Goal: Information Seeking & Learning: Learn about a topic

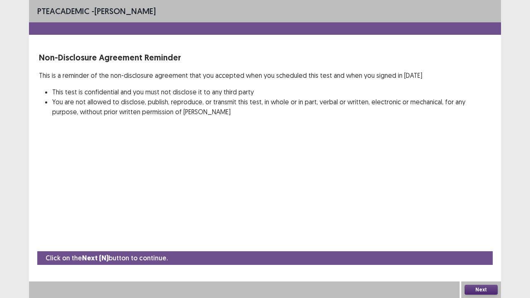
click at [493, 289] on button "Next" at bounding box center [480, 290] width 33 height 10
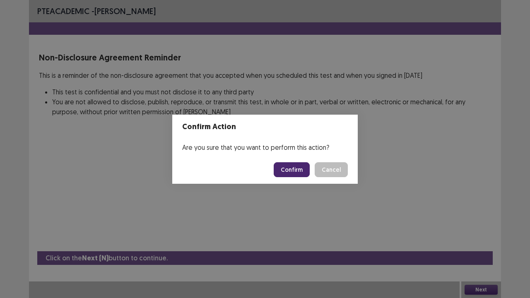
drag, startPoint x: 286, startPoint y: 168, endPoint x: 284, endPoint y: 163, distance: 5.4
click at [285, 165] on button "Confirm" at bounding box center [291, 169] width 36 height 15
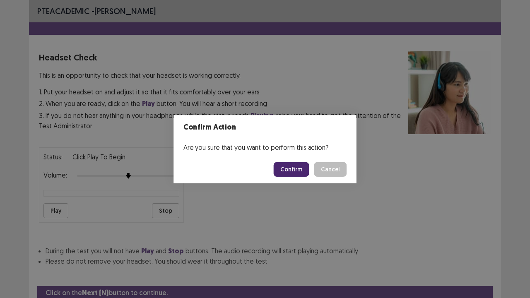
scroll to position [31, 0]
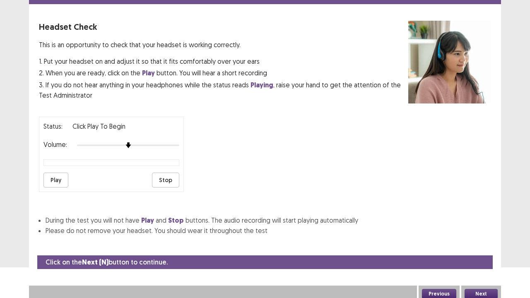
click at [179, 142] on div at bounding box center [128, 145] width 102 height 7
click at [482, 289] on button "Next" at bounding box center [480, 294] width 33 height 10
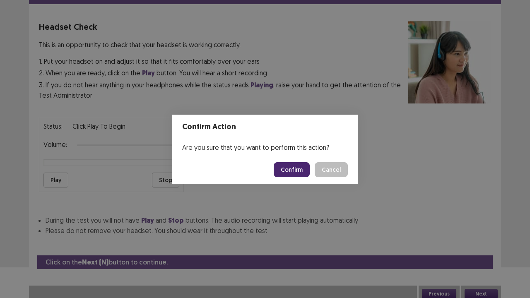
click at [289, 165] on button "Confirm" at bounding box center [291, 169] width 36 height 15
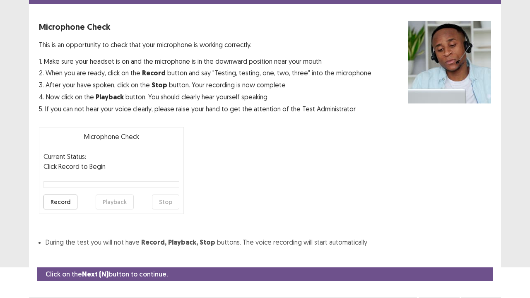
scroll to position [46, 0]
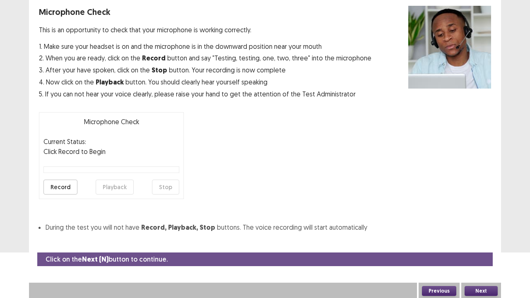
click at [491, 286] on button "Next" at bounding box center [480, 291] width 33 height 10
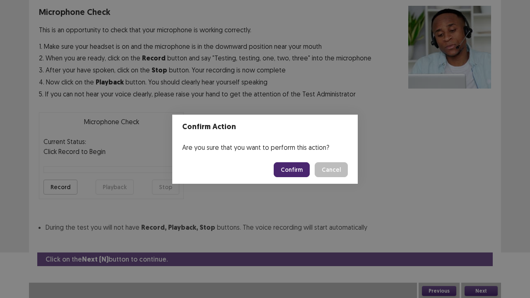
click at [282, 163] on button "Confirm" at bounding box center [291, 169] width 36 height 15
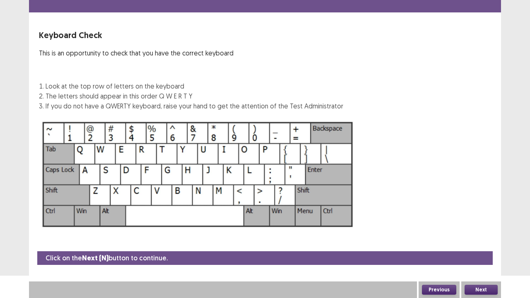
scroll to position [22, 0]
click at [473, 285] on button "Next" at bounding box center [480, 290] width 33 height 10
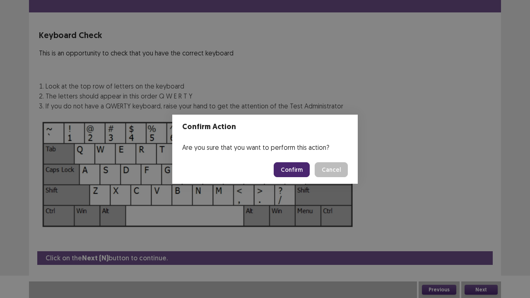
click at [295, 161] on footer "Confirm Cancel" at bounding box center [264, 170] width 185 height 28
click at [296, 165] on button "Confirm" at bounding box center [291, 169] width 36 height 15
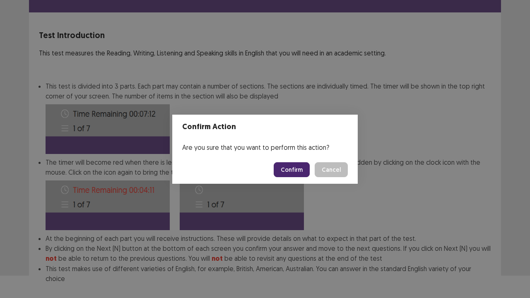
scroll to position [64, 0]
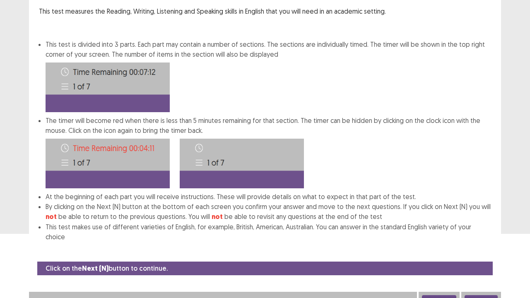
click at [476, 295] on button "Next" at bounding box center [480, 300] width 33 height 10
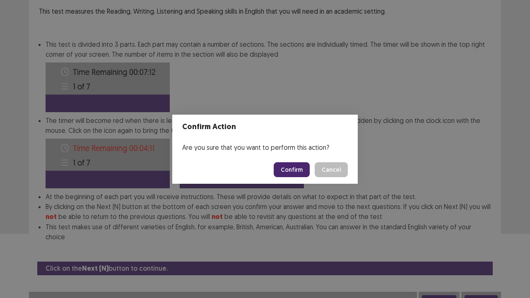
click at [299, 170] on button "Confirm" at bounding box center [291, 169] width 36 height 15
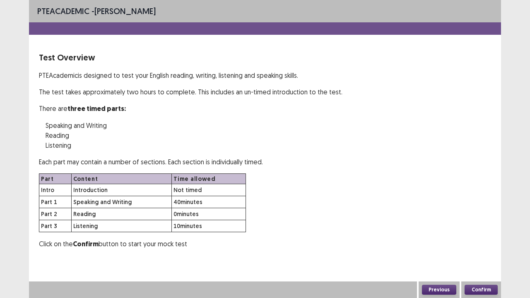
scroll to position [0, 0]
click at [495, 297] on div "Confirm" at bounding box center [481, 289] width 40 height 17
click at [491, 287] on button "Confirm" at bounding box center [480, 290] width 33 height 10
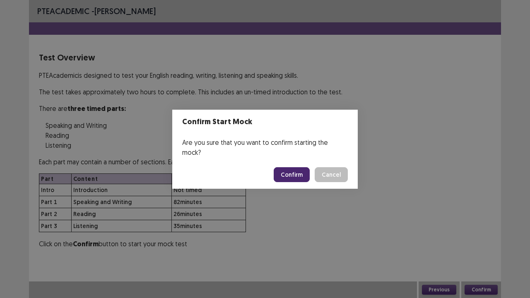
click at [283, 167] on button "Confirm" at bounding box center [291, 174] width 36 height 15
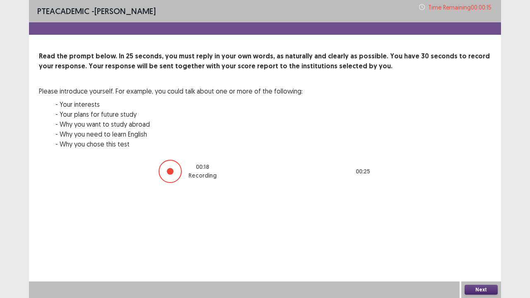
click at [473, 288] on button "Next" at bounding box center [480, 290] width 33 height 10
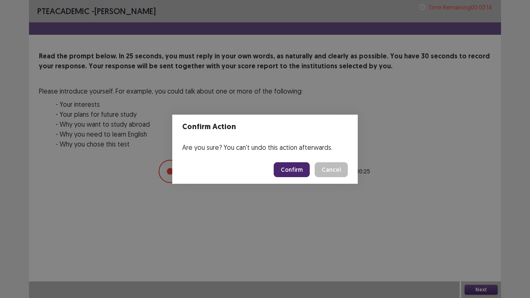
click at [300, 169] on button "Confirm" at bounding box center [291, 169] width 36 height 15
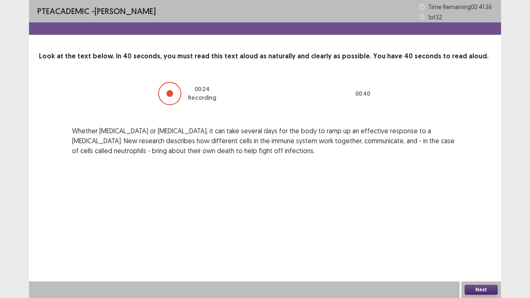
click at [479, 288] on button "Next" at bounding box center [480, 290] width 33 height 10
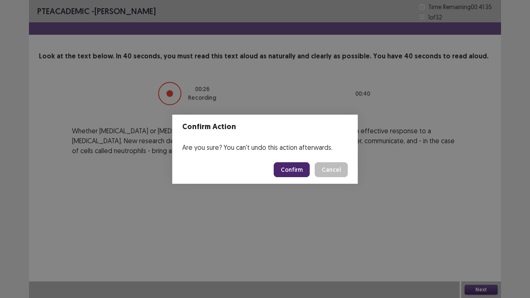
click at [294, 165] on button "Confirm" at bounding box center [291, 169] width 36 height 15
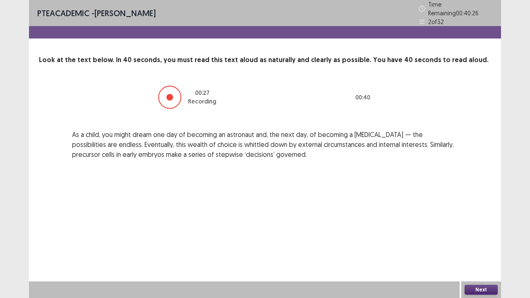
click at [466, 289] on button "Next" at bounding box center [480, 290] width 33 height 10
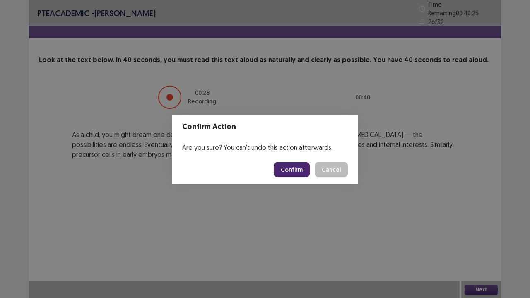
click at [302, 174] on button "Confirm" at bounding box center [291, 169] width 36 height 15
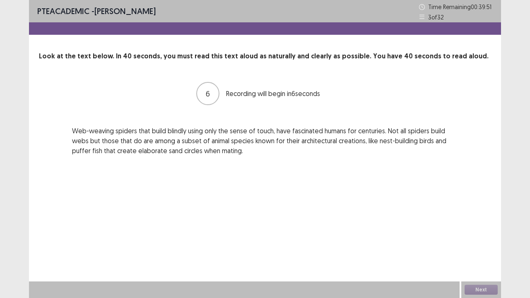
click at [271, 179] on div "PTE academic - celvin karo Time Remaining 00 : 39 : 51 3 of 32 Look at the text…" at bounding box center [265, 149] width 472 height 298
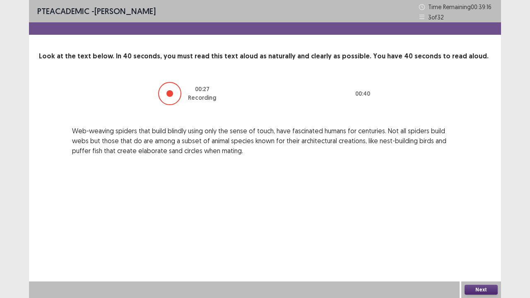
click at [495, 288] on button "Next" at bounding box center [480, 290] width 33 height 10
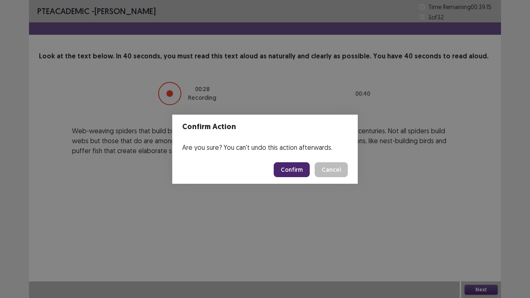
click at [300, 173] on button "Confirm" at bounding box center [291, 169] width 36 height 15
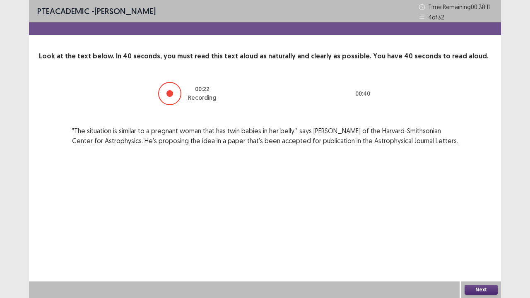
click at [477, 292] on button "Next" at bounding box center [480, 290] width 33 height 10
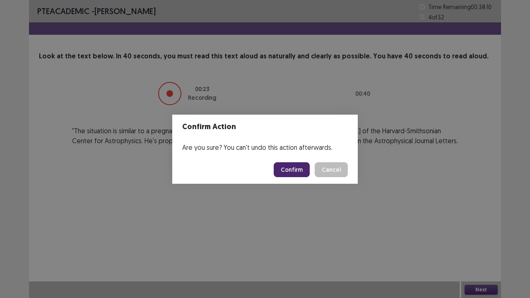
click at [289, 167] on button "Confirm" at bounding box center [291, 169] width 36 height 15
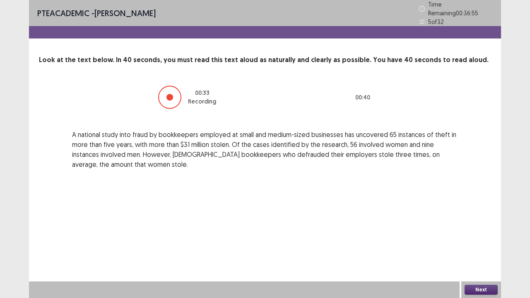
click at [482, 289] on button "Next" at bounding box center [480, 290] width 33 height 10
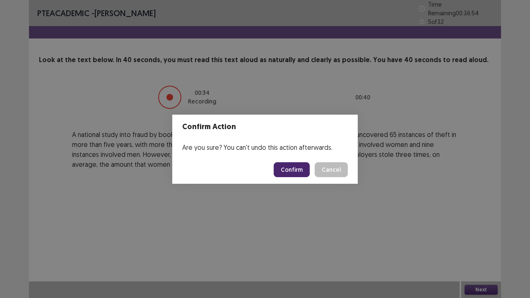
click at [300, 171] on button "Confirm" at bounding box center [291, 169] width 36 height 15
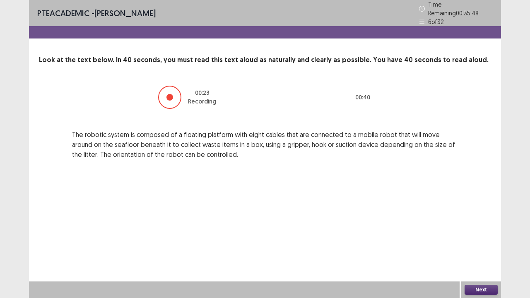
click at [486, 290] on button "Next" at bounding box center [480, 290] width 33 height 10
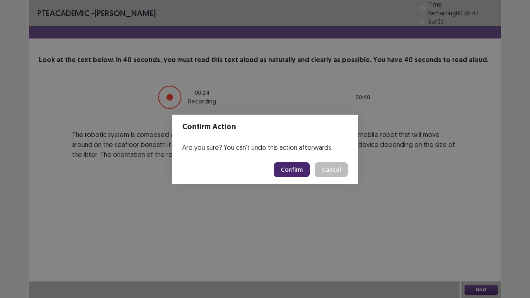
click at [295, 175] on button "Confirm" at bounding box center [291, 169] width 36 height 15
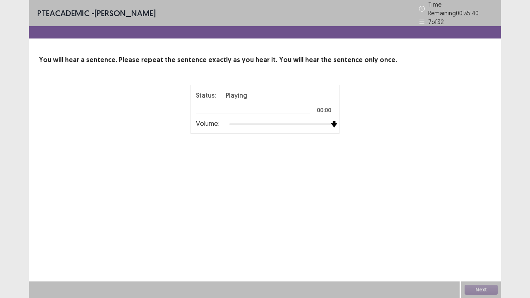
click at [332, 121] on div at bounding box center [281, 124] width 105 height 7
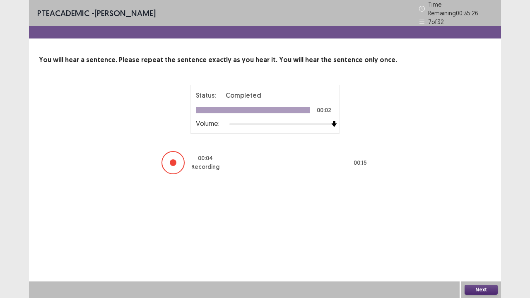
click at [472, 286] on button "Next" at bounding box center [480, 290] width 33 height 10
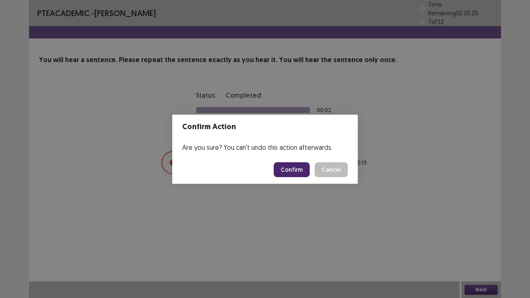
click at [307, 173] on button "Confirm" at bounding box center [291, 169] width 36 height 15
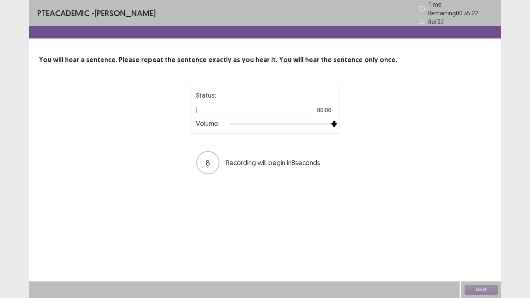
click at [332, 121] on div at bounding box center [281, 124] width 105 height 7
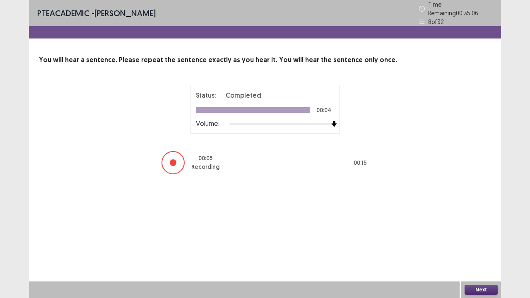
click at [487, 289] on button "Next" at bounding box center [480, 290] width 33 height 10
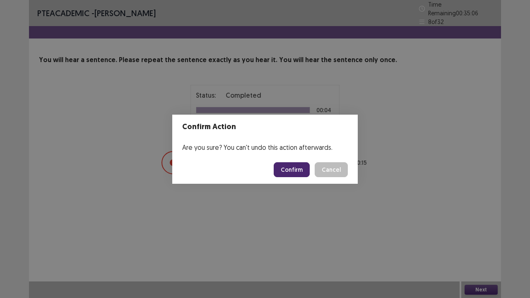
click at [298, 171] on button "Confirm" at bounding box center [291, 169] width 36 height 15
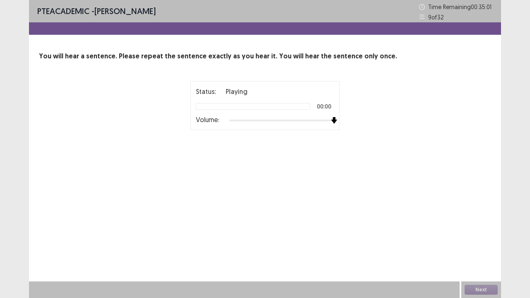
click at [333, 122] on div at bounding box center [281, 120] width 105 height 7
click at [332, 120] on img at bounding box center [334, 120] width 7 height 7
click at [331, 120] on img at bounding box center [334, 120] width 7 height 7
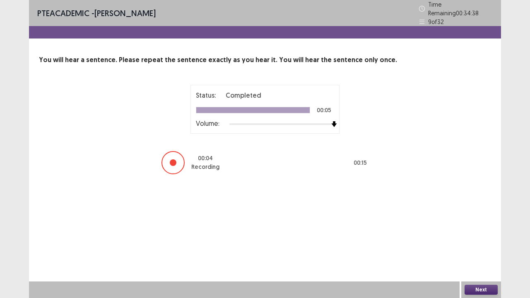
click at [480, 288] on button "Next" at bounding box center [480, 290] width 33 height 10
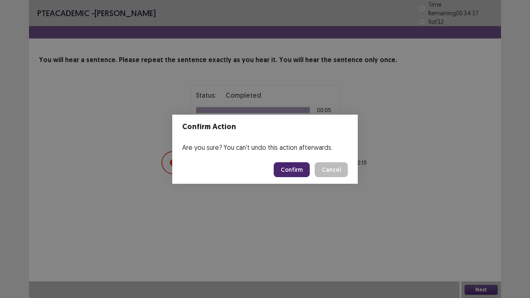
click at [293, 172] on button "Confirm" at bounding box center [291, 169] width 36 height 15
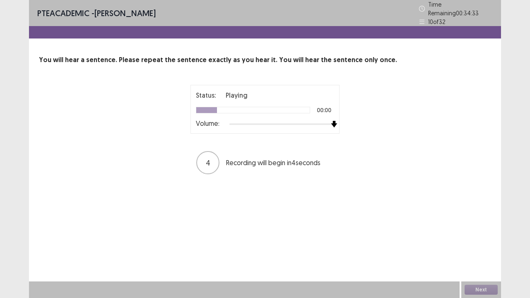
click at [333, 121] on div at bounding box center [281, 124] width 105 height 7
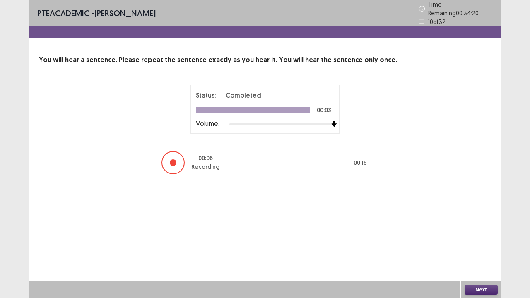
click at [477, 291] on button "Next" at bounding box center [480, 290] width 33 height 10
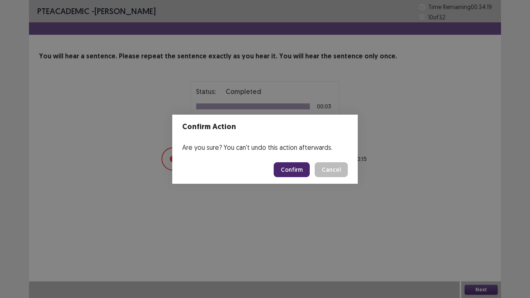
click at [300, 175] on button "Confirm" at bounding box center [291, 169] width 36 height 15
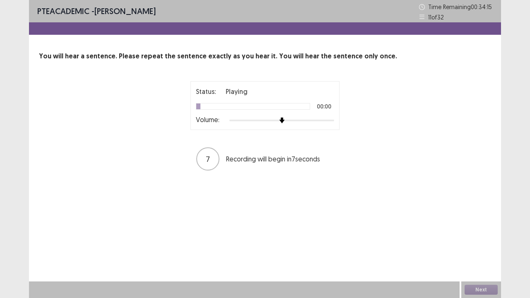
click at [330, 120] on div at bounding box center [281, 120] width 105 height 7
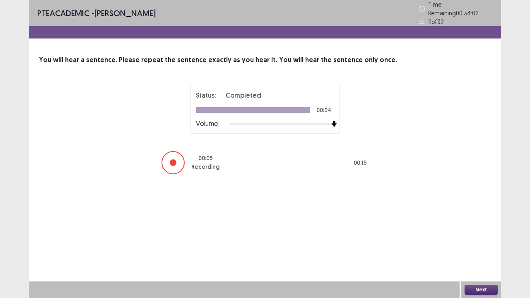
click at [482, 290] on button "Next" at bounding box center [480, 290] width 33 height 10
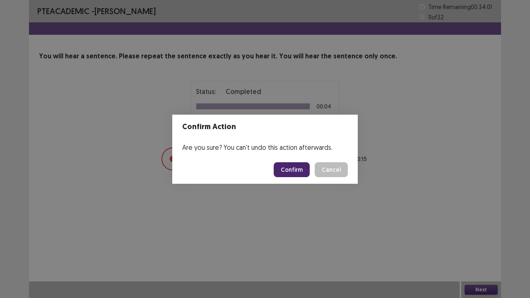
click at [296, 173] on button "Confirm" at bounding box center [291, 169] width 36 height 15
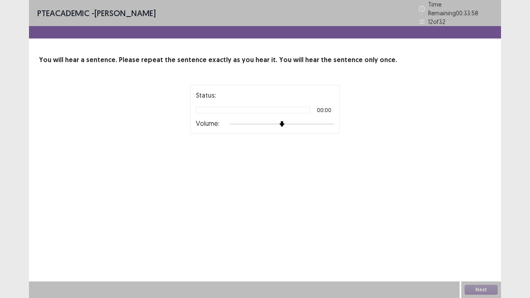
click at [331, 121] on div at bounding box center [281, 124] width 105 height 7
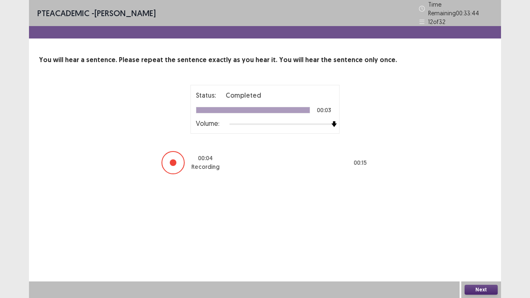
click at [472, 287] on button "Next" at bounding box center [480, 290] width 33 height 10
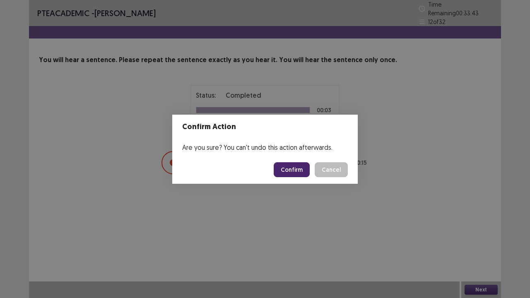
click at [300, 171] on button "Confirm" at bounding box center [291, 169] width 36 height 15
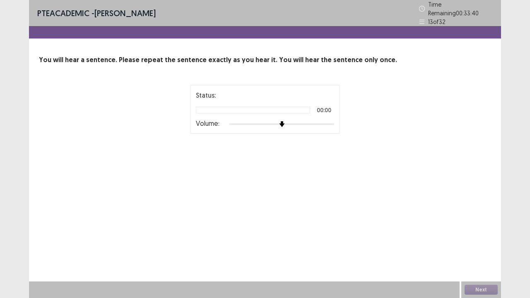
click at [330, 121] on div at bounding box center [281, 124] width 105 height 7
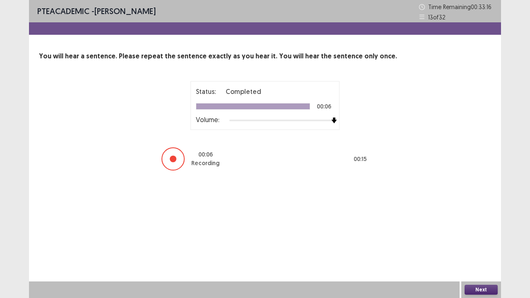
click at [478, 292] on button "Next" at bounding box center [480, 290] width 33 height 10
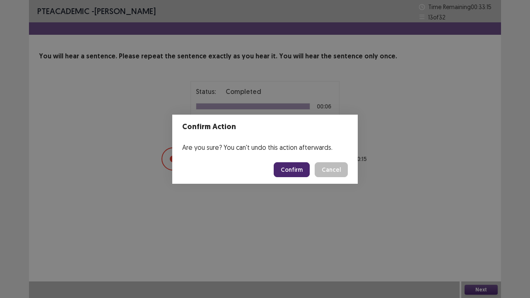
click at [302, 170] on button "Confirm" at bounding box center [291, 169] width 36 height 15
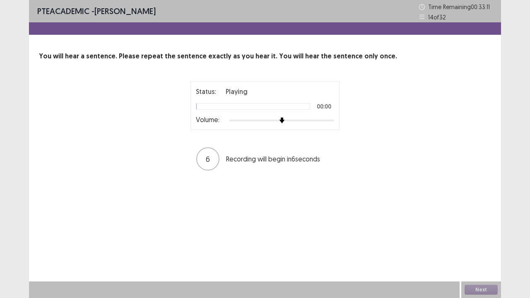
click at [334, 122] on div "Status: Playing 00:00 Volume:" at bounding box center [264, 105] width 149 height 49
click at [333, 120] on div at bounding box center [281, 120] width 105 height 7
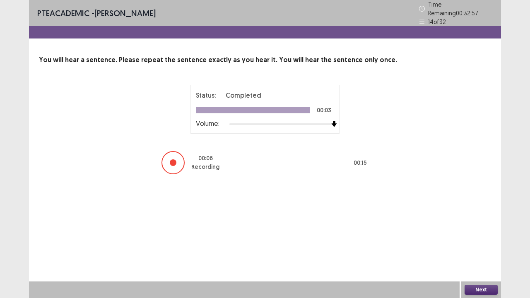
click at [476, 291] on button "Next" at bounding box center [480, 290] width 33 height 10
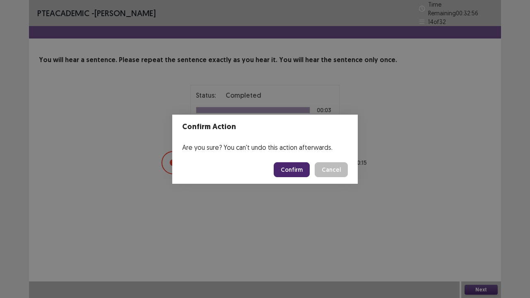
click at [305, 173] on button "Confirm" at bounding box center [291, 169] width 36 height 15
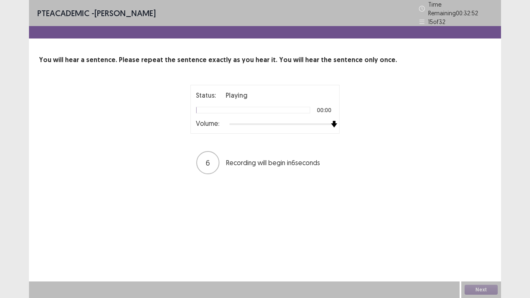
click at [332, 121] on div at bounding box center [281, 124] width 105 height 7
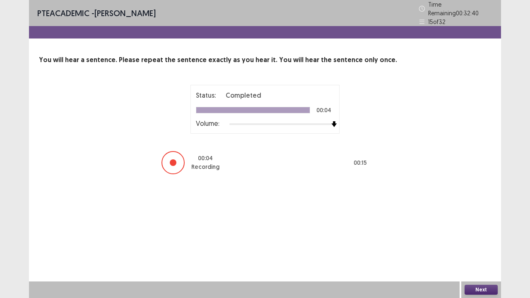
click at [484, 291] on button "Next" at bounding box center [480, 290] width 33 height 10
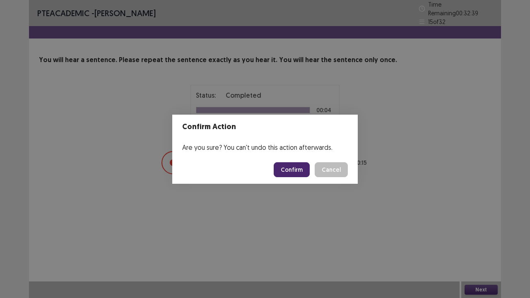
click at [293, 175] on button "Confirm" at bounding box center [291, 169] width 36 height 15
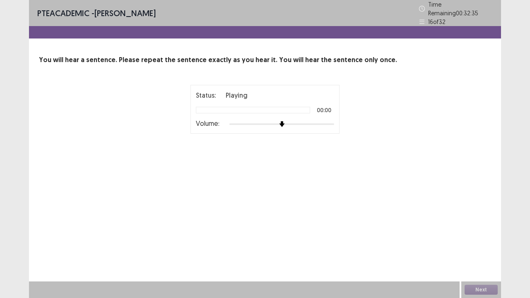
click at [333, 121] on div at bounding box center [281, 124] width 105 height 7
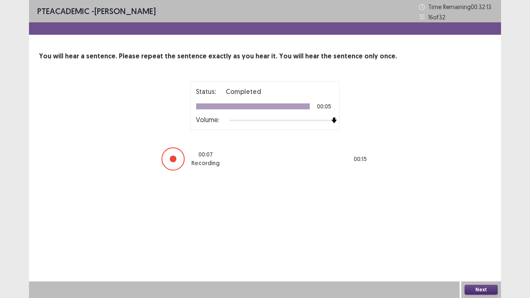
click at [473, 288] on button "Next" at bounding box center [480, 290] width 33 height 10
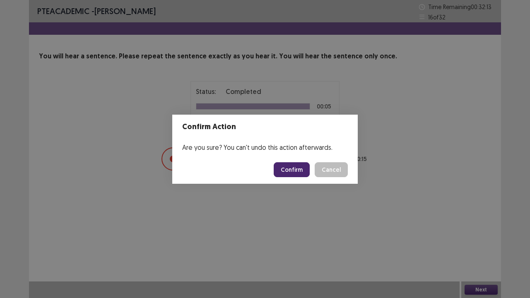
click at [305, 170] on button "Confirm" at bounding box center [291, 169] width 36 height 15
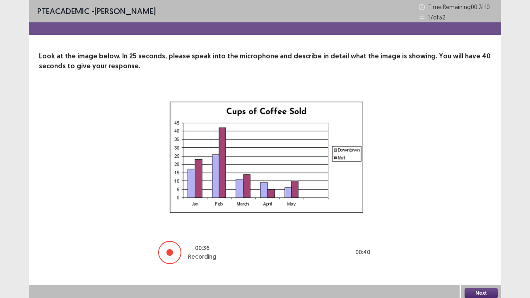
click at [480, 289] on button "Next" at bounding box center [480, 293] width 33 height 10
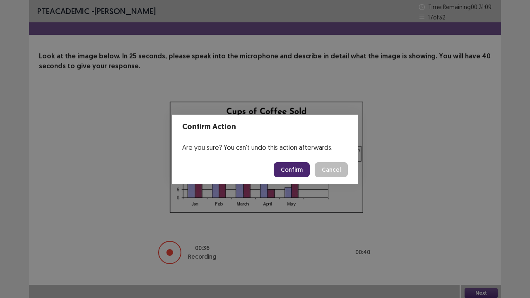
click at [292, 169] on button "Confirm" at bounding box center [291, 169] width 36 height 15
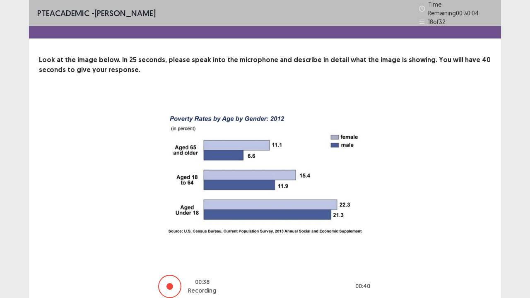
scroll to position [34, 0]
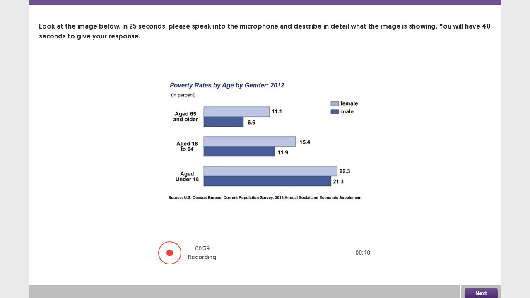
click at [478, 288] on button "Next" at bounding box center [480, 293] width 33 height 10
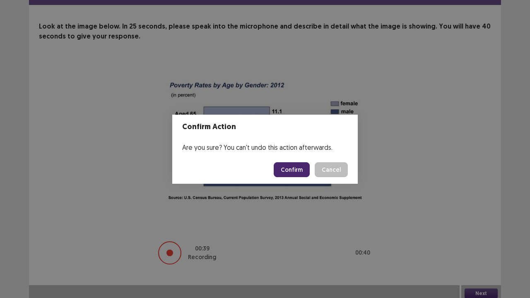
click at [293, 170] on button "Confirm" at bounding box center [291, 169] width 36 height 15
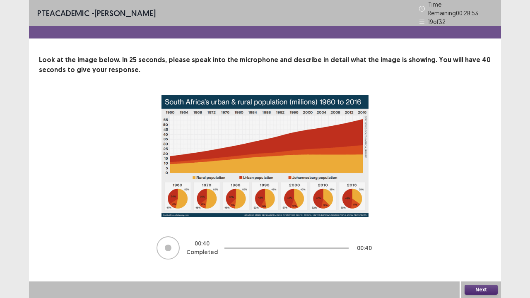
click at [481, 292] on div "Next" at bounding box center [481, 289] width 40 height 17
click at [481, 291] on button "Next" at bounding box center [480, 290] width 33 height 10
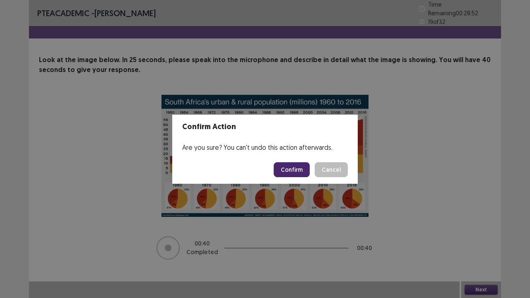
click at [293, 165] on button "Confirm" at bounding box center [291, 169] width 36 height 15
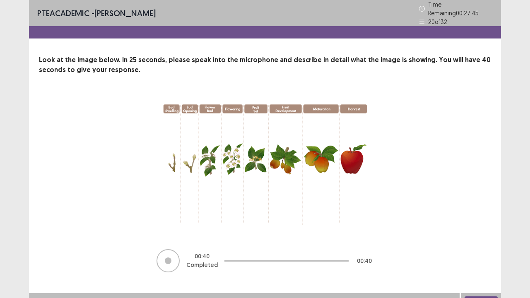
click at [505, 293] on div "PTE academic - celvin karo Time Remaining 00 : 27 : 45 20 of 32 Look at the ima…" at bounding box center [265, 154] width 530 height 309
click at [480, 296] on button "Next" at bounding box center [480, 301] width 33 height 10
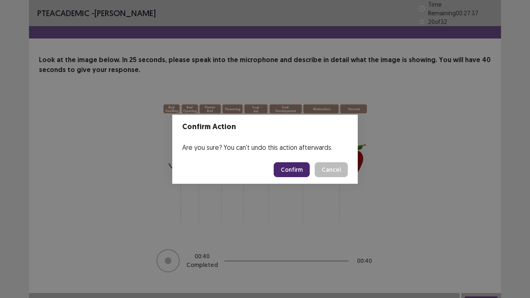
click at [291, 168] on button "Confirm" at bounding box center [291, 169] width 36 height 15
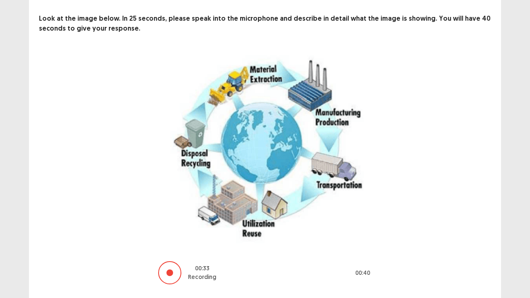
scroll to position [61, 0]
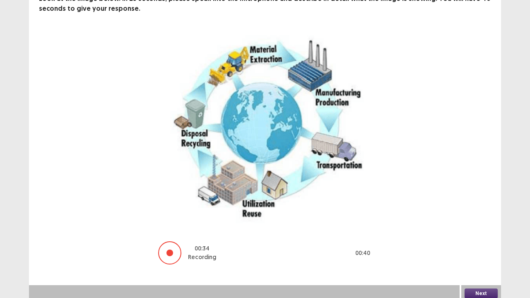
click at [469, 288] on button "Next" at bounding box center [480, 293] width 33 height 10
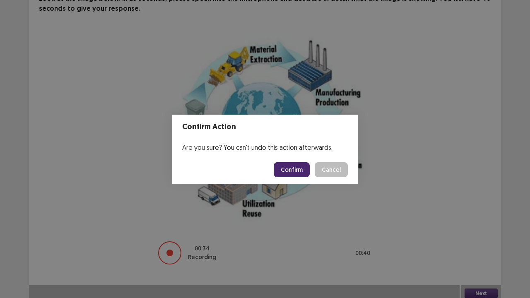
click at [279, 166] on button "Confirm" at bounding box center [291, 169] width 36 height 15
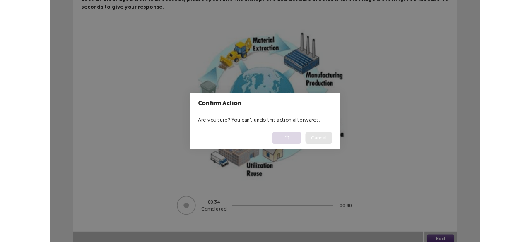
scroll to position [0, 0]
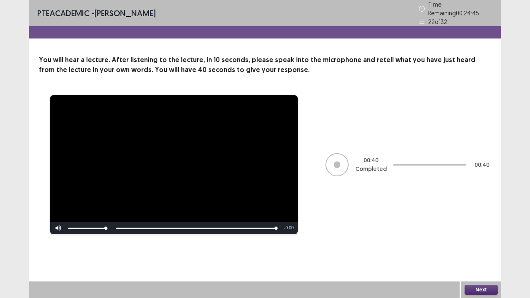
click at [487, 287] on button "Next" at bounding box center [480, 290] width 33 height 10
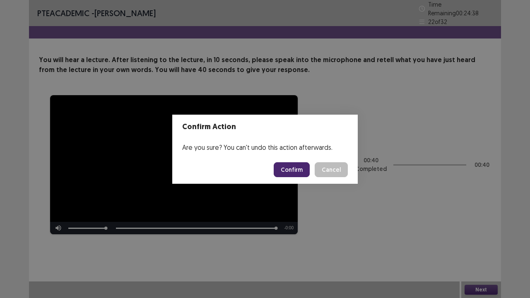
click at [299, 165] on button "Confirm" at bounding box center [291, 169] width 36 height 15
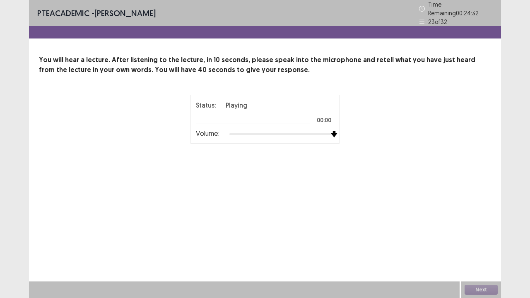
click at [333, 132] on div at bounding box center [281, 134] width 105 height 7
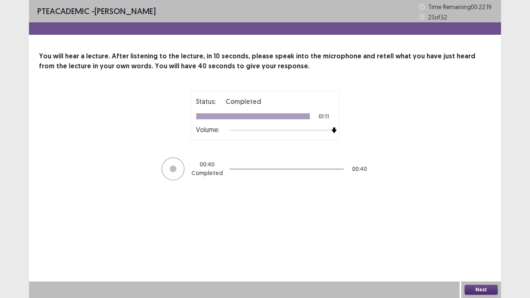
click at [486, 284] on div "Next" at bounding box center [481, 289] width 40 height 17
click at [486, 285] on button "Next" at bounding box center [480, 290] width 33 height 10
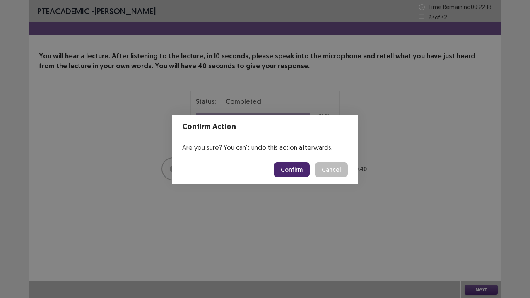
click at [292, 170] on button "Confirm" at bounding box center [291, 169] width 36 height 15
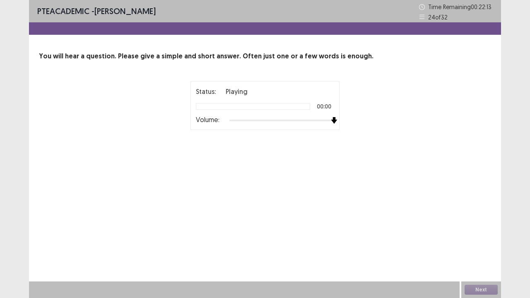
click at [331, 121] on div at bounding box center [281, 120] width 105 height 7
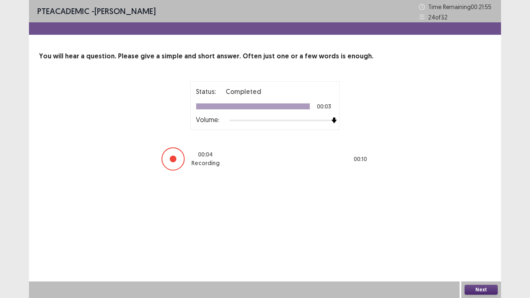
click at [486, 291] on button "Next" at bounding box center [480, 290] width 33 height 10
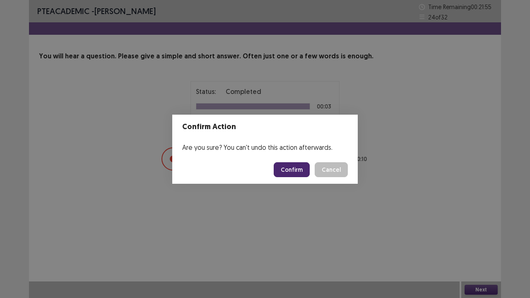
click at [292, 165] on button "Confirm" at bounding box center [291, 169] width 36 height 15
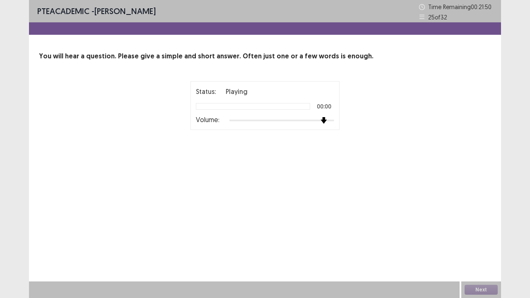
click at [328, 120] on div at bounding box center [281, 121] width 105 height 2
click at [334, 122] on div at bounding box center [281, 120] width 105 height 7
click at [394, 137] on div "Status: Playing 00:00 Volume: 00 : 00 00 : 10" at bounding box center [265, 126] width 452 height 90
click at [384, 140] on div "Status: Playing 00:00 Volume: 00 : 00 00 : 10" at bounding box center [265, 126] width 452 height 90
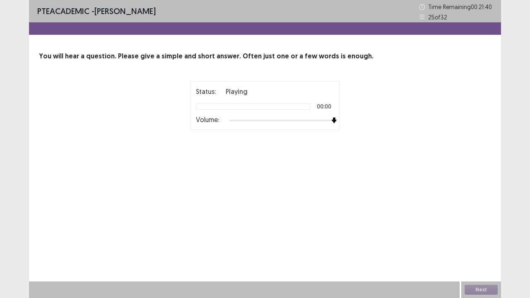
click at [384, 140] on div "Status: Playing 00:00 Volume: 00 : 00 00 : 10" at bounding box center [265, 126] width 452 height 90
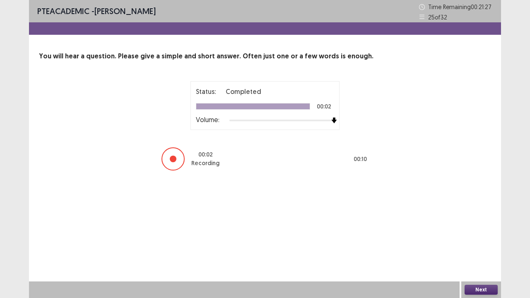
click at [490, 286] on button "Next" at bounding box center [480, 290] width 33 height 10
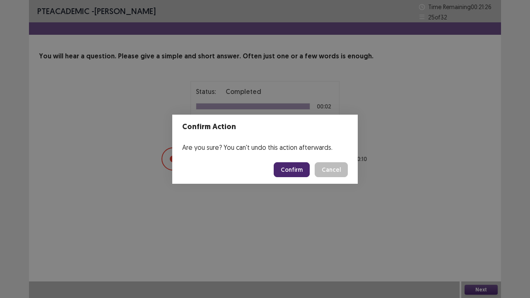
click at [297, 176] on button "Confirm" at bounding box center [291, 169] width 36 height 15
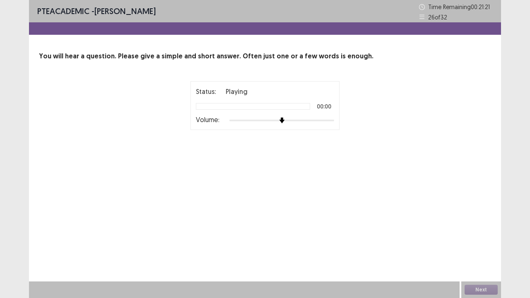
click at [333, 119] on div at bounding box center [281, 120] width 105 height 7
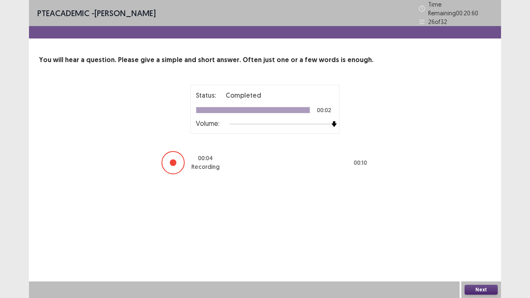
click at [477, 287] on button "Next" at bounding box center [480, 290] width 33 height 10
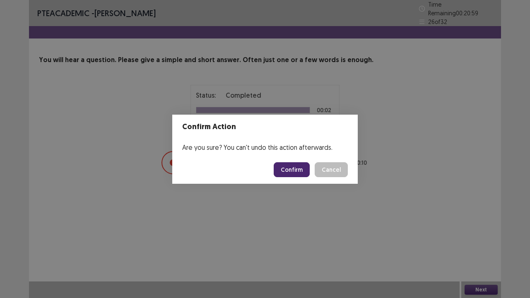
click at [314, 169] on div "Confirm Cancel" at bounding box center [310, 169] width 74 height 15
click at [307, 170] on button "Confirm" at bounding box center [291, 169] width 36 height 15
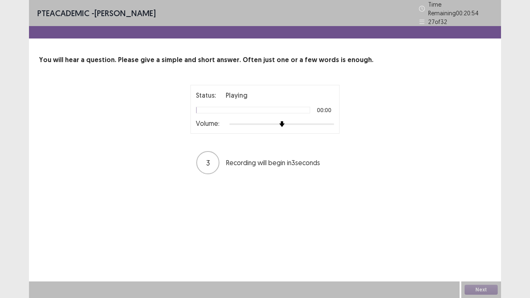
click at [332, 123] on div at bounding box center [281, 124] width 105 height 7
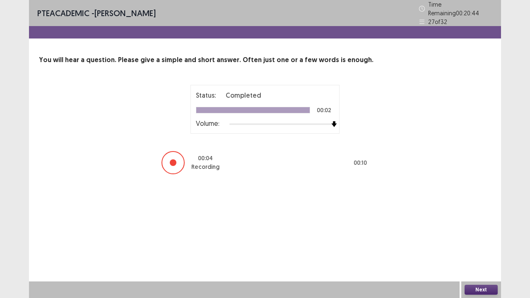
click at [481, 292] on button "Next" at bounding box center [480, 290] width 33 height 10
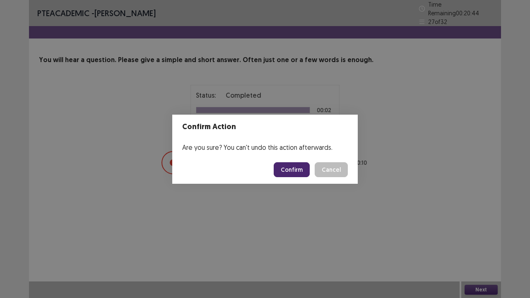
click at [280, 164] on button "Confirm" at bounding box center [291, 169] width 36 height 15
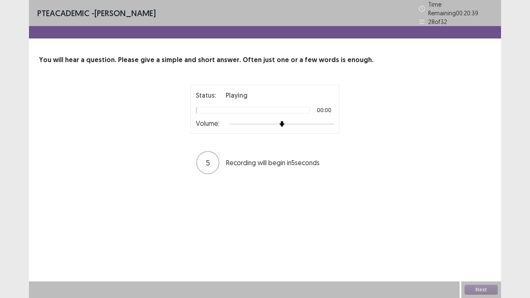
click at [331, 121] on div at bounding box center [281, 124] width 105 height 7
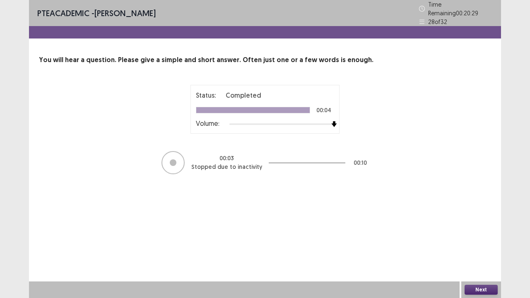
click at [491, 291] on button "Next" at bounding box center [480, 290] width 33 height 10
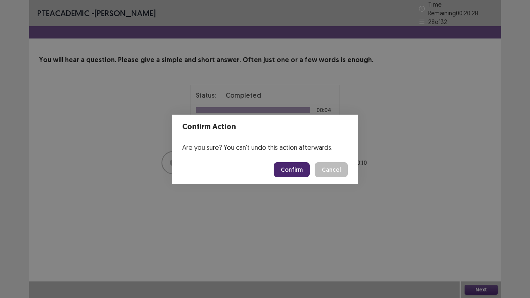
click at [305, 168] on button "Confirm" at bounding box center [291, 169] width 36 height 15
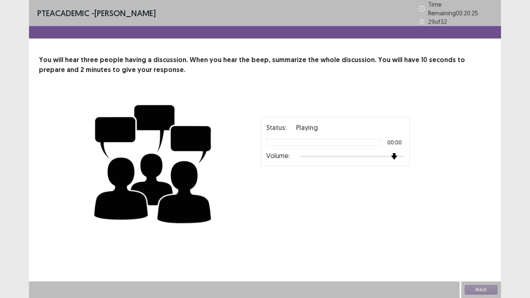
click at [399, 156] on div at bounding box center [352, 157] width 105 height 2
click at [401, 153] on div at bounding box center [352, 156] width 105 height 7
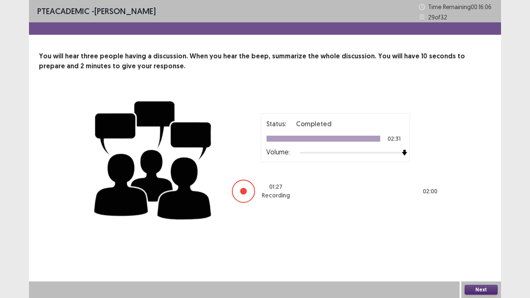
click at [490, 287] on button "Next" at bounding box center [480, 290] width 33 height 10
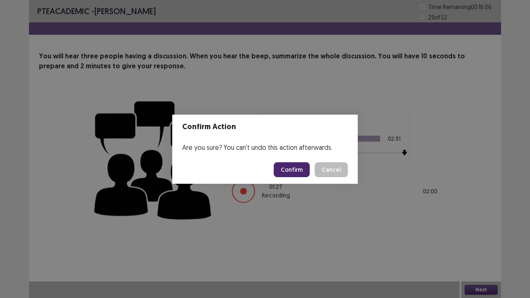
click at [304, 172] on button "Confirm" at bounding box center [291, 169] width 36 height 15
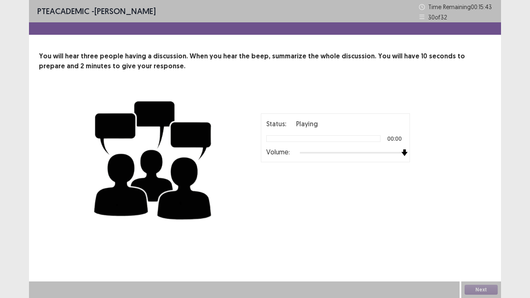
click at [403, 153] on div at bounding box center [352, 152] width 105 height 7
click at [269, 138] on div at bounding box center [323, 138] width 114 height 7
click at [330, 89] on div "You will hear three people having a discussion. When you hear the beep, summari…" at bounding box center [265, 138] width 472 height 175
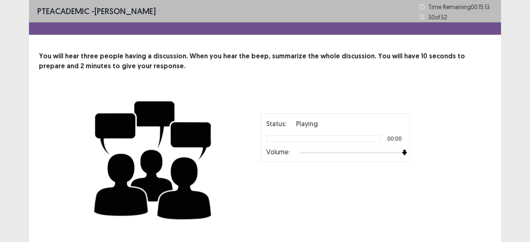
click at [397, 141] on p "00:00" at bounding box center [394, 139] width 14 height 6
click at [402, 150] on img at bounding box center [404, 153] width 6 height 6
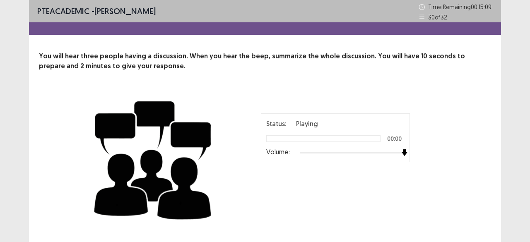
click at [384, 152] on div at bounding box center [352, 152] width 105 height 7
click at [358, 150] on div at bounding box center [352, 152] width 105 height 7
click at [344, 152] on div at bounding box center [352, 152] width 105 height 7
click at [343, 152] on img at bounding box center [341, 153] width 6 height 6
click at [364, 150] on div at bounding box center [352, 152] width 105 height 7
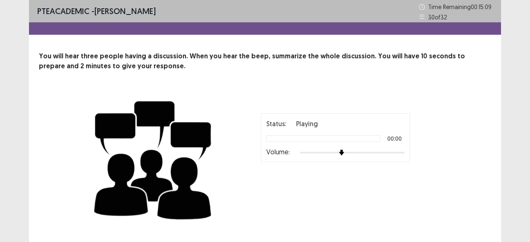
click at [401, 149] on div "Volume:" at bounding box center [335, 153] width 138 height 8
click at [402, 149] on div "Volume:" at bounding box center [335, 153] width 138 height 8
click at [404, 153] on div "Status: Playing 00:00 Volume:" at bounding box center [335, 137] width 149 height 49
click at [403, 153] on div at bounding box center [352, 152] width 105 height 7
click at [404, 154] on img at bounding box center [404, 153] width 6 height 6
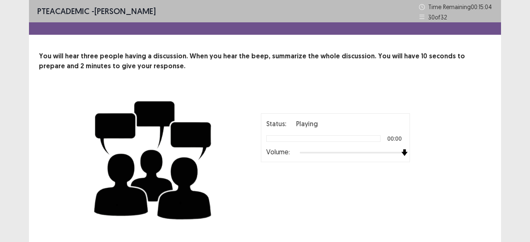
click at [404, 154] on img at bounding box center [404, 152] width 7 height 7
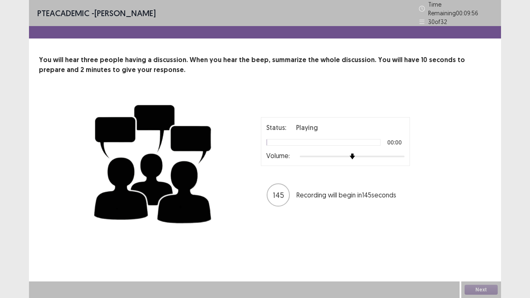
click at [404, 153] on div at bounding box center [352, 156] width 105 height 7
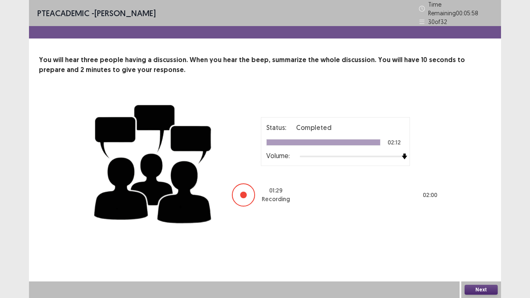
click at [485, 290] on button "Next" at bounding box center [480, 290] width 33 height 10
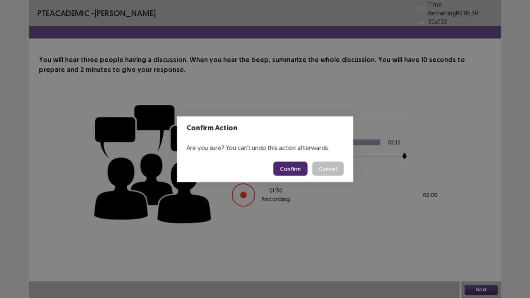
click at [294, 172] on button "Confirm" at bounding box center [290, 168] width 34 height 14
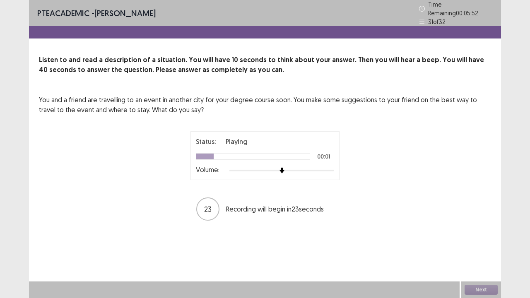
click at [333, 167] on div at bounding box center [281, 170] width 105 height 7
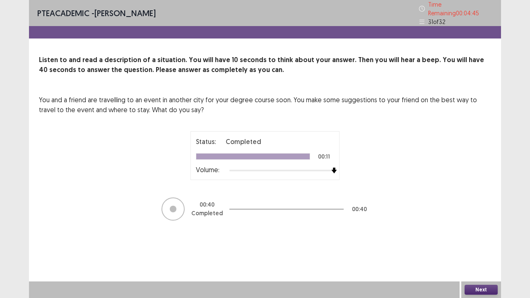
click at [468, 288] on button "Next" at bounding box center [480, 290] width 33 height 10
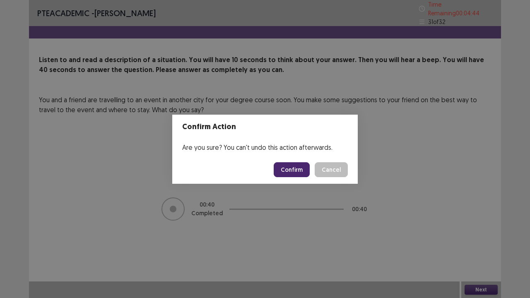
click at [280, 166] on button "Confirm" at bounding box center [291, 169] width 36 height 15
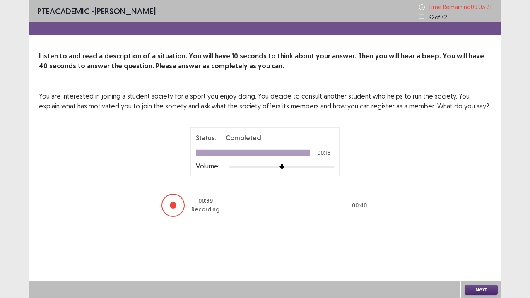
click at [477, 285] on button "Next" at bounding box center [480, 290] width 33 height 10
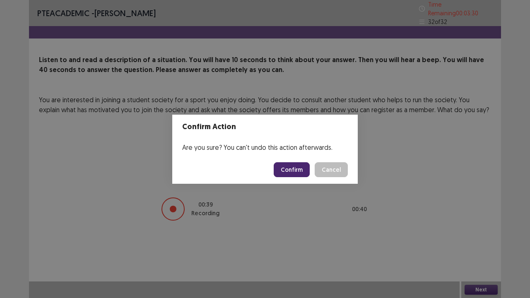
click at [293, 170] on button "Confirm" at bounding box center [291, 169] width 36 height 15
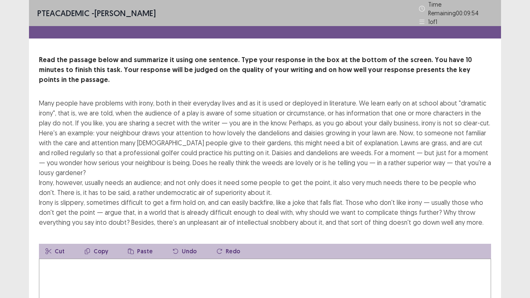
scroll to position [79, 0]
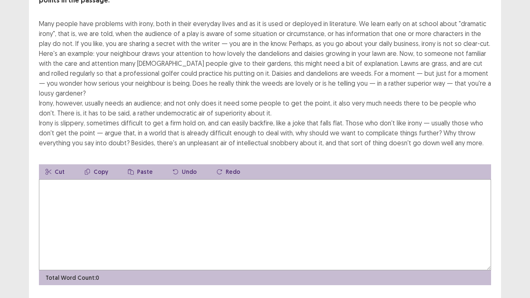
click at [326, 187] on textarea at bounding box center [265, 224] width 452 height 91
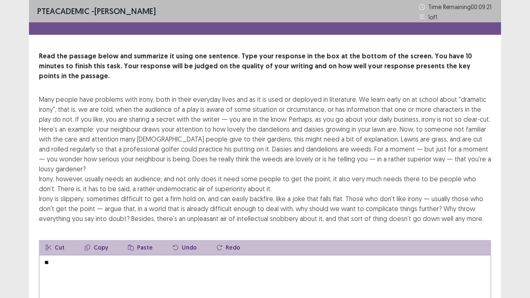
type textarea "*"
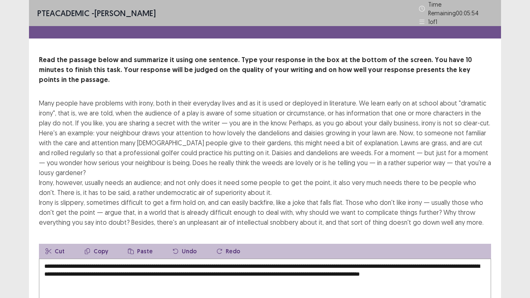
scroll to position [79, 0]
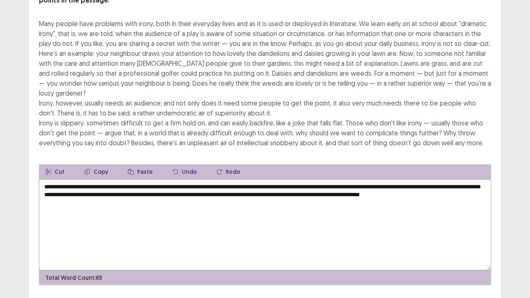
type textarea "**********"
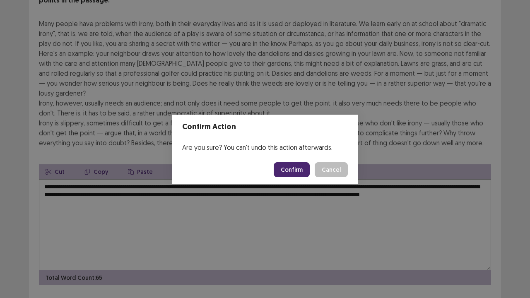
click at [302, 172] on button "Confirm" at bounding box center [291, 169] width 36 height 15
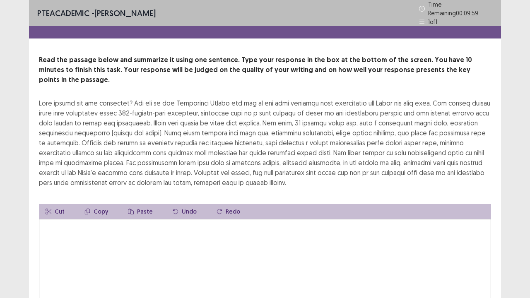
click at [232, 227] on textarea at bounding box center [265, 264] width 452 height 91
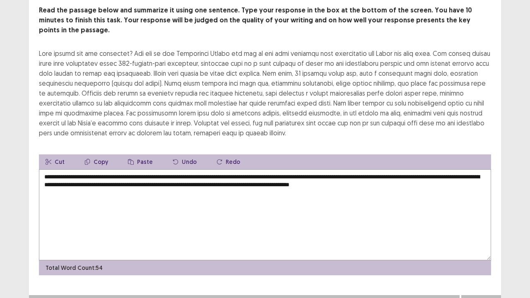
scroll to position [8, 0]
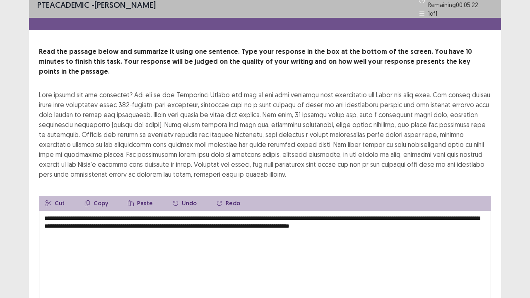
drag, startPoint x: 277, startPoint y: 213, endPoint x: 264, endPoint y: 217, distance: 12.8
click at [264, 217] on textarea "**********" at bounding box center [265, 256] width 452 height 91
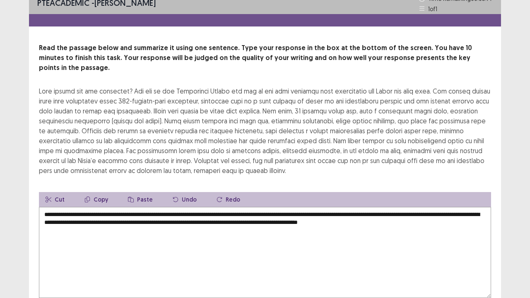
click at [264, 214] on textarea "**********" at bounding box center [265, 252] width 452 height 91
click at [255, 215] on textarea "**********" at bounding box center [265, 252] width 452 height 91
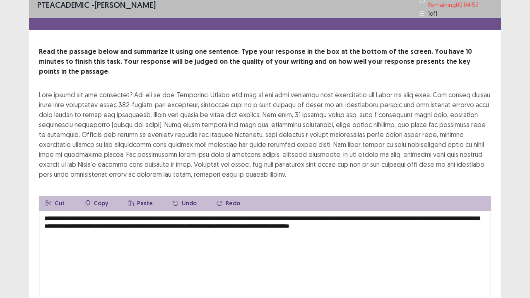
scroll to position [50, 0]
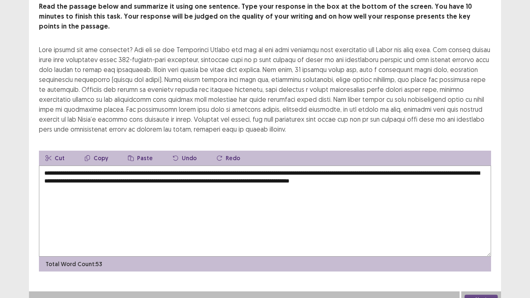
type textarea "**********"
click at [488, 291] on div "Next" at bounding box center [481, 299] width 40 height 17
click at [488, 295] on button "Next" at bounding box center [480, 300] width 33 height 10
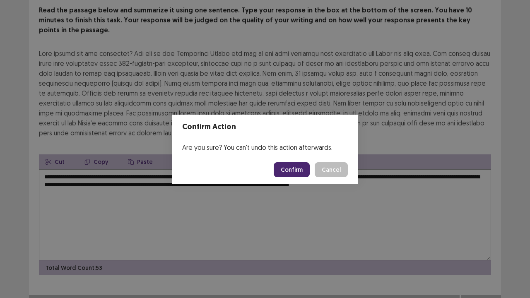
click at [296, 169] on button "Confirm" at bounding box center [291, 169] width 36 height 15
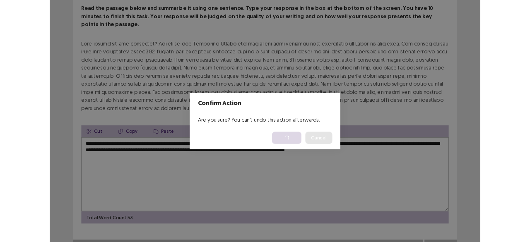
scroll to position [0, 0]
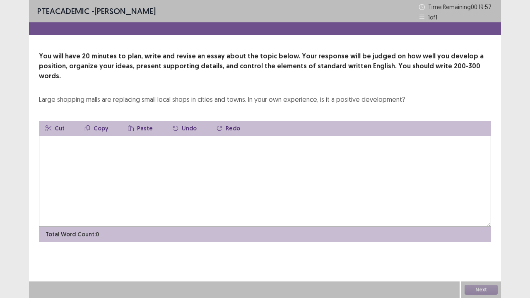
click at [247, 141] on textarea at bounding box center [265, 181] width 452 height 91
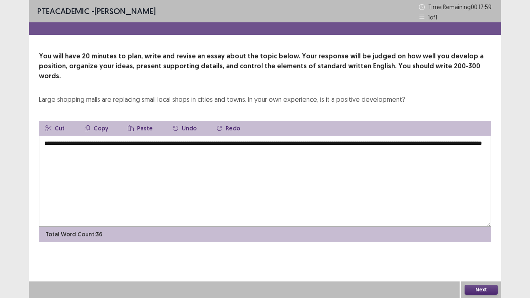
click at [488, 137] on textarea "**********" at bounding box center [265, 181] width 452 height 91
click at [223, 149] on textarea "**********" at bounding box center [265, 181] width 452 height 91
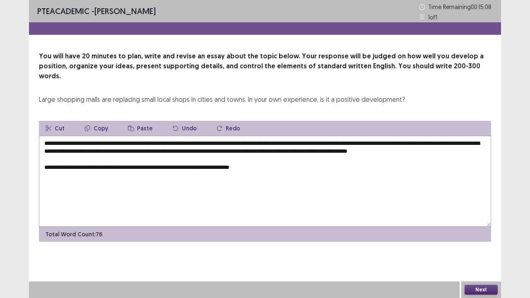
click at [176, 165] on textarea "**********" at bounding box center [265, 181] width 452 height 91
click at [315, 169] on textarea "**********" at bounding box center [265, 181] width 452 height 91
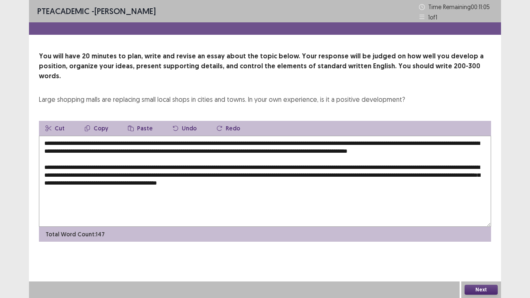
click at [223, 183] on textarea "**********" at bounding box center [265, 181] width 452 height 91
click at [441, 181] on textarea "**********" at bounding box center [265, 181] width 452 height 91
click at [432, 182] on textarea "**********" at bounding box center [265, 181] width 452 height 91
click at [434, 184] on textarea "**********" at bounding box center [265, 181] width 452 height 91
click at [437, 179] on textarea "**********" at bounding box center [265, 181] width 452 height 91
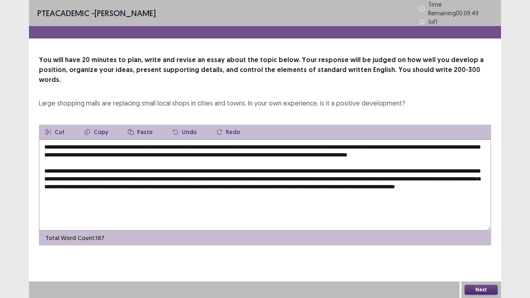
click at [477, 173] on textarea "**********" at bounding box center [265, 184] width 452 height 91
click at [477, 174] on textarea "**********" at bounding box center [265, 184] width 452 height 91
click at [396, 198] on textarea "**********" at bounding box center [265, 184] width 452 height 91
drag, startPoint x: 73, startPoint y: 206, endPoint x: 46, endPoint y: 207, distance: 26.9
click at [46, 207] on textarea "**********" at bounding box center [265, 184] width 452 height 91
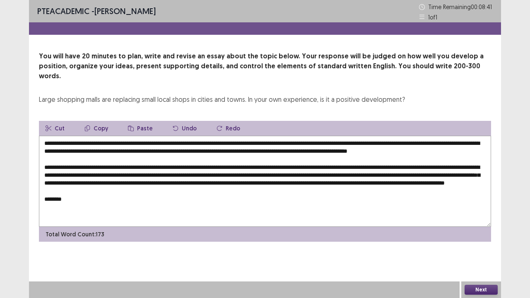
click at [63, 190] on textarea "**********" at bounding box center [265, 181] width 452 height 91
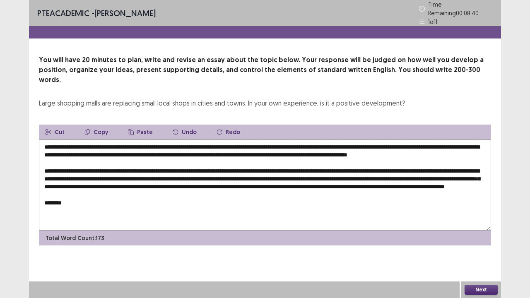
click at [62, 194] on textarea "**********" at bounding box center [265, 184] width 452 height 91
click at [65, 194] on textarea "**********" at bounding box center [265, 184] width 452 height 91
click at [65, 190] on textarea "**********" at bounding box center [265, 184] width 452 height 91
click at [86, 208] on textarea at bounding box center [265, 184] width 452 height 91
click at [85, 213] on textarea at bounding box center [265, 184] width 452 height 91
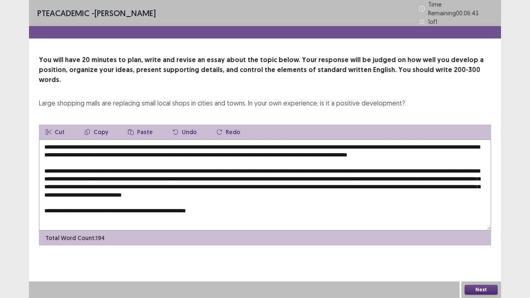
click at [149, 212] on textarea at bounding box center [265, 184] width 452 height 91
click at [151, 214] on textarea at bounding box center [265, 184] width 452 height 91
click at [255, 213] on textarea at bounding box center [265, 184] width 452 height 91
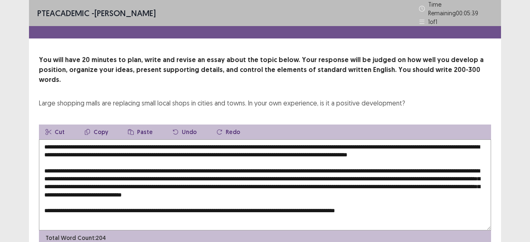
type textarea "**********"
drag, startPoint x: 46, startPoint y: 132, endPoint x: 465, endPoint y: 209, distance: 426.0
click at [465, 209] on textarea at bounding box center [265, 184] width 452 height 91
click at [87, 129] on icon "button" at bounding box center [87, 132] width 5 height 6
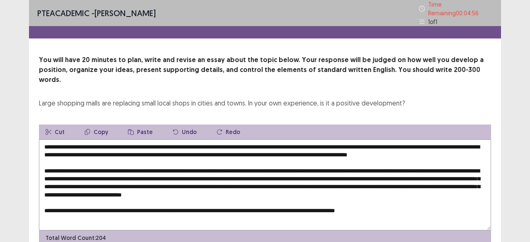
click at [126, 125] on button "Paste" at bounding box center [140, 132] width 38 height 15
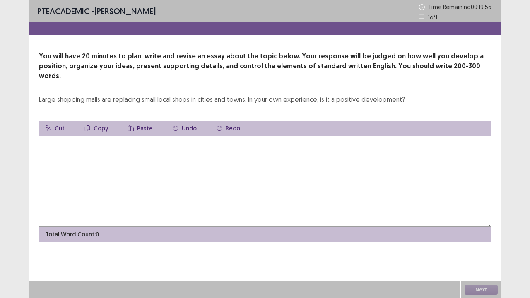
click at [297, 164] on textarea at bounding box center [265, 181] width 452 height 91
click at [297, 163] on textarea at bounding box center [265, 181] width 452 height 91
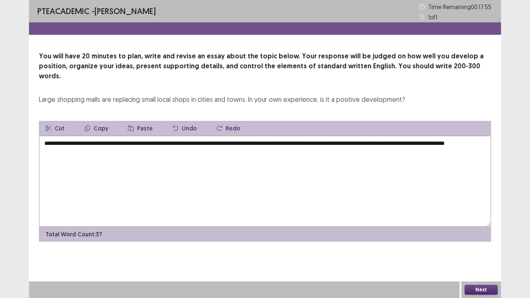
drag, startPoint x: 101, startPoint y: 143, endPoint x: 71, endPoint y: 147, distance: 30.1
click at [71, 147] on textarea "**********" at bounding box center [265, 181] width 452 height 91
click at [58, 142] on textarea "**********" at bounding box center [265, 181] width 452 height 91
click at [284, 146] on textarea "**********" at bounding box center [265, 181] width 452 height 91
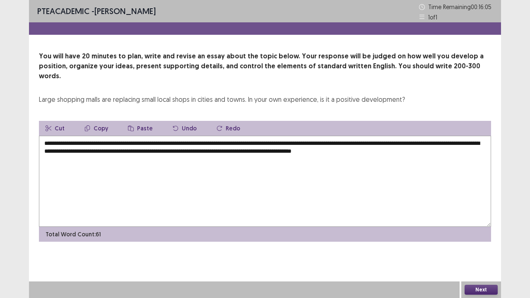
click at [427, 142] on textarea "**********" at bounding box center [265, 181] width 452 height 91
click at [314, 160] on textarea "**********" at bounding box center [265, 181] width 452 height 91
click at [92, 136] on textarea "**********" at bounding box center [265, 181] width 452 height 91
click at [240, 136] on textarea "**********" at bounding box center [265, 181] width 452 height 91
click at [225, 177] on textarea "**********" at bounding box center [265, 181] width 452 height 91
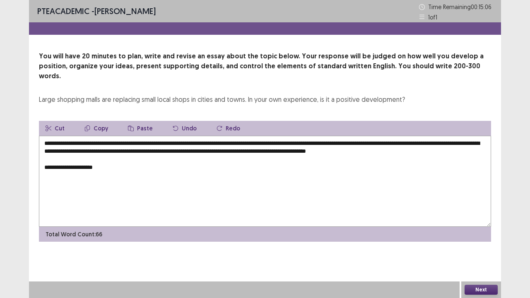
click at [66, 156] on textarea "**********" at bounding box center [265, 181] width 452 height 91
click at [150, 161] on textarea "**********" at bounding box center [265, 181] width 452 height 91
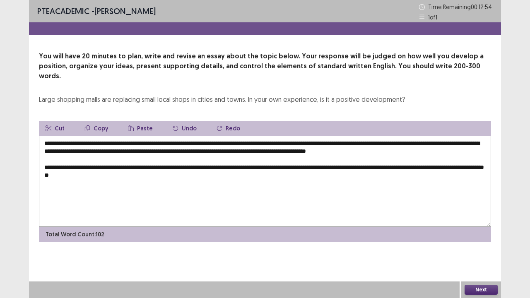
click at [109, 165] on textarea "**********" at bounding box center [265, 181] width 452 height 91
click at [94, 167] on textarea "**********" at bounding box center [265, 181] width 452 height 91
click at [151, 165] on textarea "**********" at bounding box center [265, 181] width 452 height 91
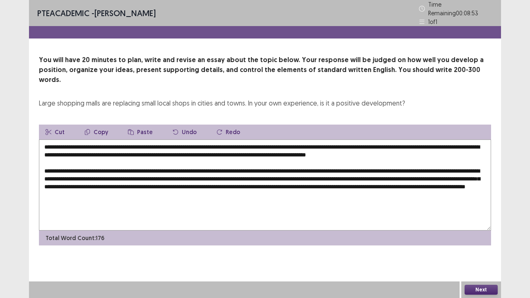
click at [328, 180] on textarea "**********" at bounding box center [265, 184] width 452 height 91
click at [362, 184] on textarea "**********" at bounding box center [265, 184] width 452 height 91
click at [477, 183] on textarea at bounding box center [265, 184] width 452 height 91
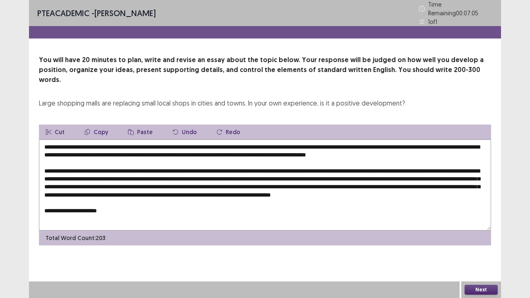
click at [76, 191] on textarea at bounding box center [265, 184] width 452 height 91
click at [147, 206] on textarea at bounding box center [265, 184] width 452 height 91
click at [70, 205] on textarea at bounding box center [265, 184] width 452 height 91
click at [304, 210] on textarea at bounding box center [265, 184] width 452 height 91
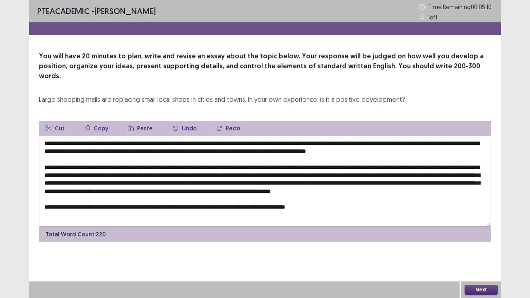
drag, startPoint x: 268, startPoint y: 206, endPoint x: 255, endPoint y: 208, distance: 13.0
click at [254, 208] on textarea at bounding box center [265, 181] width 452 height 91
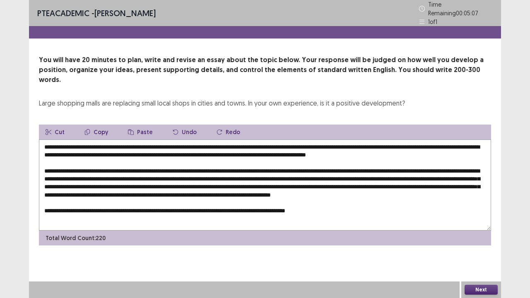
click at [381, 206] on textarea at bounding box center [265, 184] width 452 height 91
click at [86, 212] on textarea at bounding box center [265, 184] width 452 height 91
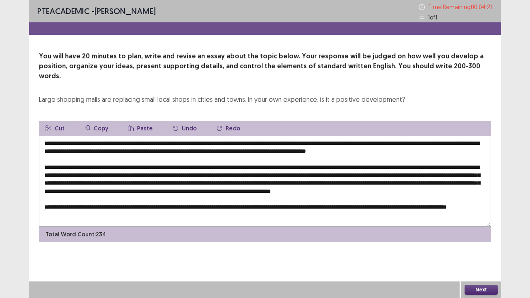
click at [124, 213] on textarea at bounding box center [265, 181] width 452 height 91
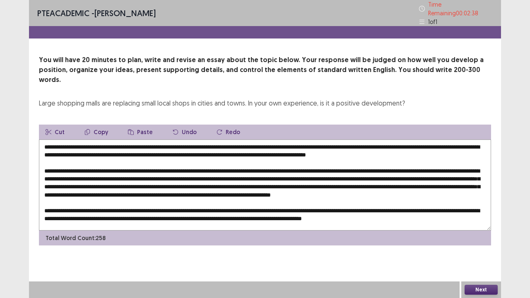
scroll to position [8, 0]
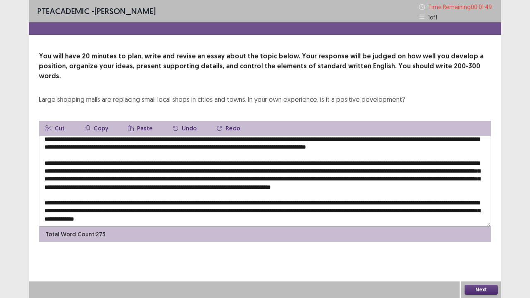
click at [301, 213] on textarea at bounding box center [265, 181] width 452 height 91
click at [329, 216] on textarea at bounding box center [265, 181] width 452 height 91
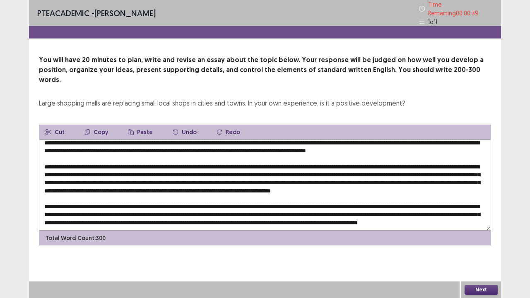
scroll to position [32, 0]
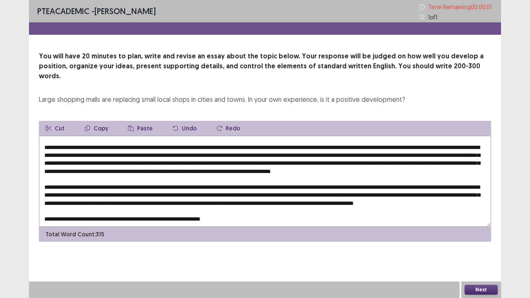
type textarea "**********"
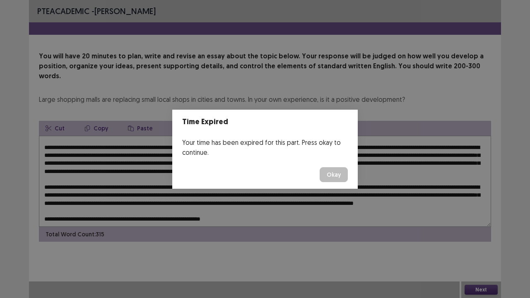
click at [335, 172] on button "Okay" at bounding box center [333, 174] width 28 height 15
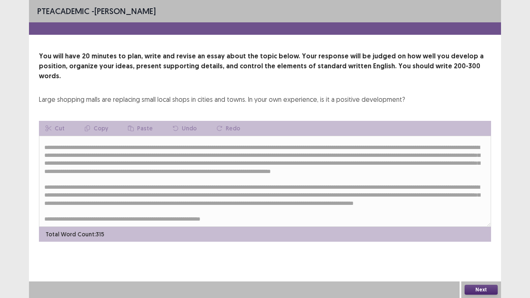
click at [480, 287] on button "Next" at bounding box center [480, 290] width 33 height 10
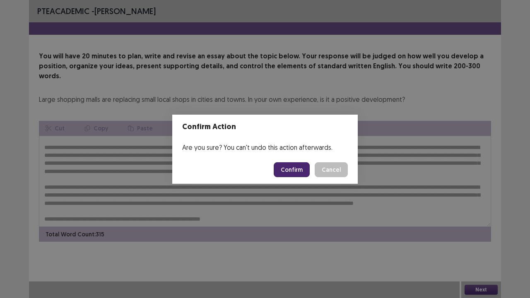
click at [309, 171] on button "Confirm" at bounding box center [291, 169] width 36 height 15
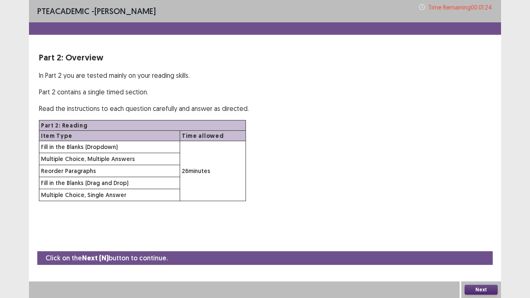
click at [477, 291] on button "Next" at bounding box center [480, 290] width 33 height 10
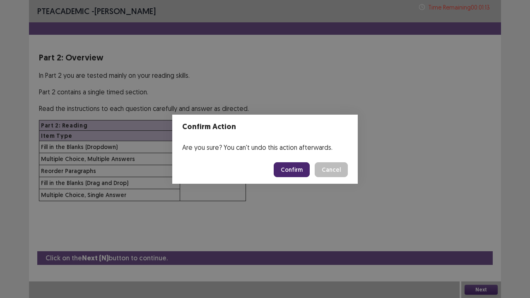
click at [299, 170] on button "Confirm" at bounding box center [291, 169] width 36 height 15
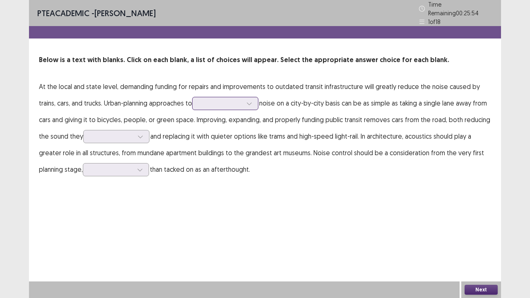
click at [225, 103] on div at bounding box center [220, 103] width 43 height 8
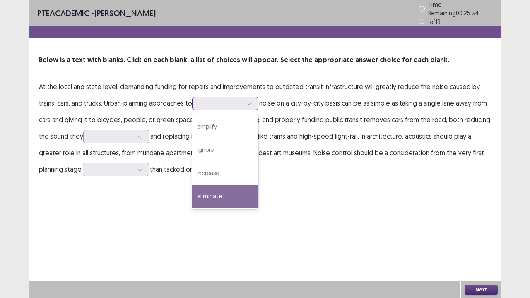
click at [245, 191] on div "eliminate" at bounding box center [225, 196] width 66 height 23
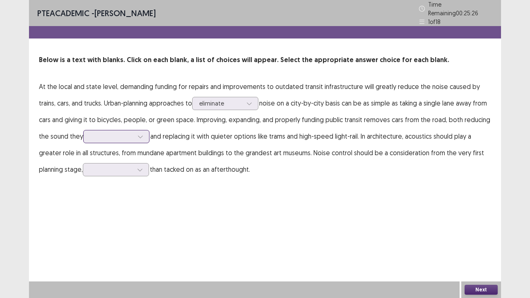
click at [133, 136] on div at bounding box center [111, 136] width 43 height 8
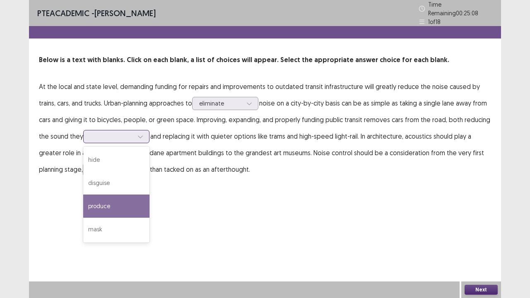
click at [149, 202] on div "produce" at bounding box center [116, 205] width 66 height 23
click at [143, 134] on icon at bounding box center [140, 137] width 6 height 6
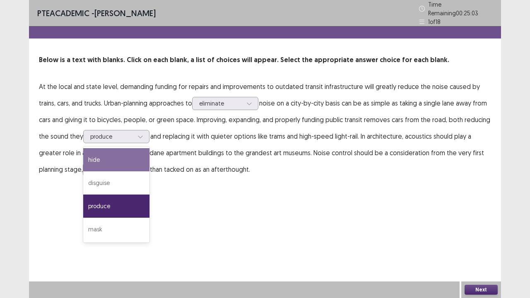
click at [287, 190] on div "PTE academic - celvin karo Time Remaining 00 : 25 : 03 1 of 18 Below is a text …" at bounding box center [265, 149] width 472 height 298
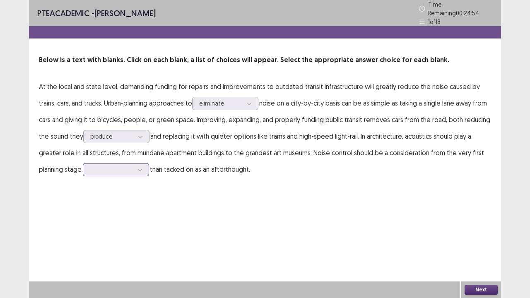
click at [122, 170] on div at bounding box center [111, 169] width 43 height 8
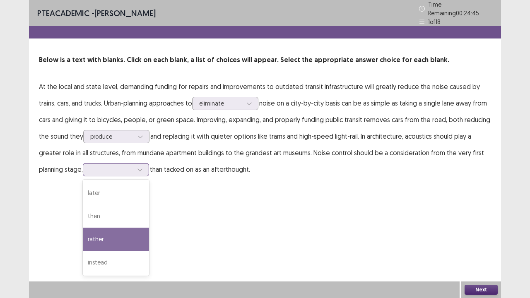
click at [141, 241] on div "rather" at bounding box center [116, 239] width 66 height 23
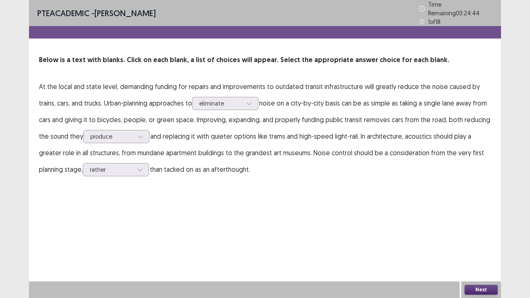
click at [478, 288] on button "Next" at bounding box center [480, 290] width 33 height 10
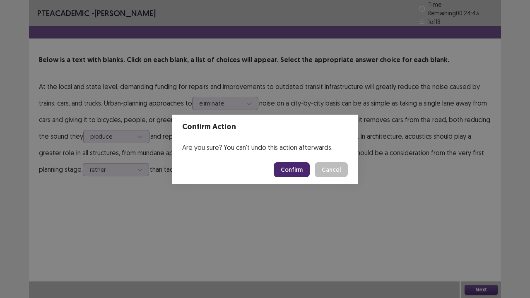
click at [292, 169] on button "Confirm" at bounding box center [291, 169] width 36 height 15
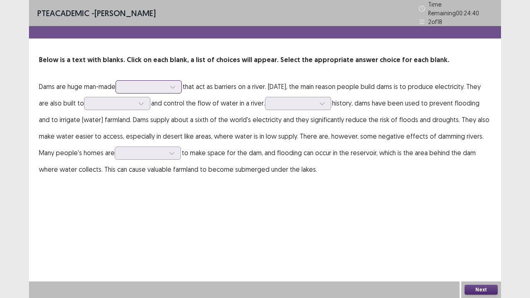
click at [153, 84] on div at bounding box center [143, 87] width 43 height 8
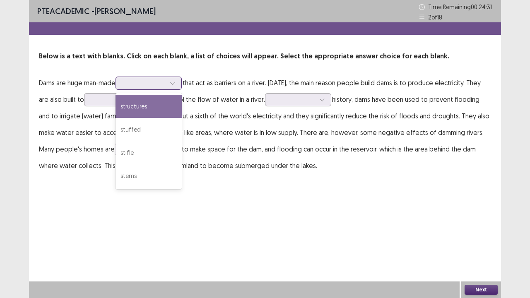
click at [157, 107] on div "structures" at bounding box center [148, 106] width 66 height 23
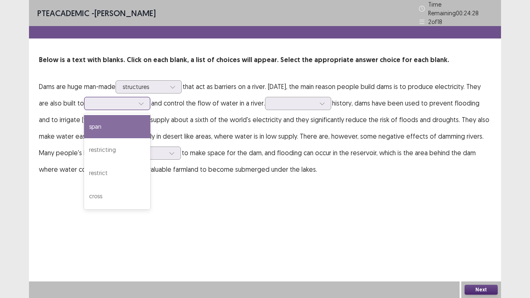
click at [123, 105] on div at bounding box center [117, 103] width 66 height 13
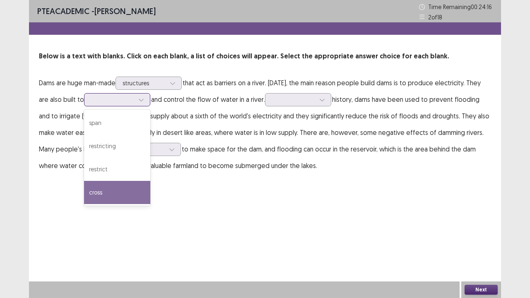
click at [134, 191] on div "cross" at bounding box center [117, 192] width 66 height 23
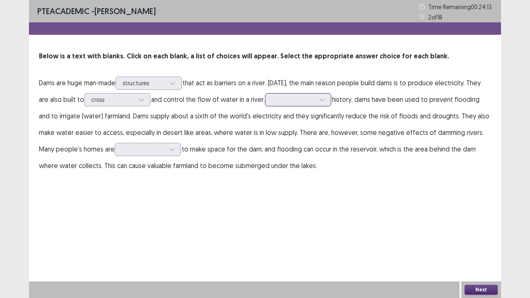
click at [315, 102] on div at bounding box center [293, 100] width 43 height 8
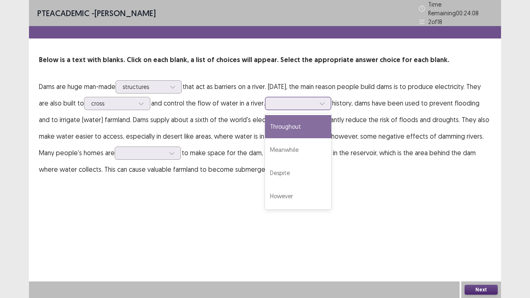
click at [321, 115] on div "Throughout" at bounding box center [298, 126] width 66 height 23
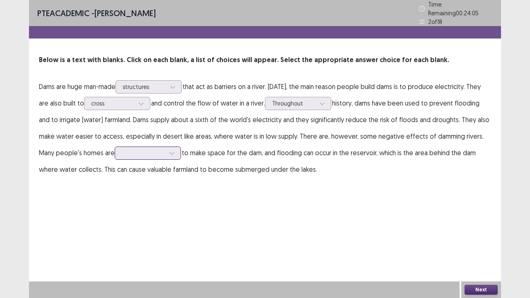
click at [171, 153] on div at bounding box center [171, 153] width 12 height 12
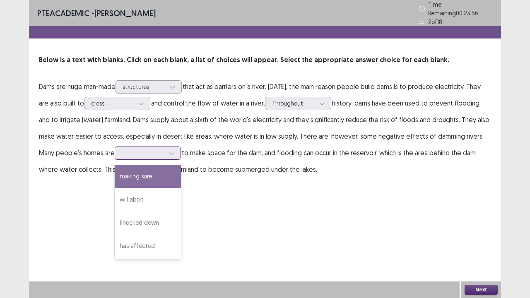
click at [162, 170] on div "making sure" at bounding box center [148, 176] width 66 height 23
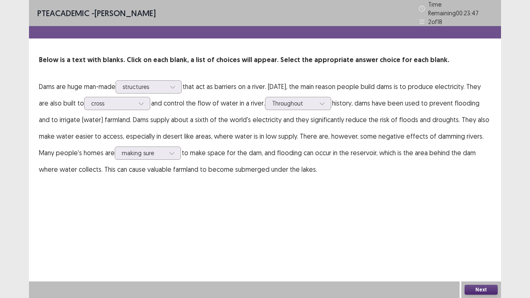
click at [442, 287] on div at bounding box center [244, 289] width 430 height 17
click at [479, 290] on button "Next" at bounding box center [480, 290] width 33 height 10
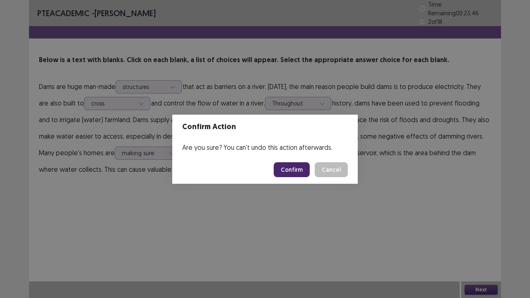
click at [298, 171] on button "Confirm" at bounding box center [291, 169] width 36 height 15
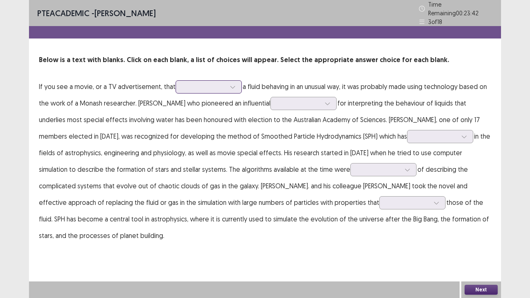
click at [224, 84] on div at bounding box center [203, 87] width 43 height 8
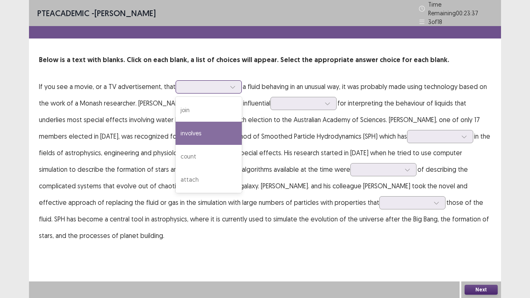
click at [224, 125] on div "involves" at bounding box center [208, 133] width 66 height 23
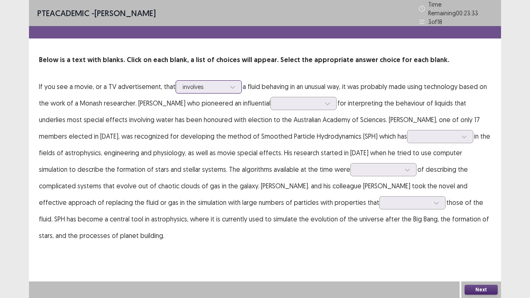
click at [219, 88] on div "involves" at bounding box center [204, 87] width 45 height 12
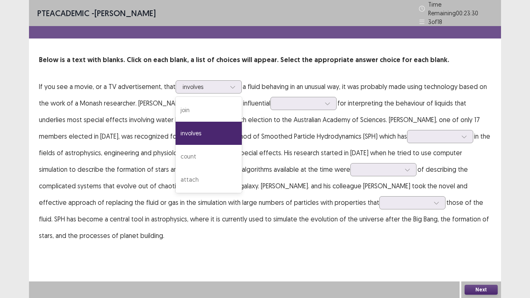
click at [278, 136] on p "If you see a movie, or a TV advertisement, that option involves, selected. 4 re…" at bounding box center [265, 160] width 452 height 165
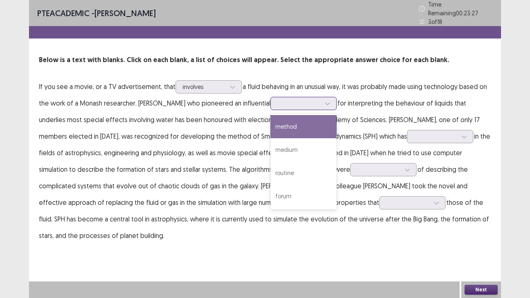
click at [320, 99] on div at bounding box center [298, 103] width 43 height 8
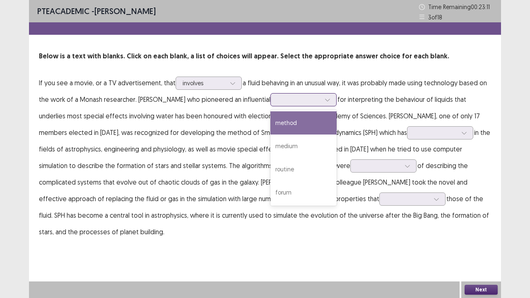
click at [319, 125] on div "method" at bounding box center [303, 122] width 66 height 23
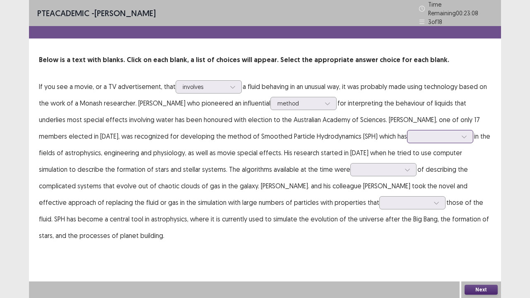
click at [451, 134] on div at bounding box center [435, 136] width 43 height 8
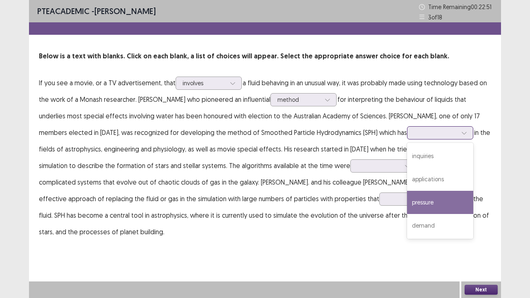
click at [468, 200] on div "pressure" at bounding box center [440, 202] width 66 height 23
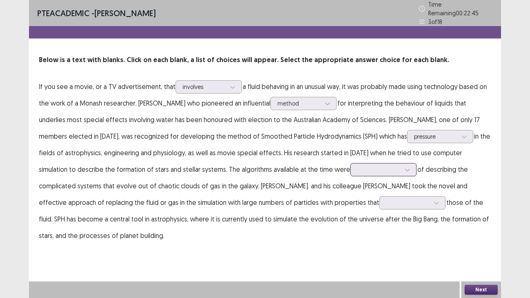
click at [384, 170] on div at bounding box center [378, 170] width 45 height 10
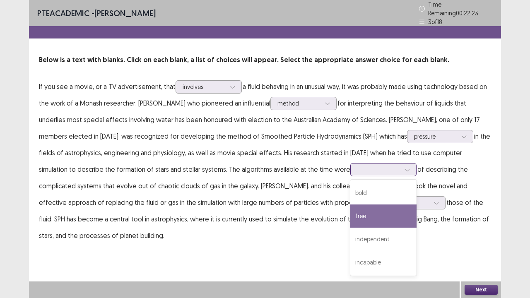
click at [392, 219] on div "free" at bounding box center [383, 215] width 66 height 23
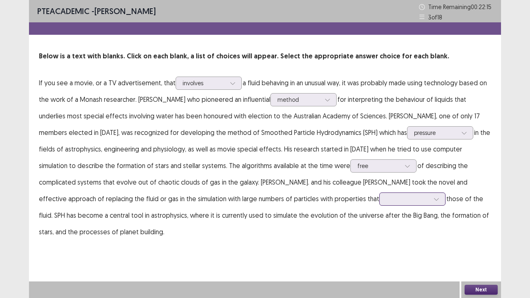
click at [386, 201] on input "text" at bounding box center [387, 199] width 2 height 6
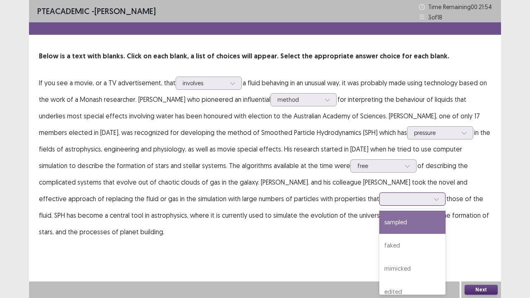
click at [408, 217] on div "sampled" at bounding box center [412, 222] width 66 height 23
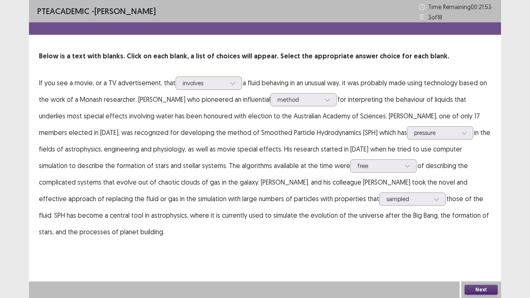
click at [493, 295] on div "Next" at bounding box center [481, 289] width 40 height 17
click at [483, 291] on button "Next" at bounding box center [480, 290] width 33 height 10
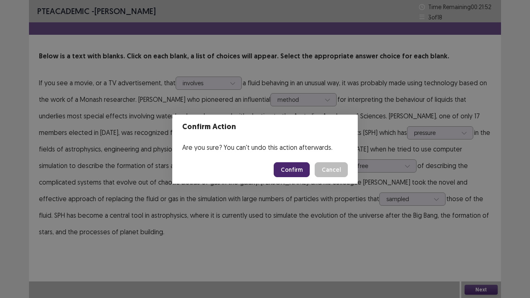
click at [289, 165] on button "Confirm" at bounding box center [291, 169] width 36 height 15
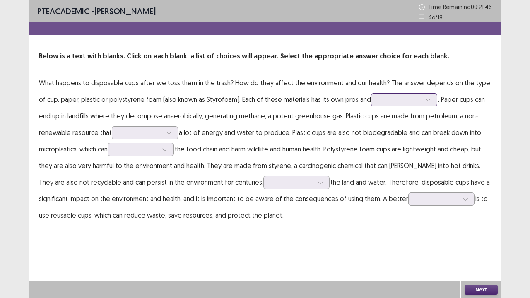
click at [384, 100] on div at bounding box center [399, 100] width 43 height 8
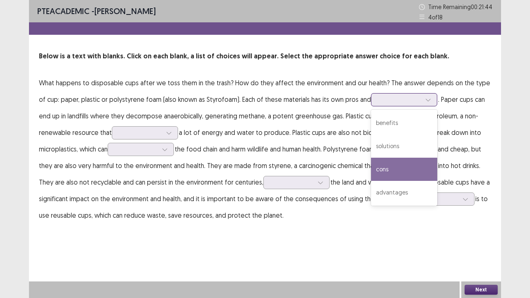
click at [402, 177] on div "cons" at bounding box center [404, 169] width 66 height 23
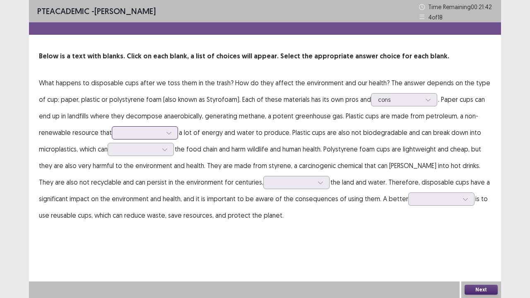
click at [155, 131] on div at bounding box center [140, 133] width 43 height 8
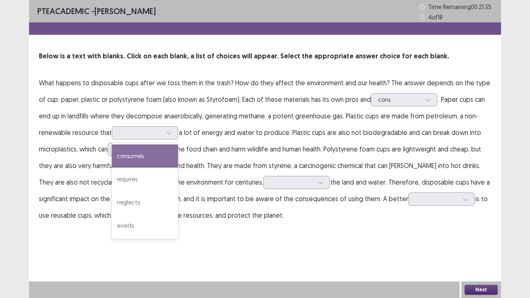
click at [213, 118] on p "What happens to disposable cups after we toss them in the trash? How do they af…" at bounding box center [265, 148] width 452 height 149
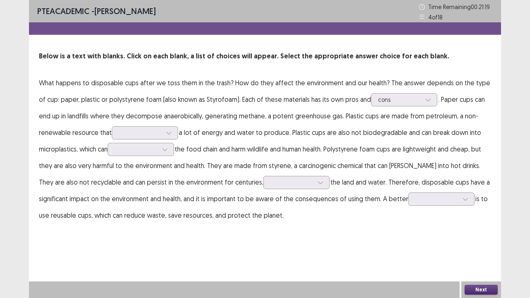
click at [164, 123] on p "What happens to disposable cups after we toss them in the trash? How do they af…" at bounding box center [265, 148] width 452 height 149
click at [164, 127] on div at bounding box center [169, 133] width 12 height 12
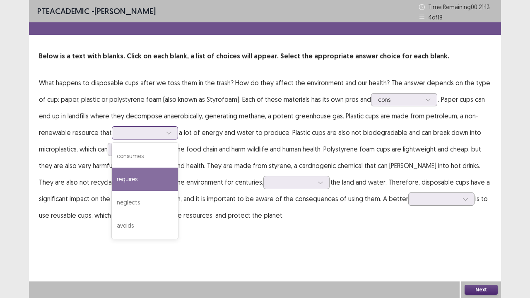
click at [161, 179] on div "requires" at bounding box center [145, 179] width 66 height 23
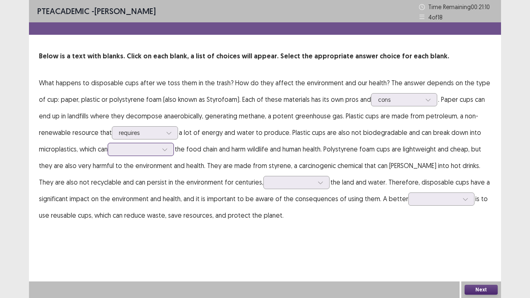
click at [127, 149] on div at bounding box center [136, 149] width 43 height 8
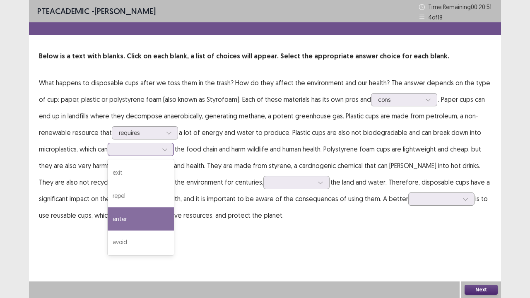
click at [149, 214] on div "enter" at bounding box center [141, 218] width 66 height 23
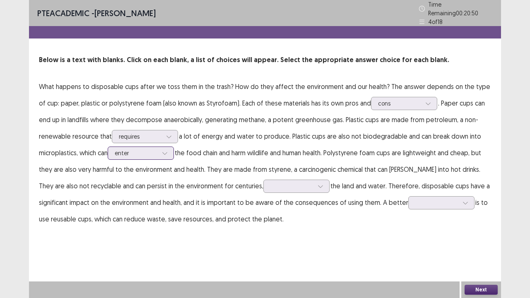
click at [166, 150] on icon at bounding box center [165, 153] width 6 height 6
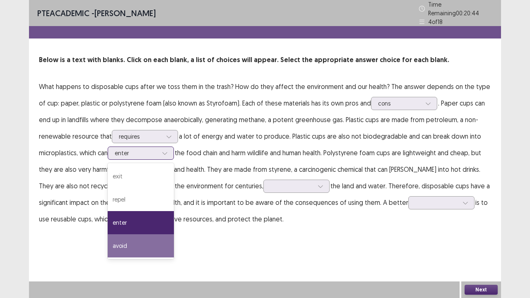
click at [166, 241] on div "avoid" at bounding box center [141, 245] width 66 height 23
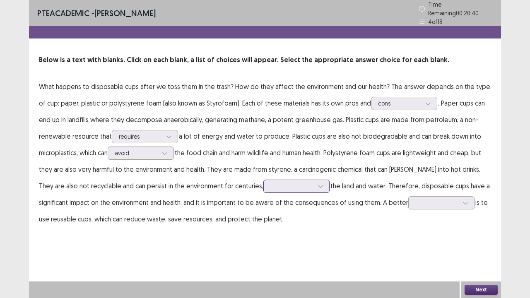
click at [263, 188] on div at bounding box center [296, 186] width 66 height 13
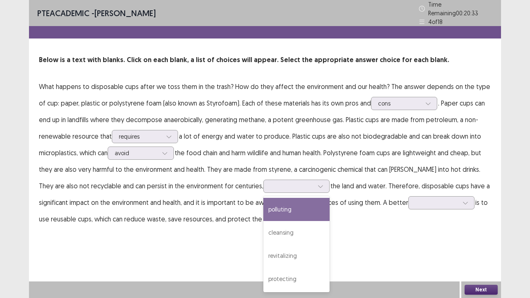
click at [171, 205] on p "What happens to disposable cups after we toss them in the trash? How do they af…" at bounding box center [265, 152] width 452 height 149
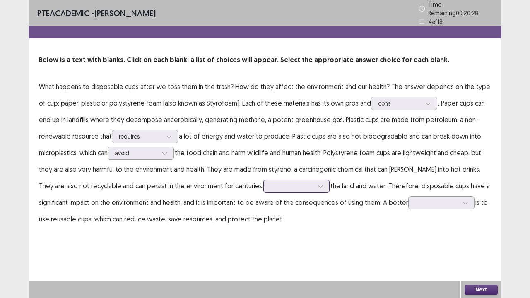
click at [270, 182] on div at bounding box center [291, 186] width 43 height 8
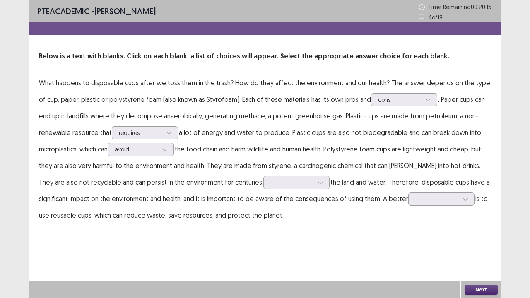
click at [194, 247] on div "PTE academic - celvin karo Time Remaining 00 : 20 : 15 4 of 18 Below is a text …" at bounding box center [265, 149] width 472 height 298
click at [270, 181] on div at bounding box center [291, 182] width 43 height 8
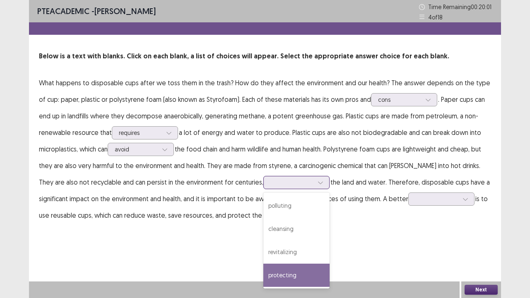
click at [263, 281] on div "protecting" at bounding box center [296, 275] width 66 height 23
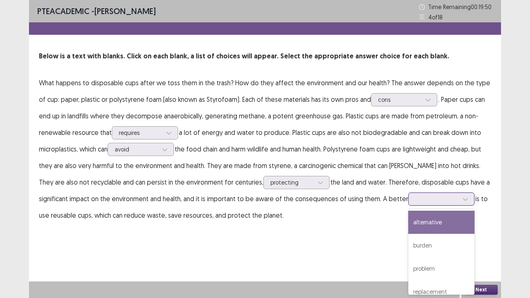
click at [414, 204] on div at bounding box center [436, 199] width 45 height 10
click at [409, 223] on div "alternative" at bounding box center [441, 222] width 66 height 23
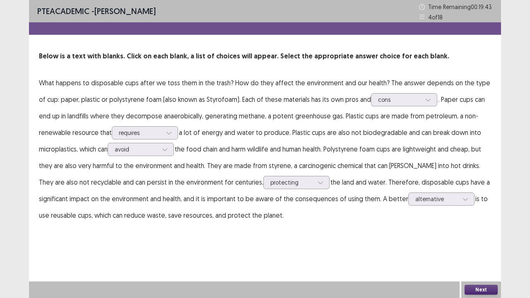
click at [474, 289] on button "Next" at bounding box center [480, 290] width 33 height 10
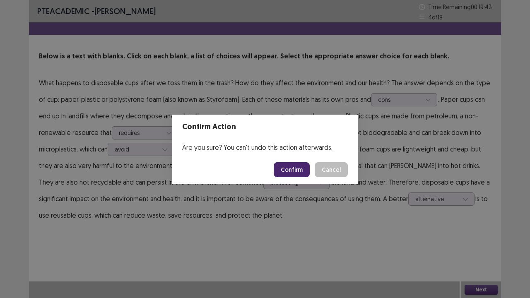
click at [295, 168] on button "Confirm" at bounding box center [291, 169] width 36 height 15
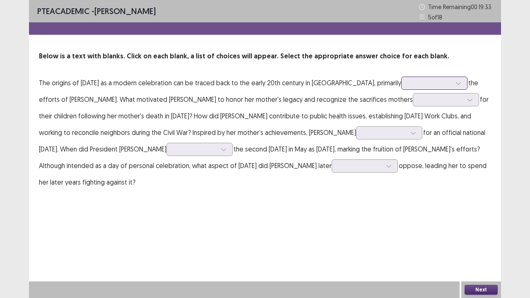
click at [451, 83] on div at bounding box center [429, 83] width 43 height 8
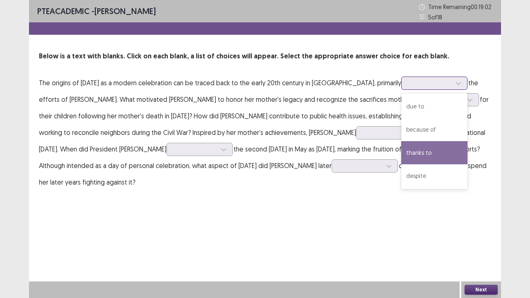
click at [431, 159] on div "thanks to" at bounding box center [434, 152] width 66 height 23
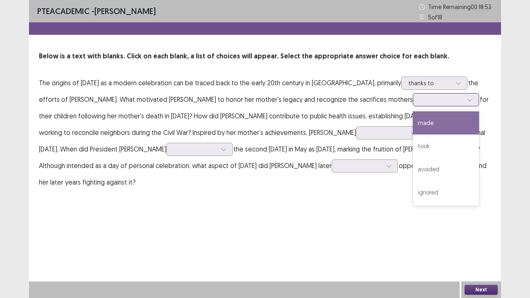
click at [463, 101] on div at bounding box center [469, 100] width 12 height 12
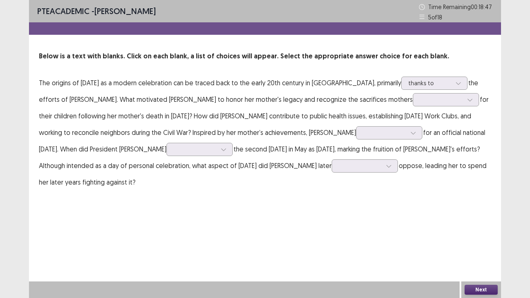
drag, startPoint x: 421, startPoint y: 102, endPoint x: 261, endPoint y: 115, distance: 161.1
click at [261, 115] on p "The origins of Mother's Day as a modern celebration can be traced back to the e…" at bounding box center [265, 132] width 452 height 116
click at [420, 98] on div at bounding box center [441, 100] width 43 height 8
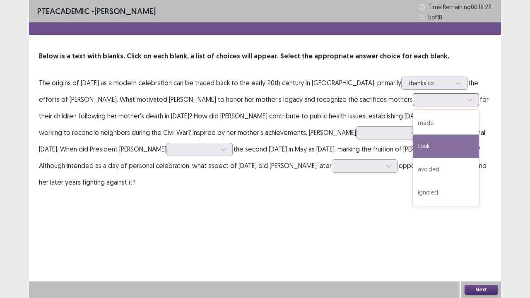
click at [412, 144] on div "took" at bounding box center [445, 145] width 66 height 23
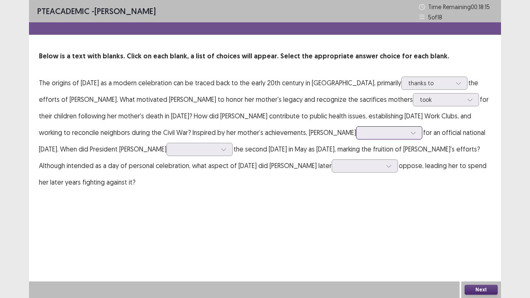
click at [363, 135] on div at bounding box center [384, 133] width 43 height 8
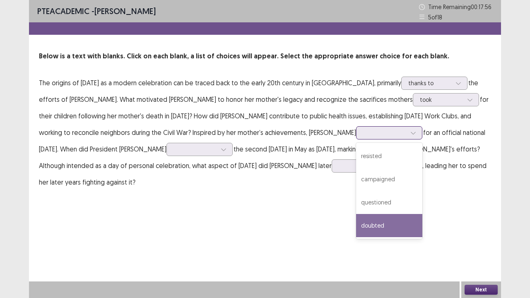
click at [356, 223] on div "doubted" at bounding box center [389, 225] width 66 height 23
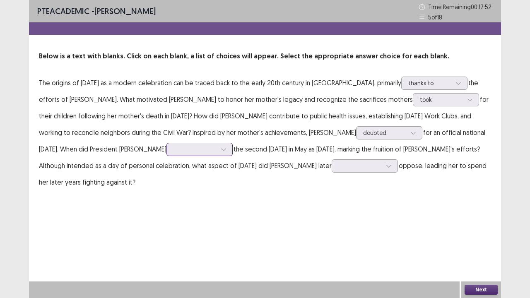
click at [181, 152] on div at bounding box center [194, 149] width 43 height 8
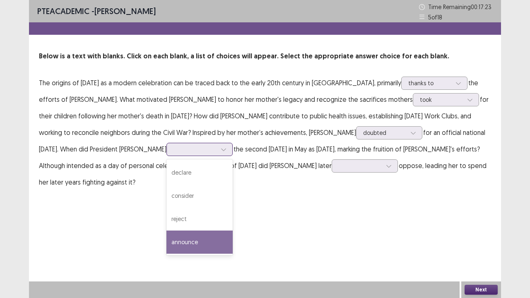
click at [195, 235] on div "announce" at bounding box center [199, 241] width 66 height 23
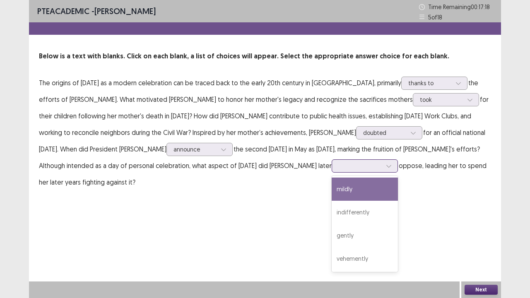
click at [347, 169] on div at bounding box center [359, 166] width 43 height 8
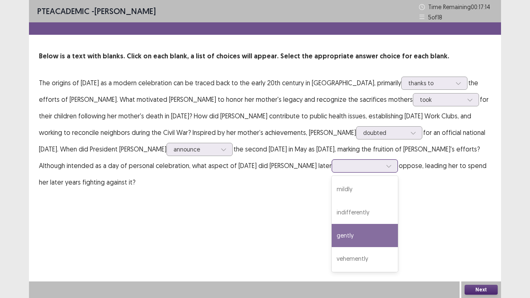
click at [345, 241] on div "gently" at bounding box center [364, 235] width 66 height 23
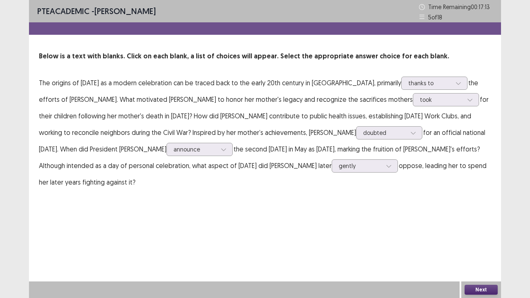
click at [476, 292] on button "Next" at bounding box center [480, 290] width 33 height 10
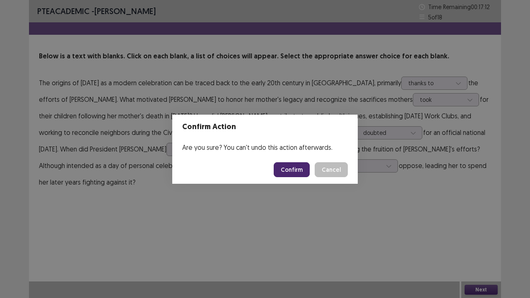
click at [291, 169] on button "Confirm" at bounding box center [291, 169] width 36 height 15
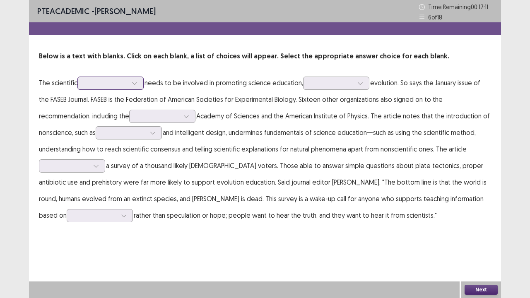
click at [108, 88] on div at bounding box center [106, 83] width 45 height 10
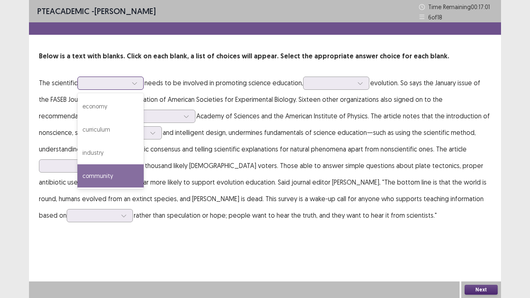
click at [122, 169] on div "community" at bounding box center [110, 175] width 66 height 23
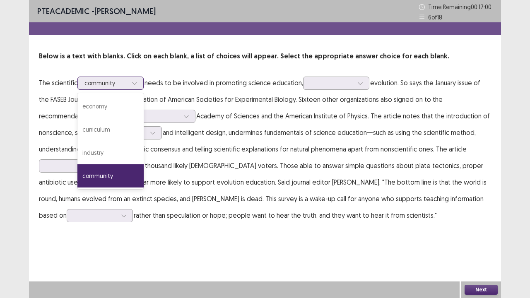
click at [114, 82] on div at bounding box center [105, 83] width 43 height 8
click at [116, 82] on div at bounding box center [105, 83] width 43 height 8
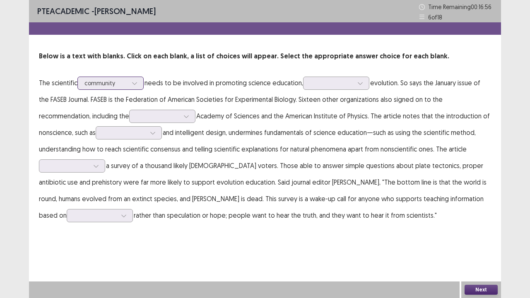
click at [124, 85] on div at bounding box center [105, 83] width 43 height 8
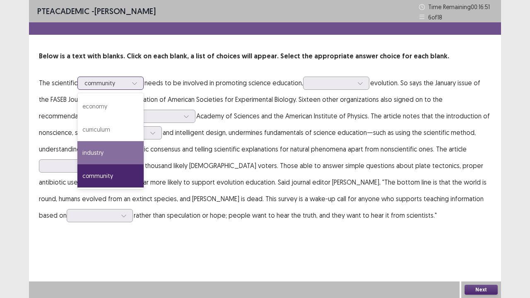
click at [120, 151] on div "industry" at bounding box center [110, 152] width 66 height 23
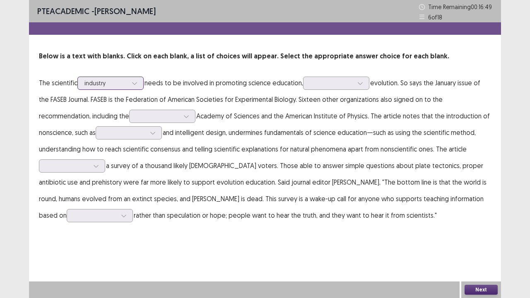
click at [113, 80] on div at bounding box center [105, 83] width 43 height 8
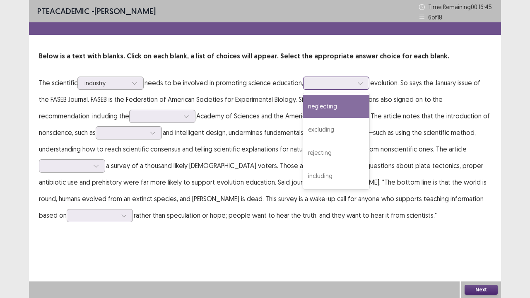
click at [324, 86] on div at bounding box center [331, 83] width 43 height 8
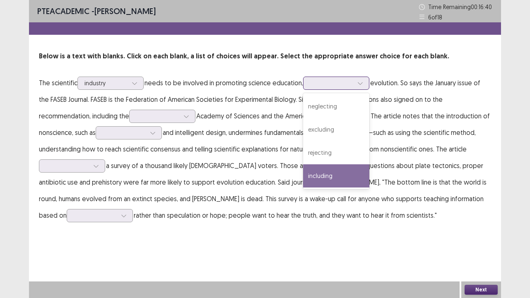
click at [354, 177] on div "including" at bounding box center [336, 175] width 66 height 23
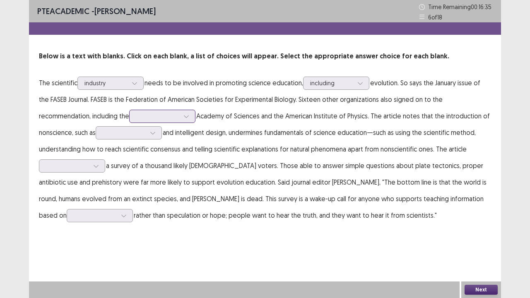
click at [170, 120] on div at bounding box center [157, 116] width 43 height 8
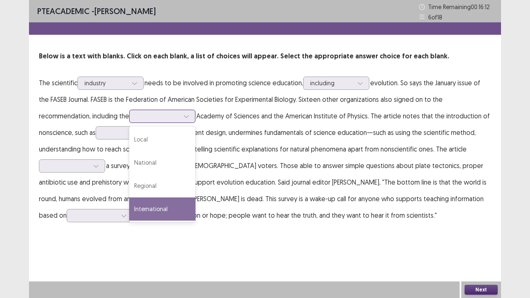
click at [171, 210] on div "International" at bounding box center [162, 208] width 66 height 23
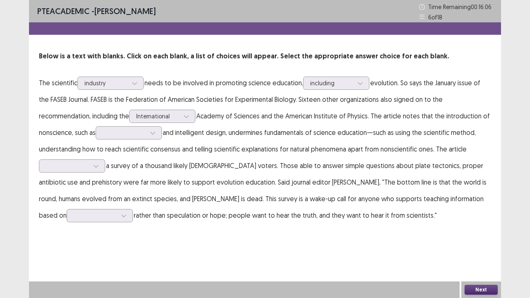
click at [134, 139] on p "The scientific industry needs to be involved in promoting science education, in…" at bounding box center [265, 148] width 452 height 149
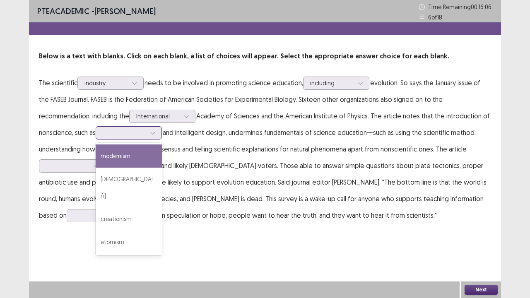
click at [137, 136] on div at bounding box center [124, 133] width 43 height 8
click at [142, 154] on div "modernism" at bounding box center [129, 155] width 66 height 23
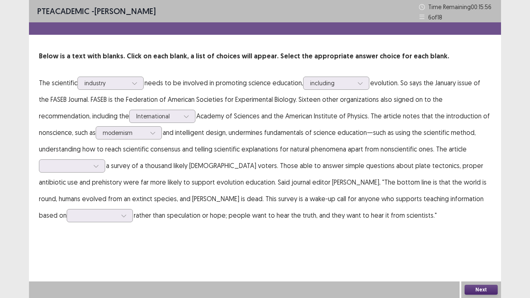
click at [151, 139] on p "The scientific industry needs to be involved in promoting science education, in…" at bounding box center [265, 148] width 452 height 149
click at [151, 137] on div at bounding box center [152, 133] width 12 height 12
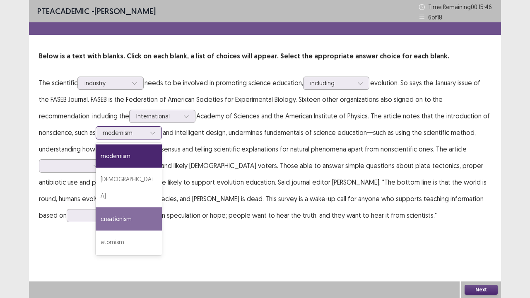
click at [151, 207] on div "creationism" at bounding box center [129, 218] width 66 height 23
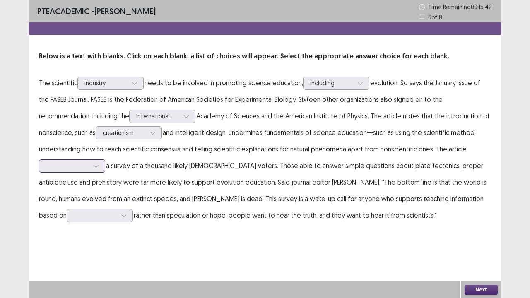
click at [94, 165] on icon at bounding box center [96, 166] width 6 height 6
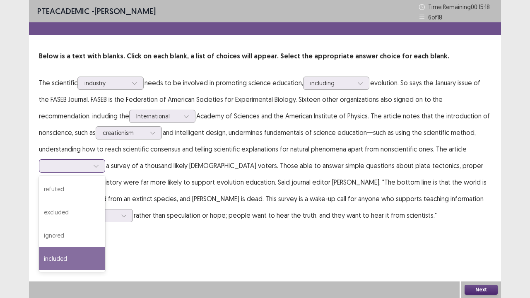
click at [91, 249] on div "included" at bounding box center [72, 258] width 66 height 23
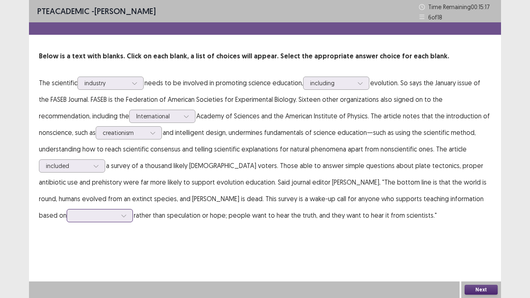
click at [117, 211] on div at bounding box center [95, 215] width 43 height 8
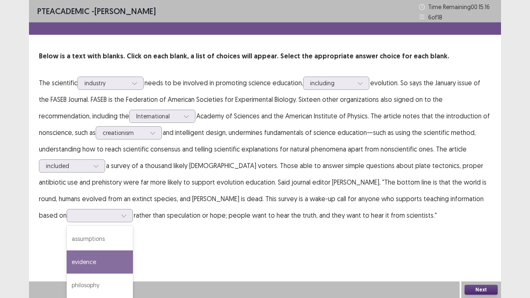
click at [361, 253] on div "PTE academic - celvin karo Time Remaining 00 : 15 : 16 6 of 18 Below is a text …" at bounding box center [265, 149] width 472 height 298
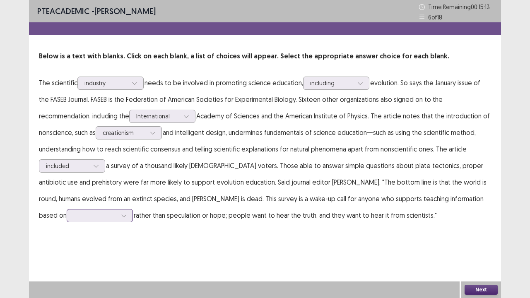
click at [117, 211] on div at bounding box center [95, 215] width 43 height 8
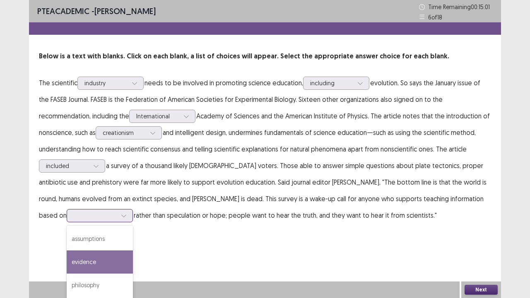
click at [133, 250] on div "evidence" at bounding box center [100, 261] width 66 height 23
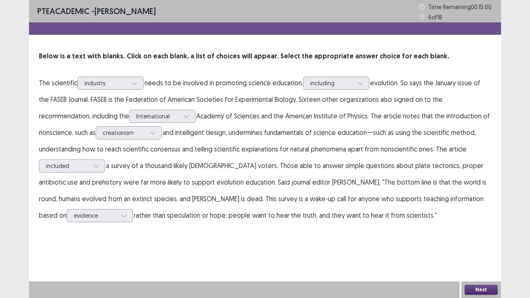
click at [468, 290] on button "Next" at bounding box center [480, 290] width 33 height 10
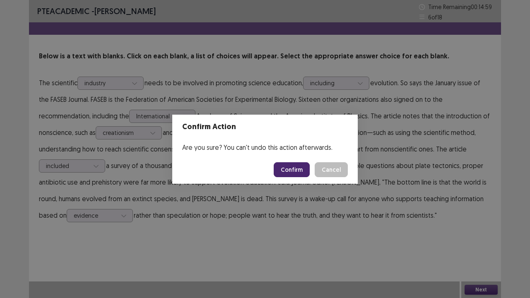
click at [294, 175] on button "Confirm" at bounding box center [291, 169] width 36 height 15
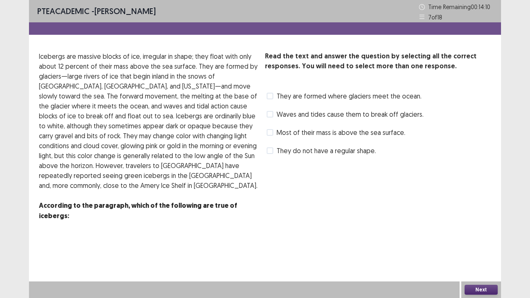
click at [270, 96] on span at bounding box center [269, 96] width 7 height 7
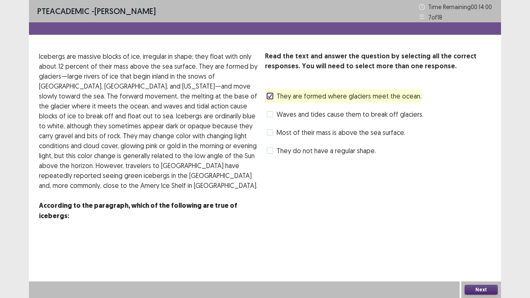
click at [276, 98] on span "They are formed where glaciers meet the ocean." at bounding box center [348, 96] width 145 height 10
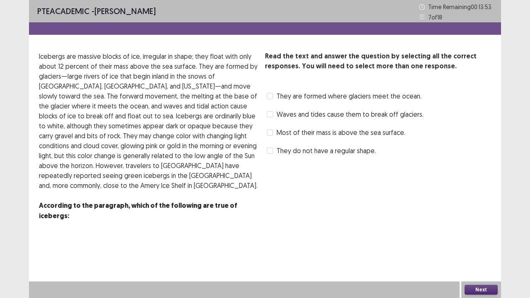
click at [277, 96] on span "They are formed where glaciers meet the ocean." at bounding box center [348, 96] width 145 height 10
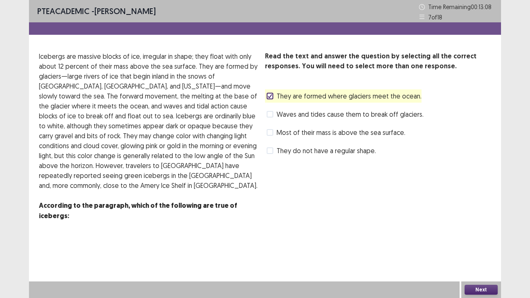
click at [299, 116] on span "Waves and tides cause them to break off glaciers." at bounding box center [349, 114] width 147 height 10
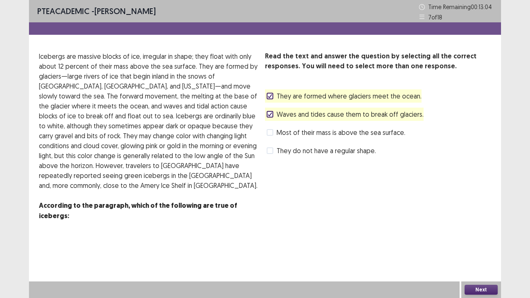
click at [349, 119] on span "Waves and tides cause them to break off glaciers." at bounding box center [349, 114] width 147 height 10
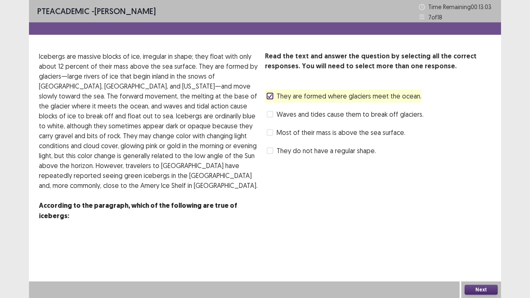
click at [481, 285] on button "Next" at bounding box center [480, 290] width 33 height 10
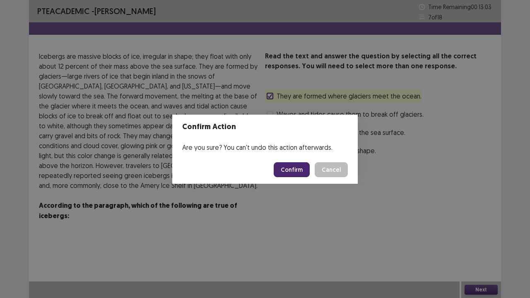
click at [293, 168] on button "Confirm" at bounding box center [291, 169] width 36 height 15
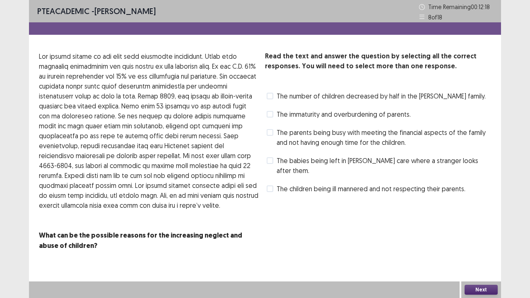
click at [310, 131] on span "The parents being busy with meeting the financial aspects of the family and not…" at bounding box center [383, 137] width 214 height 20
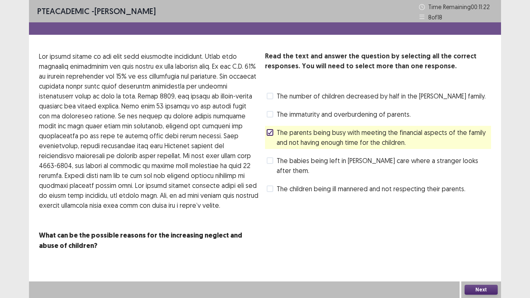
click at [492, 288] on button "Next" at bounding box center [480, 290] width 33 height 10
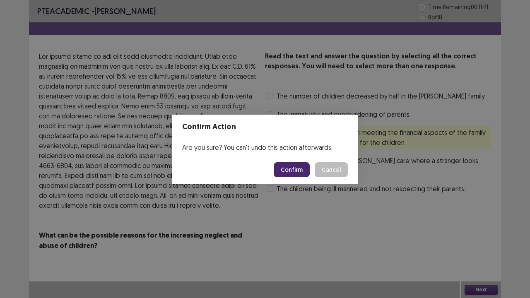
click at [284, 170] on button "Confirm" at bounding box center [291, 169] width 36 height 15
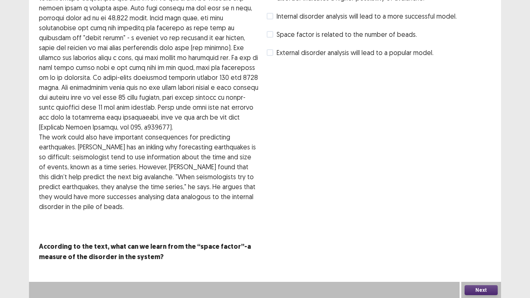
scroll to position [0, 0]
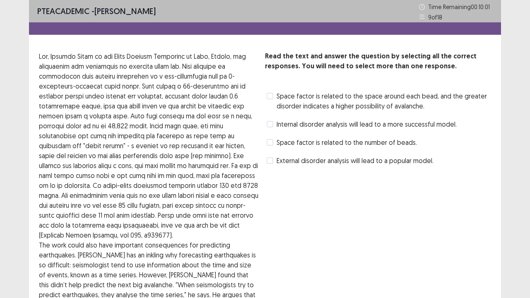
click at [300, 142] on span "Space factor is related to the number of beads." at bounding box center [346, 142] width 140 height 10
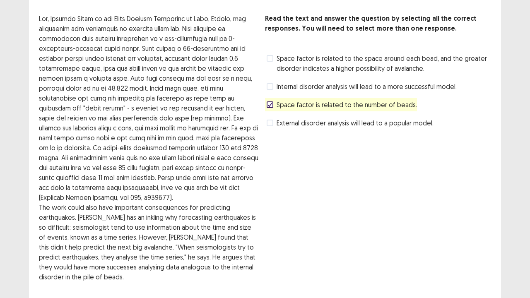
scroll to position [108, 0]
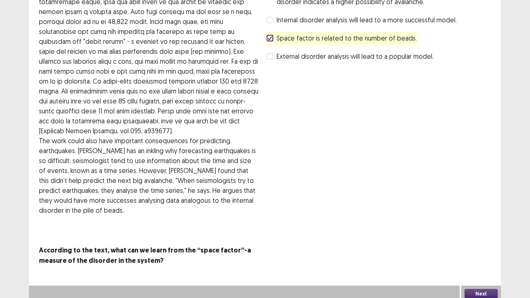
click at [480, 289] on button "Next" at bounding box center [480, 294] width 33 height 10
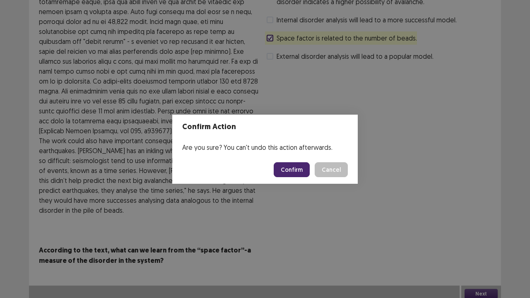
click at [297, 170] on button "Confirm" at bounding box center [291, 169] width 36 height 15
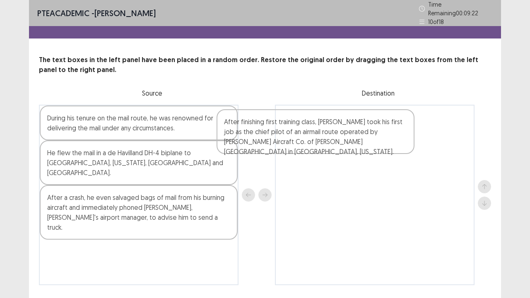
drag, startPoint x: 126, startPoint y: 136, endPoint x: 338, endPoint y: 143, distance: 211.9
click at [338, 143] on div "After finishing first training class, Lindbergh took his first job as the chief…" at bounding box center [265, 195] width 452 height 180
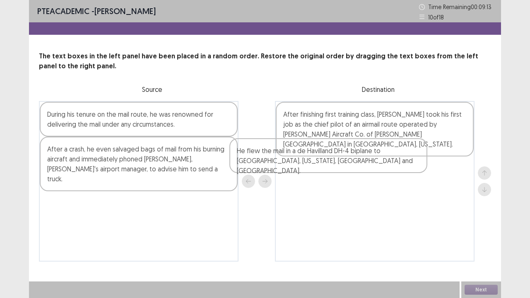
drag, startPoint x: 194, startPoint y: 154, endPoint x: 390, endPoint y: 156, distance: 195.3
click at [390, 156] on div "During his tenure on the mail route, he was renowned for delivering the mail un…" at bounding box center [265, 181] width 452 height 161
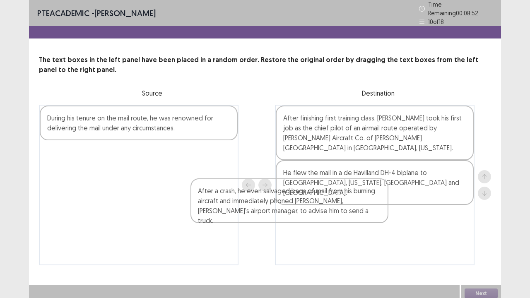
drag, startPoint x: 194, startPoint y: 170, endPoint x: 360, endPoint y: 215, distance: 171.7
click at [360, 215] on div "During his tenure on the mail route, he was renowned for delivering the mail un…" at bounding box center [265, 185] width 452 height 161
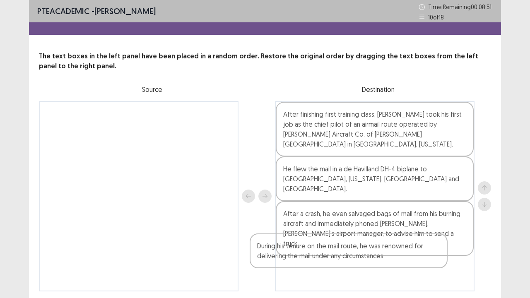
drag, startPoint x: 176, startPoint y: 127, endPoint x: 385, endPoint y: 245, distance: 240.1
click at [385, 245] on div "During his tenure on the mail route, he was renowned for delivering the mail un…" at bounding box center [265, 196] width 452 height 190
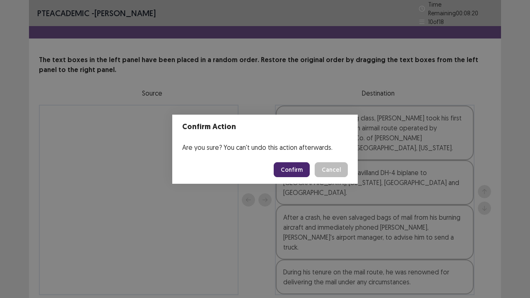
click at [289, 164] on button "Confirm" at bounding box center [291, 169] width 36 height 15
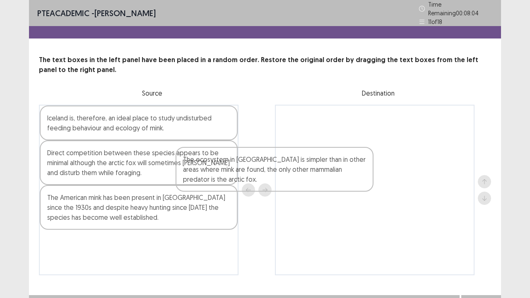
drag, startPoint x: 180, startPoint y: 210, endPoint x: 366, endPoint y: 159, distance: 192.2
click at [369, 157] on div "Iceland is, therefore, an ideal place to study undisturbed feeding behaviour an…" at bounding box center [265, 190] width 452 height 170
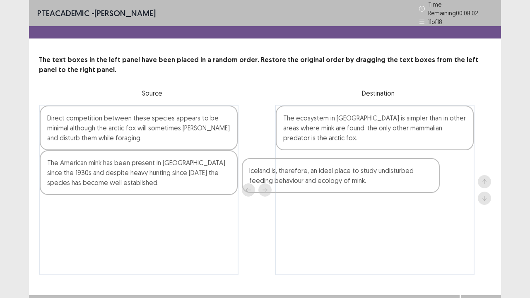
drag, startPoint x: 214, startPoint y: 136, endPoint x: 403, endPoint y: 185, distance: 195.0
click at [403, 185] on div "Iceland is, therefore, an ideal place to study undisturbed feeding behaviour an…" at bounding box center [265, 190] width 452 height 170
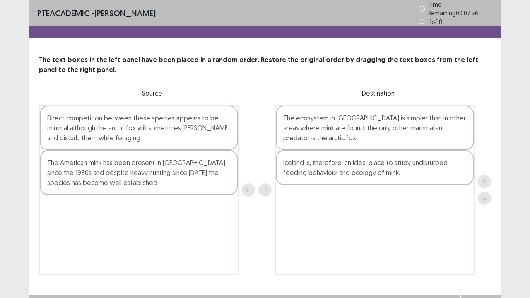
drag, startPoint x: 394, startPoint y: 182, endPoint x: 387, endPoint y: 155, distance: 27.7
click at [393, 145] on div "The ecosystem in Iceland is simpler than in other areas where mink are found, t…" at bounding box center [374, 190] width 199 height 170
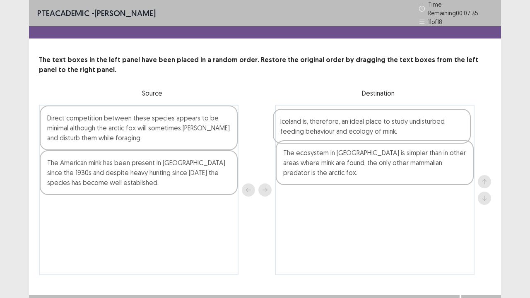
drag, startPoint x: 386, startPoint y: 160, endPoint x: 383, endPoint y: 117, distance: 43.1
click at [383, 117] on div "The ecosystem in Iceland is simpler than in other areas where mink are found, t…" at bounding box center [374, 190] width 199 height 170
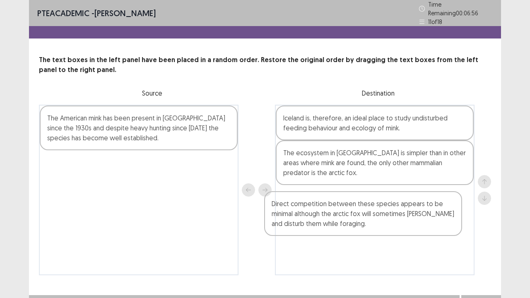
drag, startPoint x: 153, startPoint y: 132, endPoint x: 378, endPoint y: 212, distance: 239.5
click at [378, 212] on div "Direct competition between these species appears to be minimal although the arc…" at bounding box center [265, 190] width 452 height 170
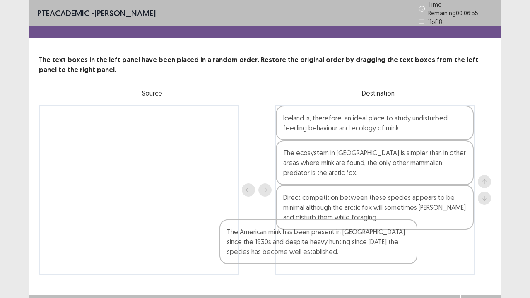
scroll to position [10, 0]
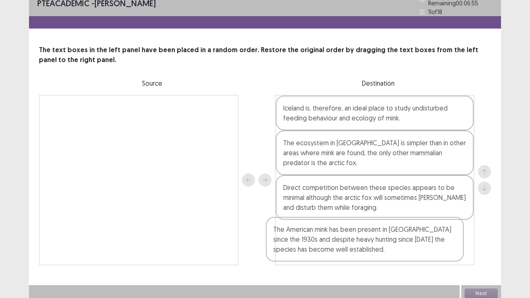
drag, startPoint x: 180, startPoint y: 123, endPoint x: 422, endPoint y: 223, distance: 261.9
click at [422, 223] on div "The American mink has been present in Iceland since the 1930s and despite heavy…" at bounding box center [265, 180] width 452 height 170
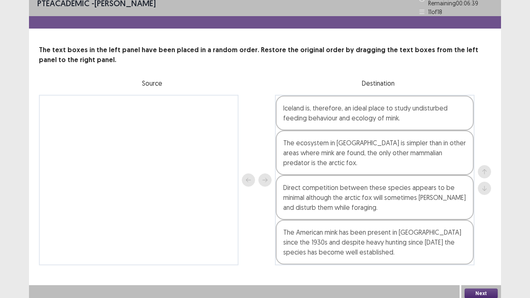
click at [469, 288] on button "Next" at bounding box center [480, 293] width 33 height 10
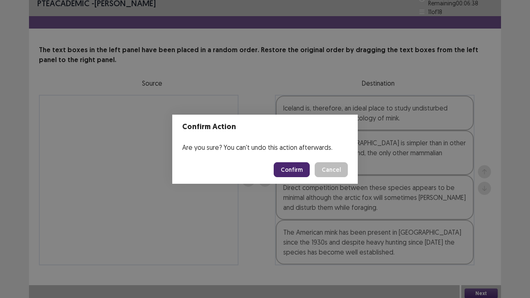
click at [303, 174] on button "Confirm" at bounding box center [291, 169] width 36 height 15
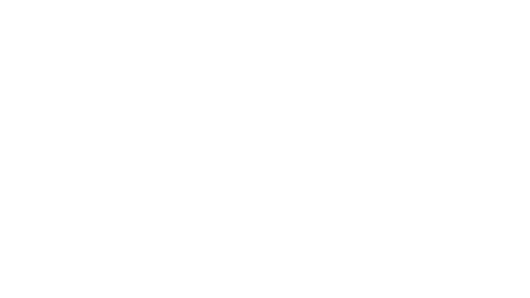
scroll to position [0, 0]
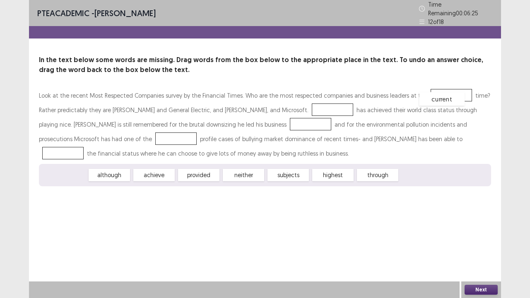
drag, startPoint x: 64, startPoint y: 175, endPoint x: 438, endPoint y: 98, distance: 382.0
drag, startPoint x: 247, startPoint y: 173, endPoint x: 299, endPoint y: 106, distance: 84.6
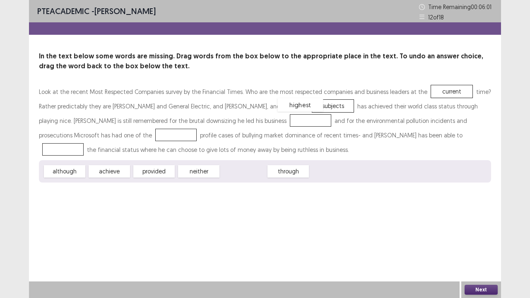
drag, startPoint x: 241, startPoint y: 171, endPoint x: 299, endPoint y: 103, distance: 89.2
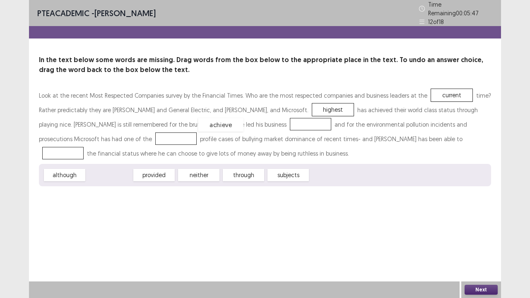
drag, startPoint x: 113, startPoint y: 170, endPoint x: 224, endPoint y: 120, distance: 122.6
drag, startPoint x: 236, startPoint y: 175, endPoint x: 72, endPoint y: 138, distance: 168.2
drag, startPoint x: 116, startPoint y: 174, endPoint x: 356, endPoint y: 137, distance: 243.2
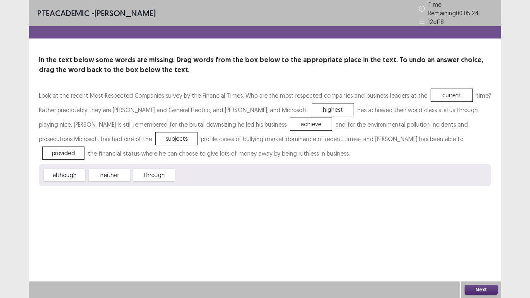
click at [484, 289] on button "Next" at bounding box center [480, 290] width 33 height 10
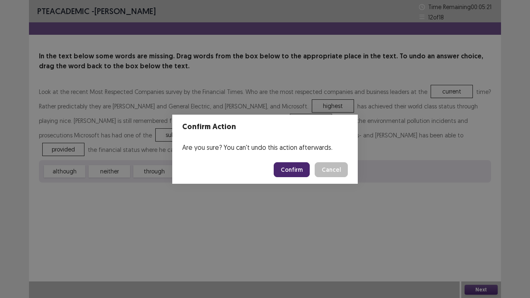
click at [292, 171] on button "Confirm" at bounding box center [291, 169] width 36 height 15
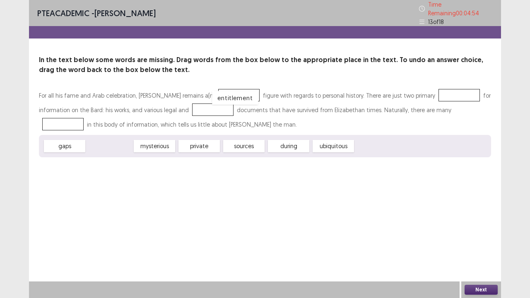
drag, startPoint x: 122, startPoint y: 142, endPoint x: 249, endPoint y: 91, distance: 136.8
drag, startPoint x: 194, startPoint y: 142, endPoint x: 446, endPoint y: 96, distance: 256.5
click at [446, 96] on div "For all his fame and Arab celebration, William Shakespeare remains a(n) entitle…" at bounding box center [265, 122] width 452 height 69
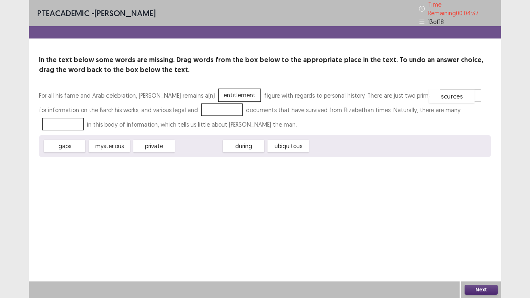
drag, startPoint x: 207, startPoint y: 146, endPoint x: 463, endPoint y: 93, distance: 261.8
drag, startPoint x: 116, startPoint y: 139, endPoint x: 222, endPoint y: 112, distance: 109.0
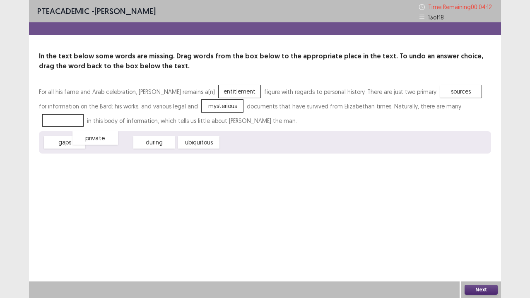
drag, startPoint x: 110, startPoint y: 143, endPoint x: 96, endPoint y: 139, distance: 14.7
click at [96, 139] on div "private" at bounding box center [95, 138] width 46 height 14
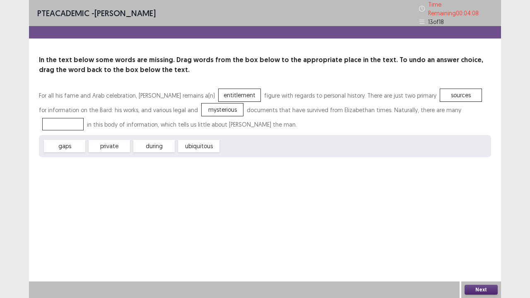
drag, startPoint x: 67, startPoint y: 141, endPoint x: 56, endPoint y: 124, distance: 20.1
click at [56, 124] on div "For all his fame and Arab celebration, William Shakespeare remains a(n) entitle…" at bounding box center [265, 122] width 452 height 69
drag, startPoint x: 79, startPoint y: 147, endPoint x: 67, endPoint y: 125, distance: 25.0
click at [492, 292] on button "Next" at bounding box center [480, 290] width 33 height 10
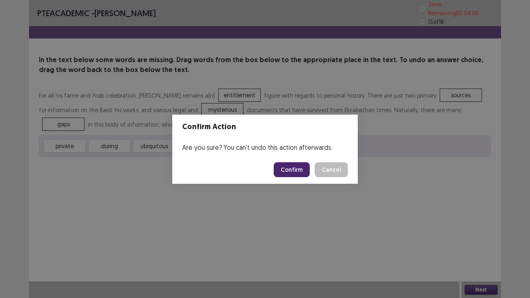
click at [306, 173] on button "Confirm" at bounding box center [291, 169] width 36 height 15
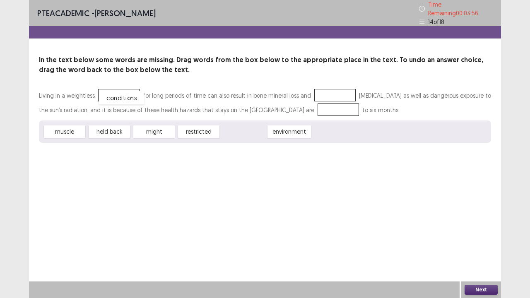
drag, startPoint x: 241, startPoint y: 129, endPoint x: 118, endPoint y: 94, distance: 127.3
drag, startPoint x: 102, startPoint y: 129, endPoint x: 314, endPoint y: 108, distance: 213.7
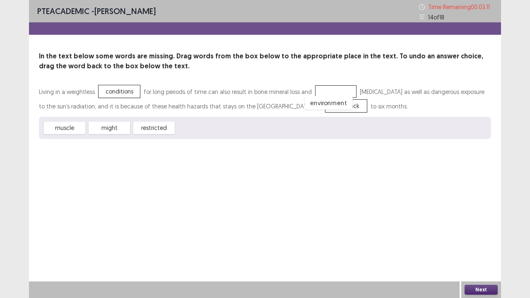
drag, startPoint x: 204, startPoint y: 129, endPoint x: 347, endPoint y: 94, distance: 147.3
click at [469, 290] on button "Next" at bounding box center [480, 290] width 33 height 10
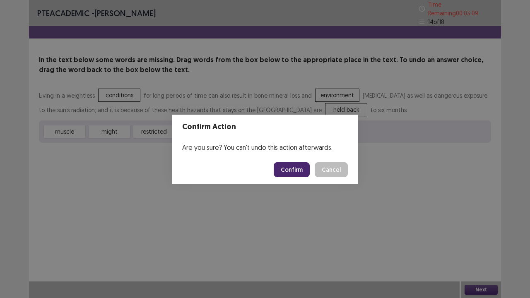
click at [297, 165] on button "Confirm" at bounding box center [291, 169] width 36 height 15
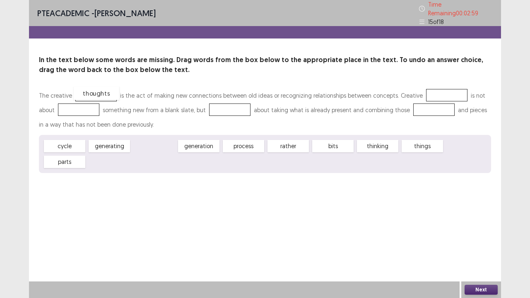
drag, startPoint x: 159, startPoint y: 140, endPoint x: 101, endPoint y: 87, distance: 78.5
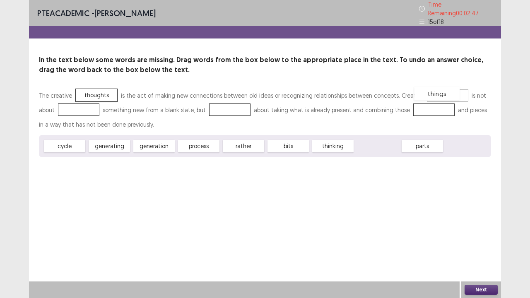
drag, startPoint x: 384, startPoint y: 143, endPoint x: 444, endPoint y: 87, distance: 81.4
drag, startPoint x: 73, startPoint y: 141, endPoint x: 75, endPoint y: 101, distance: 40.2
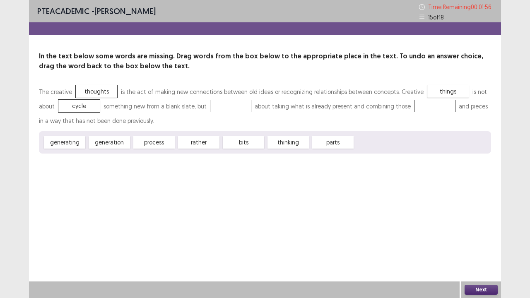
drag, startPoint x: 63, startPoint y: 144, endPoint x: 142, endPoint y: 127, distance: 80.9
click at [203, 115] on div "The creative thoughts is the act of making new connections between old ideas or…" at bounding box center [265, 118] width 452 height 69
drag, startPoint x: 76, startPoint y: 143, endPoint x: 249, endPoint y: 105, distance: 177.0
drag, startPoint x: 276, startPoint y: 148, endPoint x: 413, endPoint y: 112, distance: 142.0
click at [473, 290] on button "Next" at bounding box center [480, 290] width 33 height 10
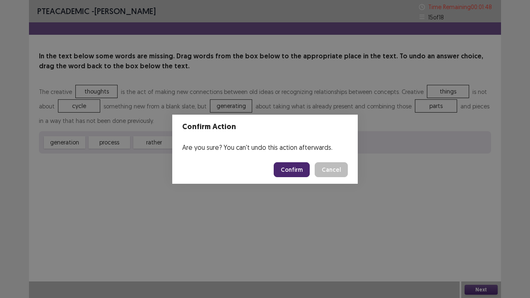
click at [286, 167] on button "Confirm" at bounding box center [291, 169] width 36 height 15
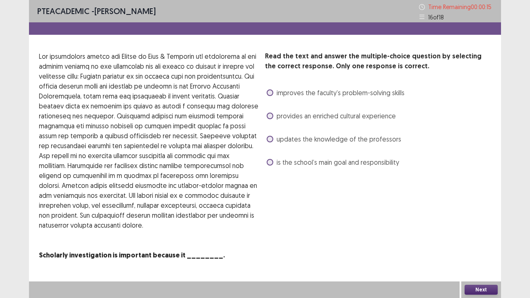
click at [273, 120] on label "provides an enriched cultural experience" at bounding box center [330, 116] width 129 height 10
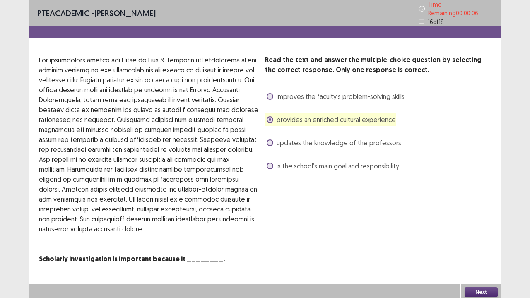
click at [458, 278] on div "PTE academic - celvin karo Time Remaining 00 : 00 : 06 16 of 18 Read the text a…" at bounding box center [265, 150] width 472 height 300
click at [456, 273] on div "PTE academic - celvin karo Time Remaining 00 : 00 : 05 16 of 18 Read the text a…" at bounding box center [265, 140] width 472 height 281
click at [474, 289] on button "Next" at bounding box center [480, 292] width 33 height 10
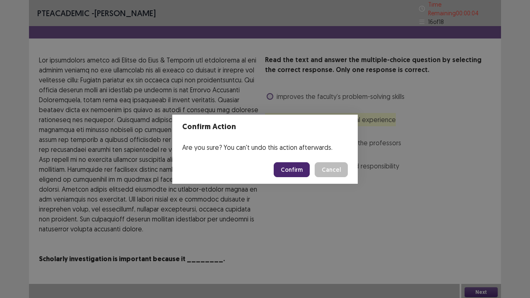
click at [290, 171] on button "Confirm" at bounding box center [291, 169] width 36 height 15
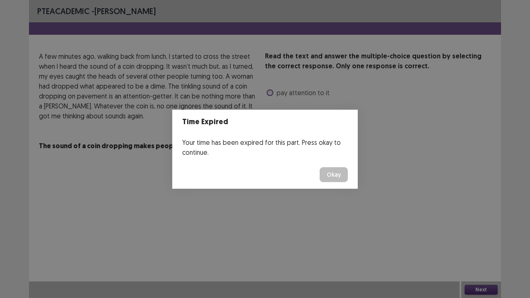
click at [338, 178] on button "Okay" at bounding box center [333, 174] width 28 height 15
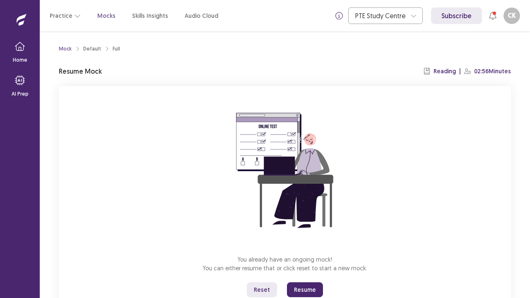
click at [315, 293] on button "Resume" at bounding box center [305, 289] width 36 height 15
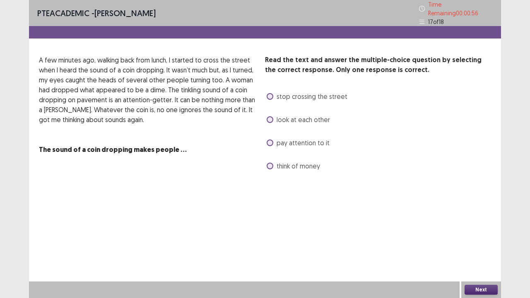
click at [319, 142] on span "pay attention to it" at bounding box center [302, 143] width 53 height 10
click at [467, 287] on button "Next" at bounding box center [480, 290] width 33 height 10
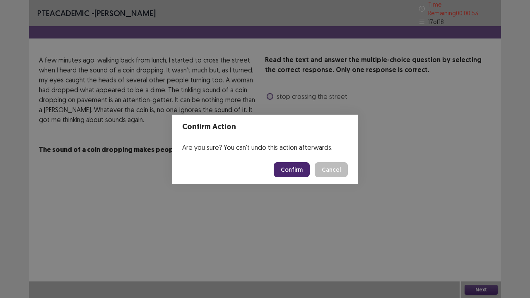
click at [298, 176] on button "Confirm" at bounding box center [291, 169] width 36 height 15
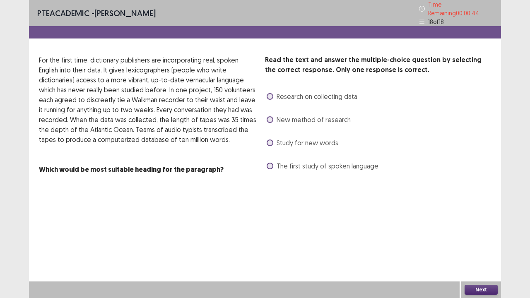
click at [303, 101] on div "Research on collecting data" at bounding box center [311, 96] width 92 height 13
click at [304, 99] on div "Research on collecting data" at bounding box center [311, 96] width 92 height 13
click at [308, 95] on span "Research on collecting data" at bounding box center [316, 96] width 81 height 10
click at [487, 293] on button "Next" at bounding box center [480, 290] width 33 height 10
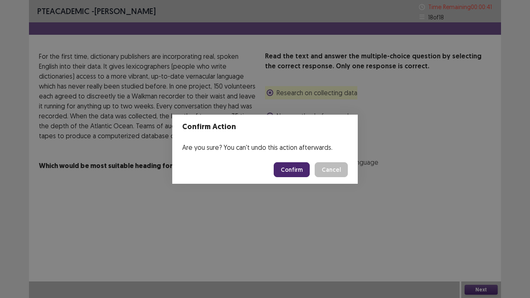
click at [299, 162] on button "Confirm" at bounding box center [291, 169] width 36 height 15
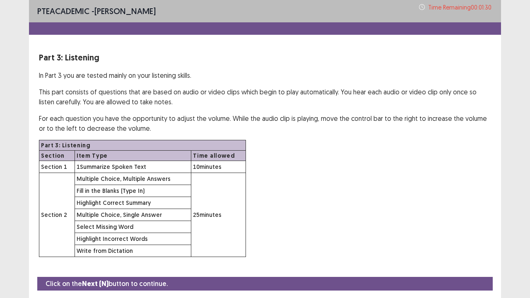
scroll to position [24, 0]
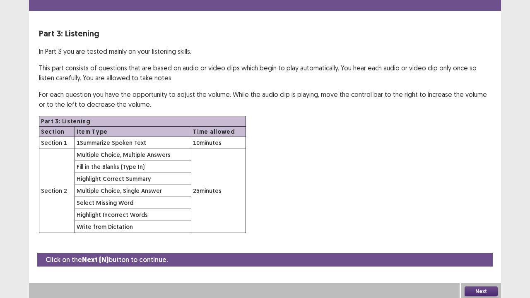
click at [496, 288] on button "Next" at bounding box center [480, 291] width 33 height 10
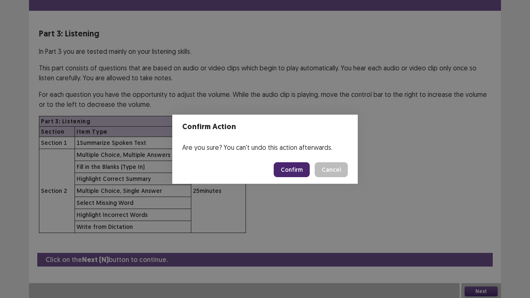
click at [300, 174] on button "Confirm" at bounding box center [291, 169] width 36 height 15
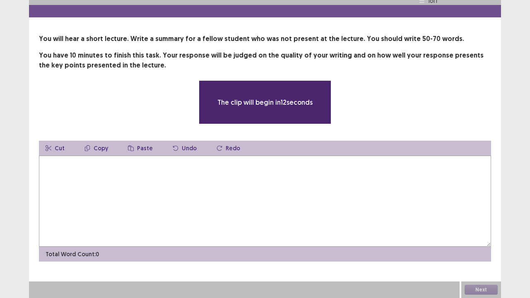
scroll to position [17, 0]
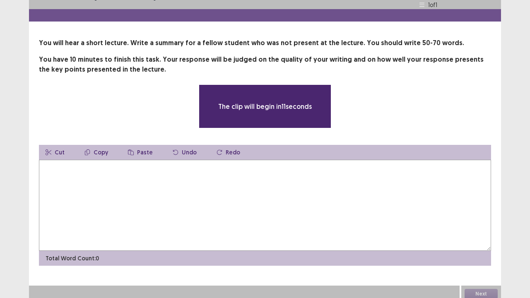
click at [300, 175] on textarea at bounding box center [265, 205] width 452 height 91
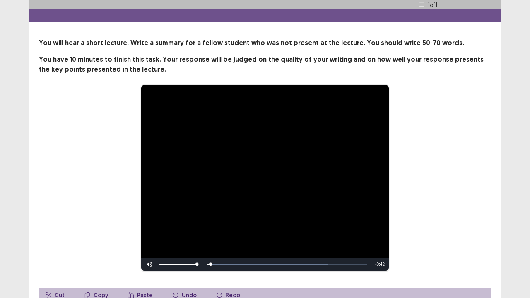
scroll to position [100, 0]
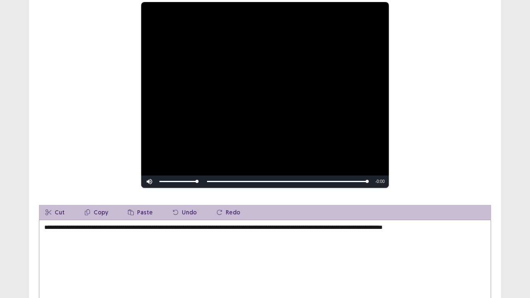
click at [46, 226] on textarea "**********" at bounding box center [265, 265] width 452 height 91
click at [113, 224] on textarea "**********" at bounding box center [265, 265] width 452 height 91
click at [120, 225] on textarea "**********" at bounding box center [265, 265] width 452 height 91
drag, startPoint x: 145, startPoint y: 224, endPoint x: 132, endPoint y: 227, distance: 13.1
click at [132, 227] on textarea "**********" at bounding box center [265, 265] width 452 height 91
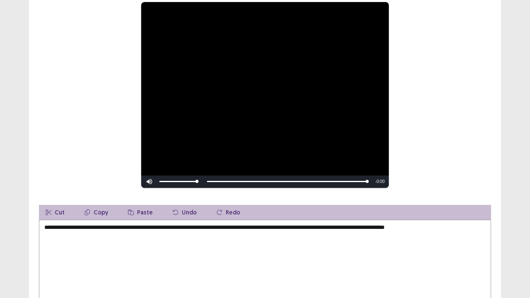
click at [211, 224] on textarea "**********" at bounding box center [265, 265] width 452 height 91
click at [257, 225] on textarea "**********" at bounding box center [265, 265] width 452 height 91
click at [264, 223] on textarea "**********" at bounding box center [265, 265] width 452 height 91
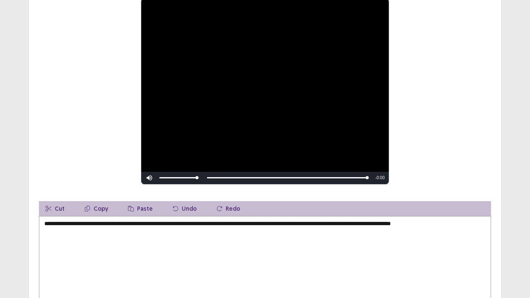
click at [265, 225] on textarea "**********" at bounding box center [265, 261] width 452 height 91
click at [325, 224] on textarea "**********" at bounding box center [265, 261] width 452 height 91
click at [326, 225] on textarea "**********" at bounding box center [265, 261] width 452 height 91
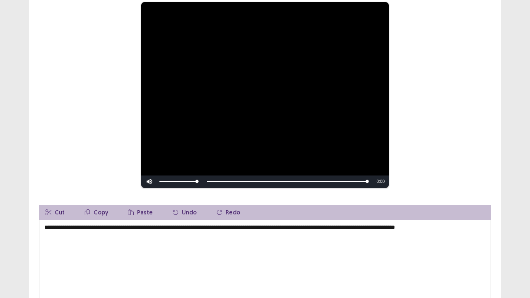
drag, startPoint x: 397, startPoint y: 224, endPoint x: 399, endPoint y: 228, distance: 4.5
click at [397, 225] on textarea "**********" at bounding box center [265, 265] width 452 height 91
click at [472, 224] on textarea "**********" at bounding box center [265, 265] width 452 height 91
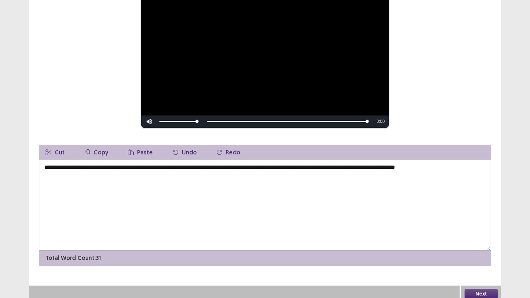
type textarea "**********"
click at [478, 290] on button "Next" at bounding box center [480, 294] width 33 height 10
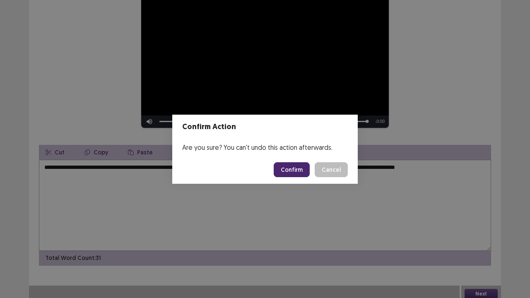
click at [300, 169] on button "Confirm" at bounding box center [291, 169] width 36 height 15
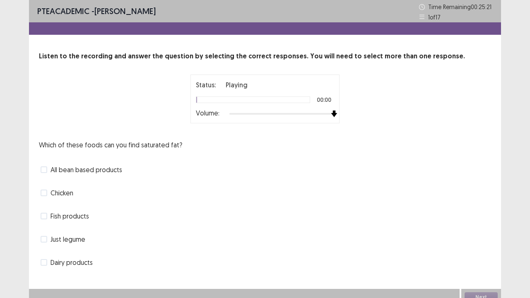
click at [338, 114] on div "Status: Playing 00:00 Volume:" at bounding box center [264, 98] width 149 height 49
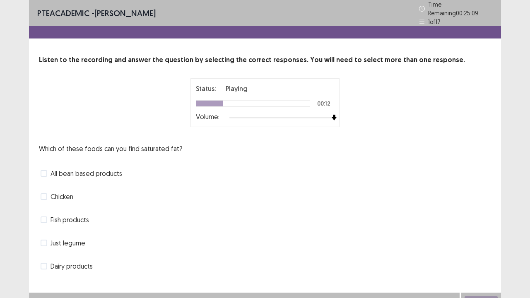
click at [63, 193] on span "Chicken" at bounding box center [61, 197] width 23 height 10
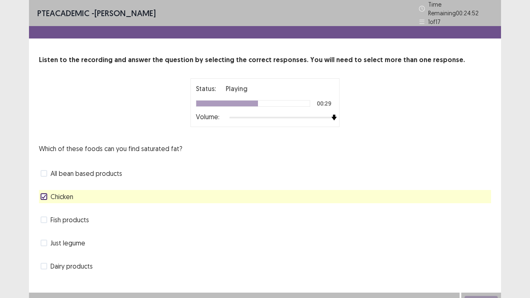
click at [64, 195] on span "Chicken" at bounding box center [61, 197] width 23 height 10
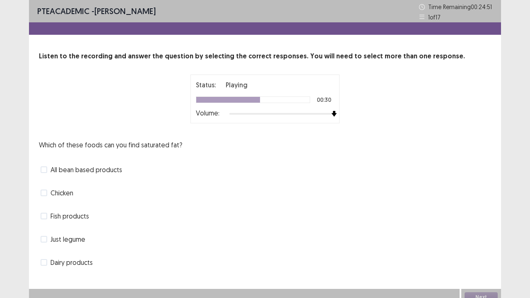
click at [76, 263] on span "Dairy products" at bounding box center [71, 262] width 42 height 10
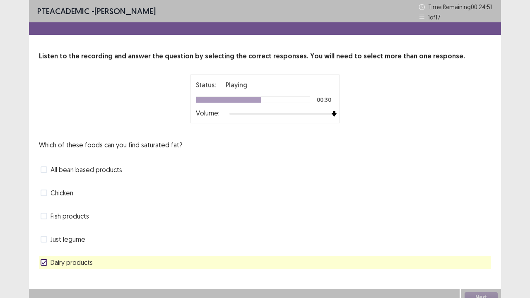
click at [67, 188] on span "Chicken" at bounding box center [61, 193] width 23 height 10
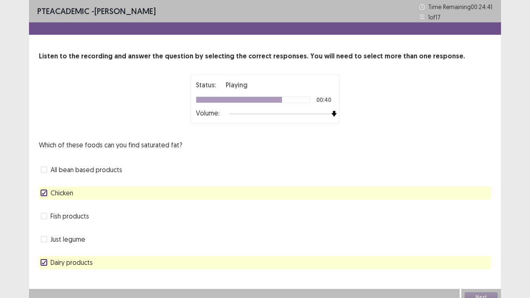
click at [79, 262] on span "Dairy products" at bounding box center [71, 262] width 42 height 10
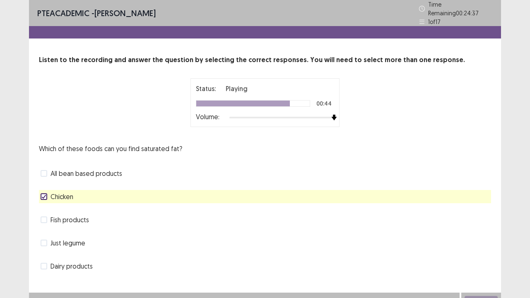
click at [73, 194] on span "Chicken" at bounding box center [61, 197] width 23 height 10
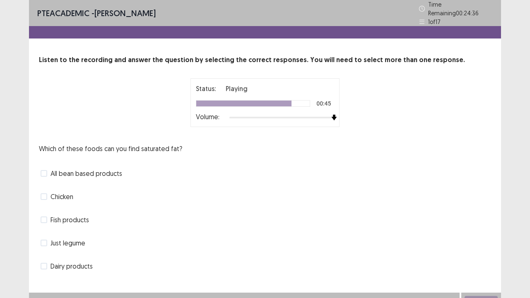
click at [72, 261] on span "Dairy products" at bounding box center [71, 266] width 42 height 10
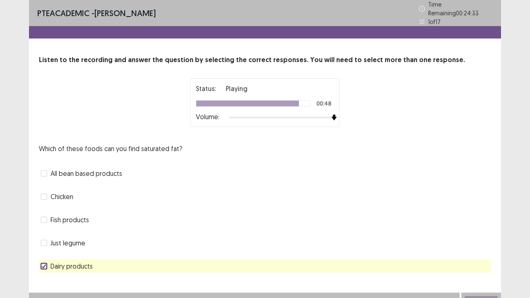
click at [72, 261] on span "Dairy products" at bounding box center [71, 266] width 42 height 10
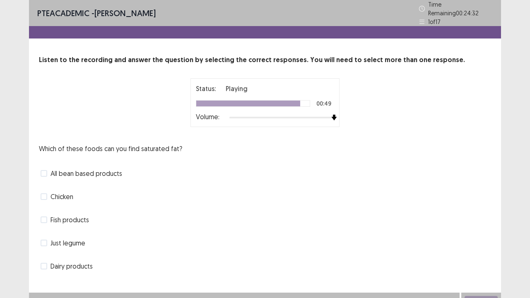
click at [64, 192] on span "Chicken" at bounding box center [61, 197] width 23 height 10
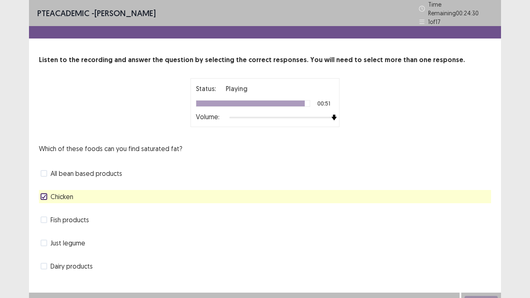
scroll to position [7, 0]
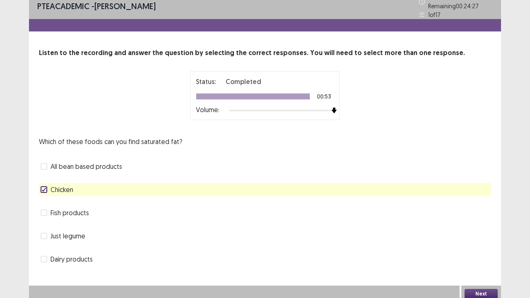
click at [494, 289] on button "Next" at bounding box center [480, 294] width 33 height 10
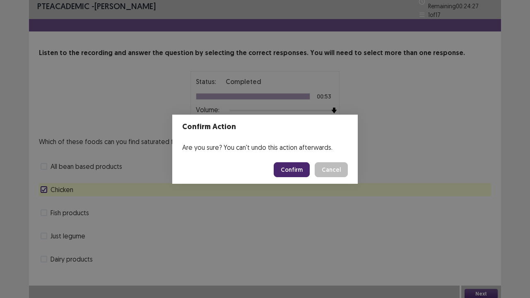
click at [288, 169] on button "Confirm" at bounding box center [291, 169] width 36 height 15
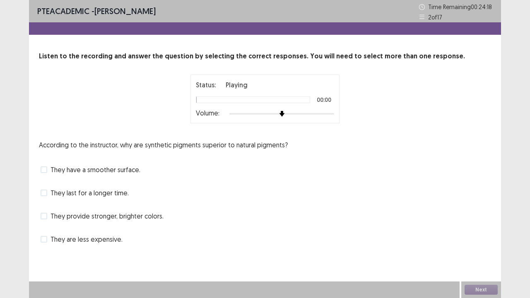
click at [331, 113] on div at bounding box center [281, 113] width 105 height 7
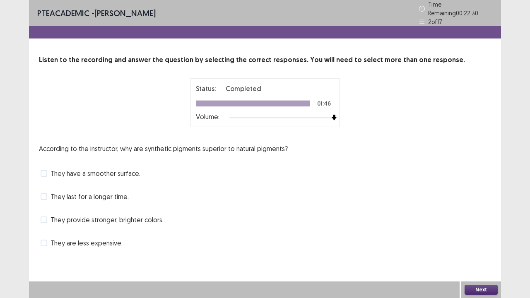
click at [132, 215] on span "They provide stronger, brighter colors." at bounding box center [106, 220] width 113 height 10
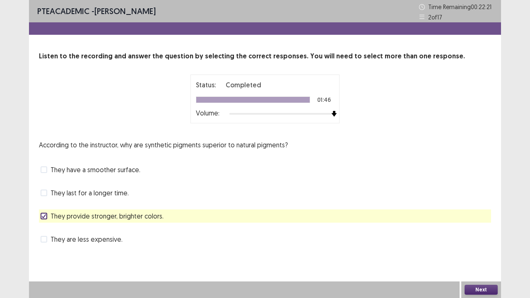
click at [479, 289] on button "Next" at bounding box center [480, 290] width 33 height 10
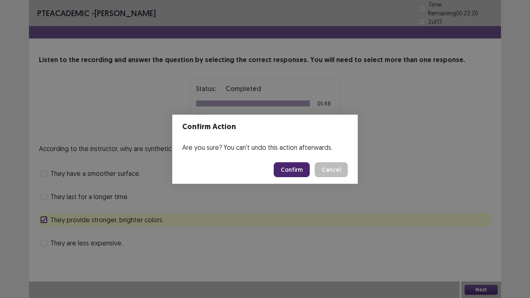
click at [299, 171] on button "Confirm" at bounding box center [291, 169] width 36 height 15
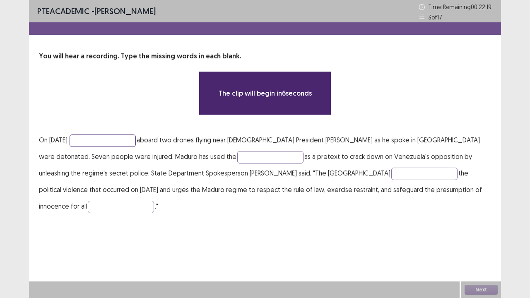
click at [127, 136] on input "text" at bounding box center [103, 140] width 66 height 12
click at [127, 143] on input "text" at bounding box center [103, 140] width 66 height 12
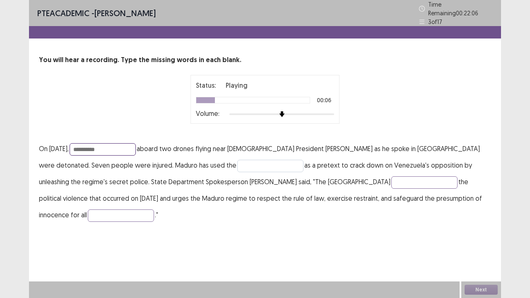
type input "**********"
click at [237, 160] on input "text" at bounding box center [270, 166] width 66 height 12
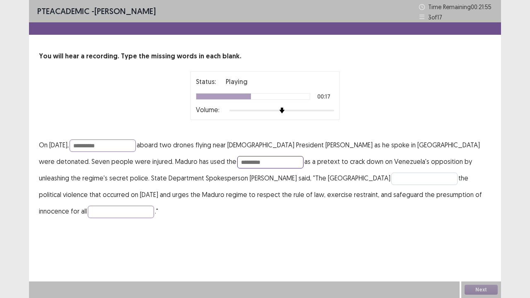
type input "********"
click at [391, 182] on input "text" at bounding box center [424, 179] width 66 height 12
type input "*******"
click at [154, 206] on input "text" at bounding box center [121, 212] width 66 height 12
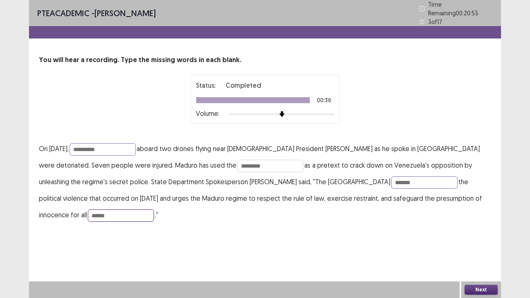
type input "******"
click at [237, 160] on input "********" at bounding box center [270, 166] width 66 height 12
type input "*"
type input "*********"
click at [391, 178] on input "*******" at bounding box center [424, 182] width 66 height 12
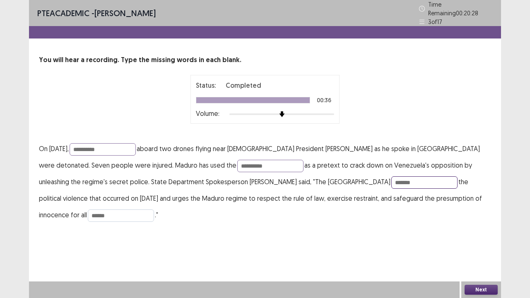
type input "*******"
click at [154, 209] on input "******" at bounding box center [121, 215] width 66 height 12
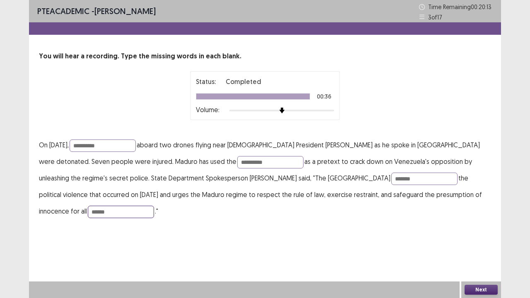
type input "******"
click at [476, 285] on button "Next" at bounding box center [480, 290] width 33 height 10
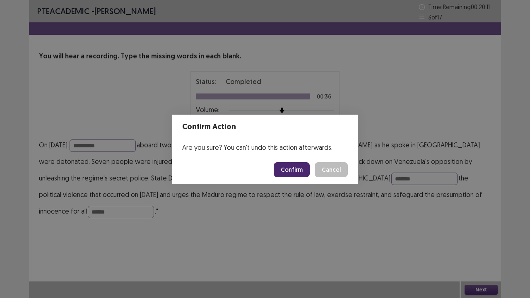
click at [300, 171] on button "Confirm" at bounding box center [291, 169] width 36 height 15
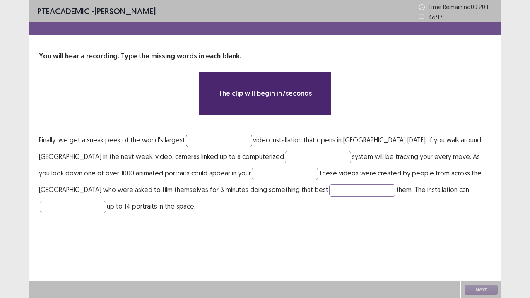
click at [223, 137] on input "text" at bounding box center [219, 140] width 66 height 12
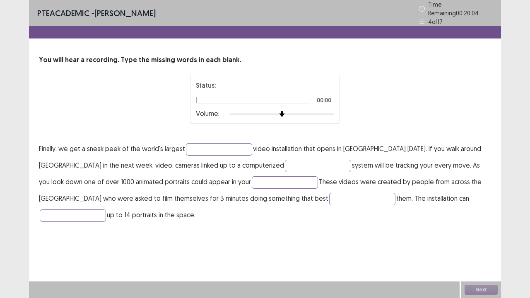
click at [329, 111] on div at bounding box center [281, 114] width 105 height 7
click at [228, 140] on p "Finally, we get a sneak peek of the world's largest video installation that ope…" at bounding box center [265, 181] width 452 height 83
click at [229, 143] on input "text" at bounding box center [219, 149] width 66 height 12
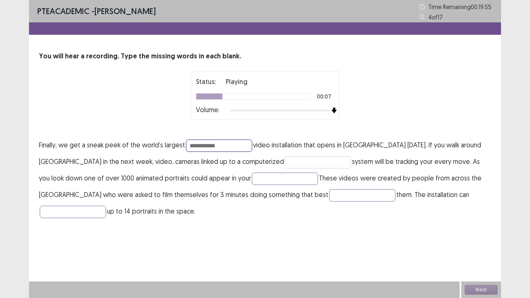
type input "**********"
click at [285, 162] on input "text" at bounding box center [318, 162] width 66 height 12
type input "*********"
click at [252, 176] on input "text" at bounding box center [285, 179] width 66 height 12
type input "******"
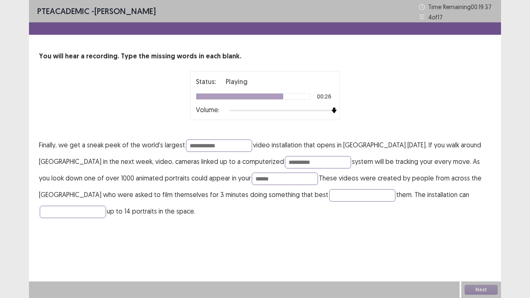
click at [236, 202] on p "**********" at bounding box center [265, 178] width 452 height 83
click at [329, 193] on input "text" at bounding box center [362, 195] width 66 height 12
type input "*******"
click at [106, 206] on input "text" at bounding box center [73, 212] width 66 height 12
type input "********"
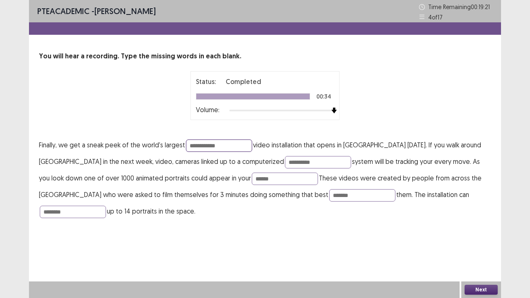
click at [221, 145] on input "**********" at bounding box center [219, 145] width 66 height 12
click at [285, 163] on input "*********" at bounding box center [318, 162] width 66 height 12
type input "**********"
click at [329, 193] on input "*******" at bounding box center [362, 195] width 66 height 12
click at [106, 206] on input "********" at bounding box center [73, 212] width 66 height 12
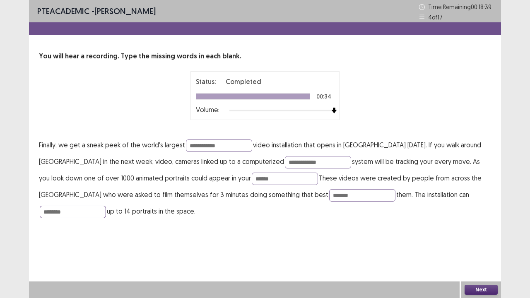
type input "********"
click at [480, 288] on button "Next" at bounding box center [480, 290] width 33 height 10
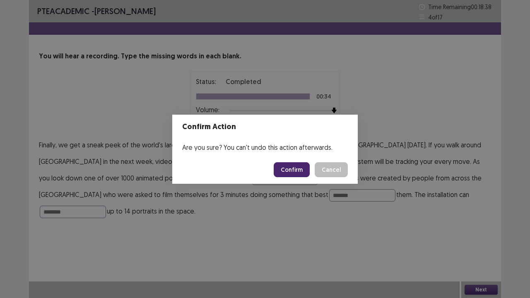
click at [300, 164] on button "Confirm" at bounding box center [291, 169] width 36 height 15
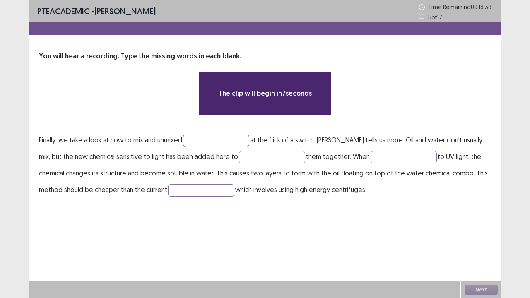
click at [237, 144] on input "text" at bounding box center [216, 140] width 66 height 12
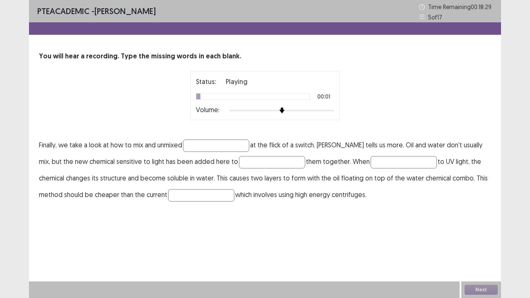
click at [330, 113] on div at bounding box center [281, 110] width 105 height 7
click at [220, 145] on input "text" at bounding box center [216, 145] width 66 height 12
type input "*******"
click at [242, 163] on input "text" at bounding box center [272, 162] width 66 height 12
type input "******"
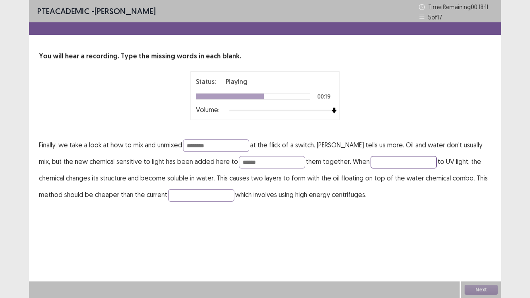
click at [370, 159] on input "text" at bounding box center [403, 162] width 66 height 12
click at [187, 196] on input "text" at bounding box center [201, 195] width 66 height 12
type input "**********"
click at [219, 148] on input "*******" at bounding box center [216, 145] width 66 height 12
click at [245, 162] on input "******" at bounding box center [272, 162] width 66 height 12
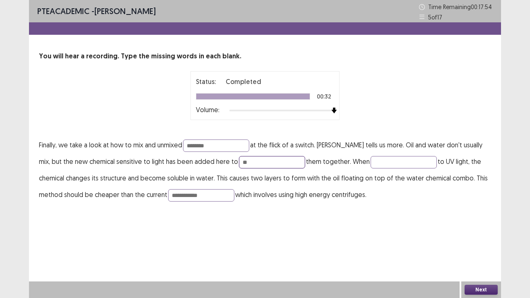
type input "*"
type input "*****"
click at [370, 162] on input "text" at bounding box center [403, 162] width 66 height 12
type input "*"
type input "******"
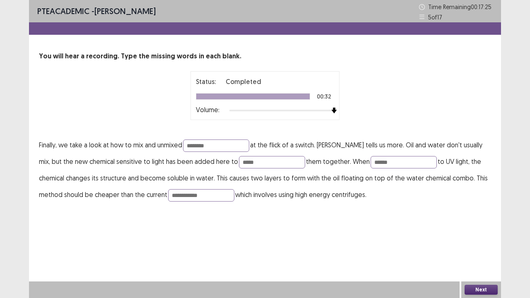
click at [484, 286] on button "Next" at bounding box center [480, 290] width 33 height 10
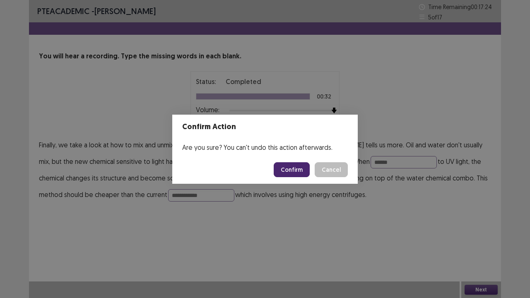
click at [293, 161] on footer "Confirm Cancel" at bounding box center [264, 170] width 185 height 28
click at [292, 165] on button "Confirm" at bounding box center [291, 169] width 36 height 15
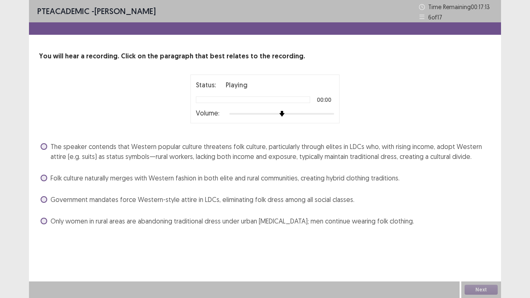
click at [326, 114] on div at bounding box center [281, 113] width 105 height 7
click at [334, 110] on div at bounding box center [281, 113] width 105 height 7
click at [403, 153] on span "The speaker contends that Western popular culture threatens folk culture, parti…" at bounding box center [270, 151] width 440 height 20
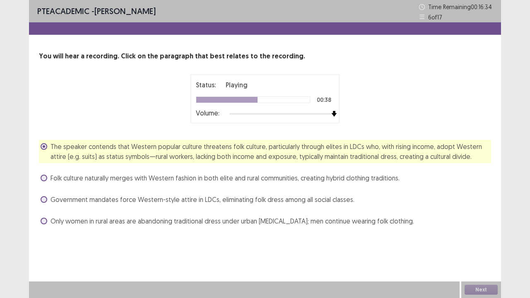
click at [345, 173] on span "Folk culture naturally merges with Western fashion in both elite and rural comm…" at bounding box center [224, 178] width 349 height 10
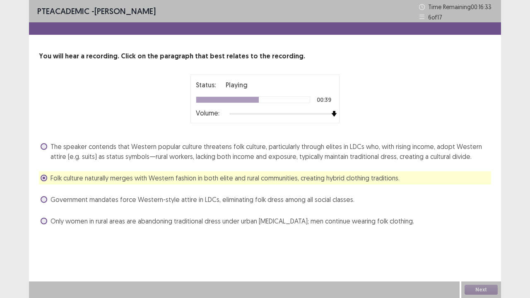
click at [352, 157] on span "The speaker contends that Western popular culture threatens folk culture, parti…" at bounding box center [270, 151] width 440 height 20
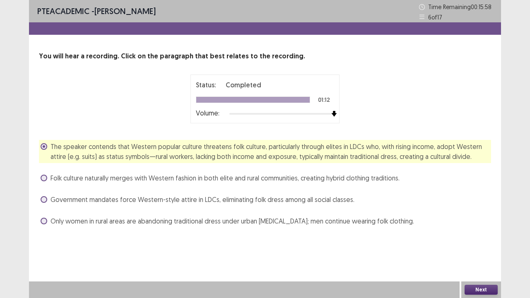
click at [480, 290] on button "Next" at bounding box center [480, 290] width 33 height 10
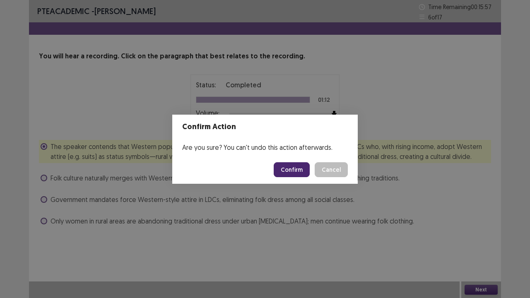
click at [291, 168] on button "Confirm" at bounding box center [291, 169] width 36 height 15
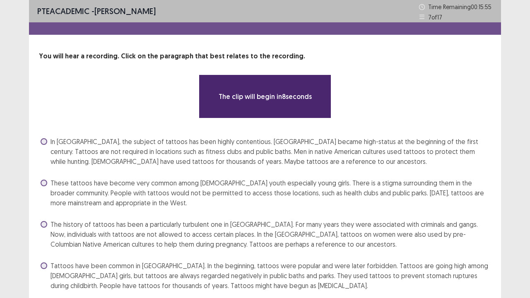
scroll to position [30, 0]
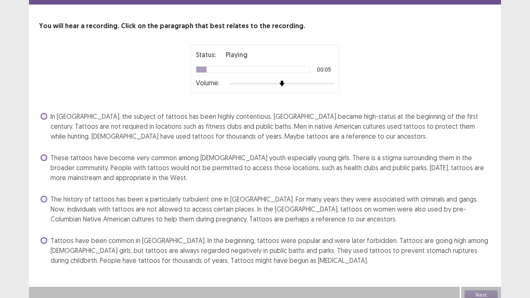
click at [333, 84] on div at bounding box center [281, 83] width 105 height 7
click at [48, 199] on label "The history of tattoos has been a particularly turbulent one in Japan. For many…" at bounding box center [266, 209] width 450 height 30
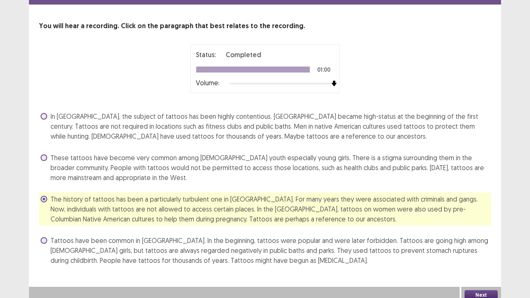
scroll to position [35, 0]
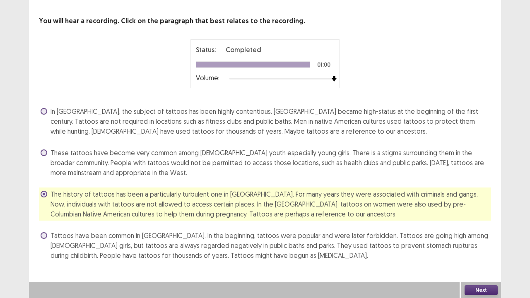
click at [480, 290] on button "Next" at bounding box center [480, 290] width 33 height 10
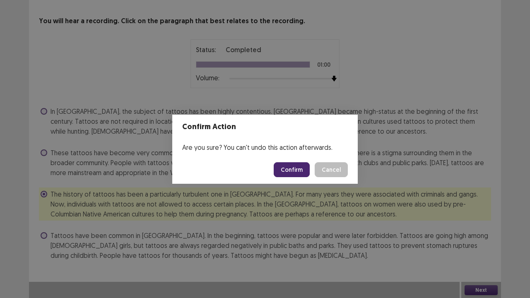
click at [297, 168] on button "Confirm" at bounding box center [291, 169] width 36 height 15
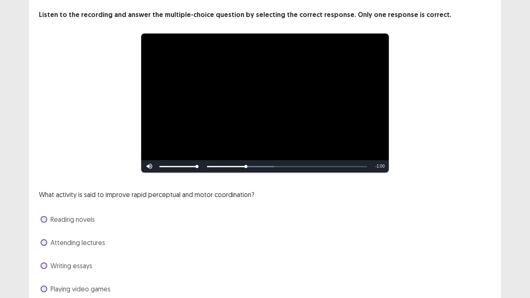
scroll to position [75, 0]
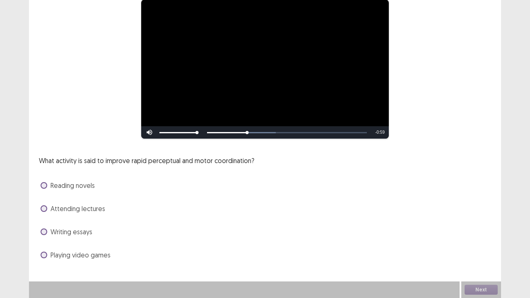
click at [105, 259] on span "Playing video games" at bounding box center [80, 255] width 60 height 10
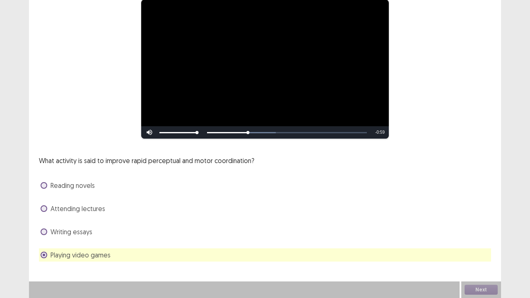
click at [110, 221] on div "What activity is said to improve rapid perceptual and motor coordination? Readi…" at bounding box center [265, 209] width 452 height 106
click at [103, 235] on div "Writing essays" at bounding box center [265, 231] width 452 height 13
click at [73, 229] on span "Writing essays" at bounding box center [71, 232] width 42 height 10
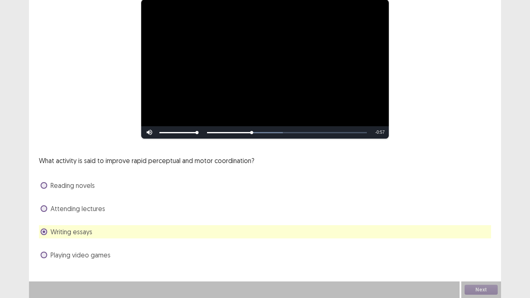
click at [71, 254] on span "Playing video games" at bounding box center [80, 255] width 60 height 10
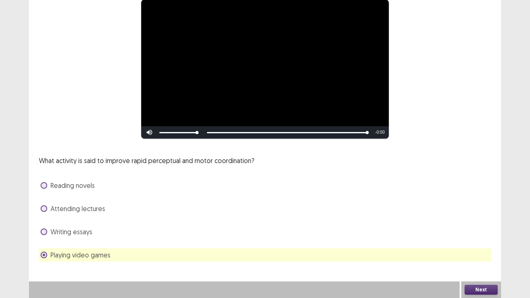
click at [487, 290] on button "Next" at bounding box center [480, 290] width 33 height 10
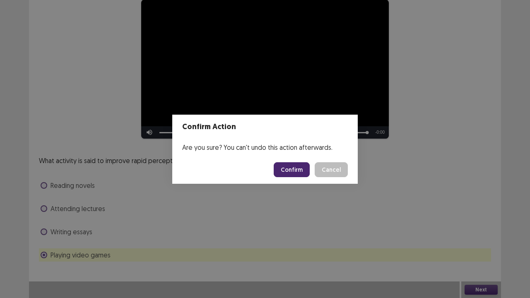
click at [293, 169] on button "Confirm" at bounding box center [291, 169] width 36 height 15
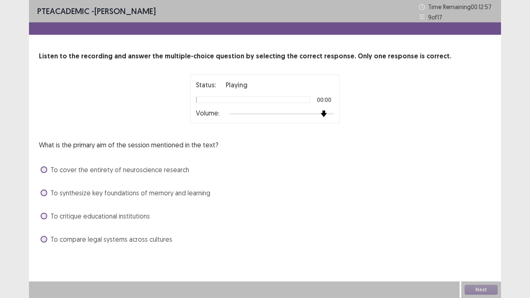
click at [331, 115] on div at bounding box center [281, 113] width 105 height 7
click at [123, 217] on span "To critique educational institutions" at bounding box center [99, 216] width 99 height 10
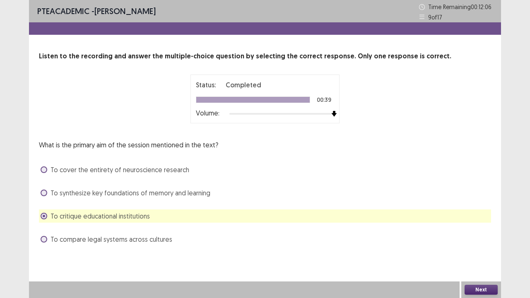
click at [199, 196] on span "To synthesize key foundations of memory and learning" at bounding box center [130, 193] width 160 height 10
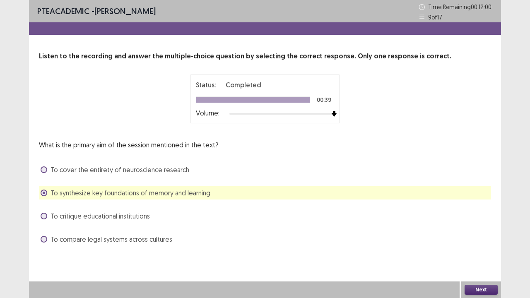
click at [477, 289] on button "Next" at bounding box center [480, 290] width 33 height 10
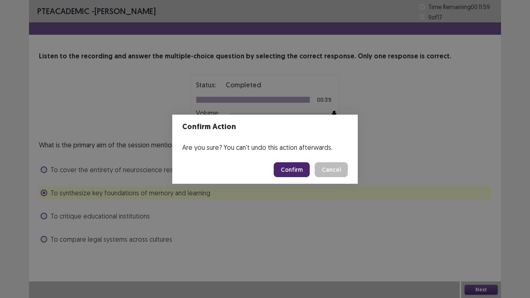
click at [296, 169] on button "Confirm" at bounding box center [291, 169] width 36 height 15
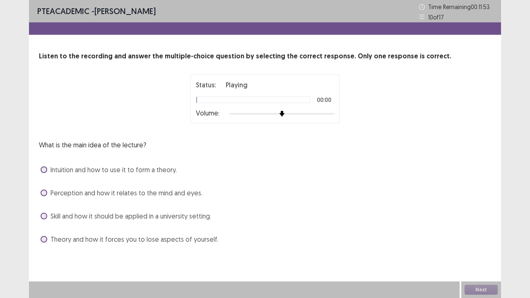
click at [334, 115] on div at bounding box center [281, 113] width 105 height 7
click at [153, 167] on span "Intuition and how to use it to form a theory." at bounding box center [113, 170] width 126 height 10
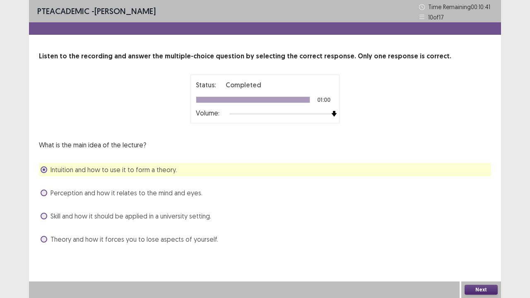
click at [477, 288] on button "Next" at bounding box center [480, 290] width 33 height 10
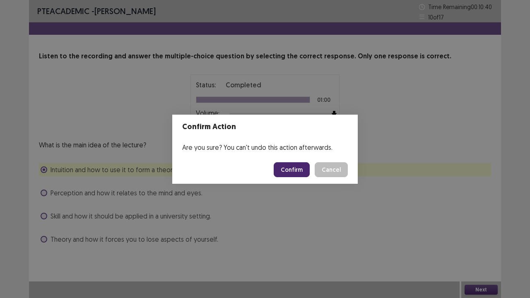
click at [297, 170] on button "Confirm" at bounding box center [291, 169] width 36 height 15
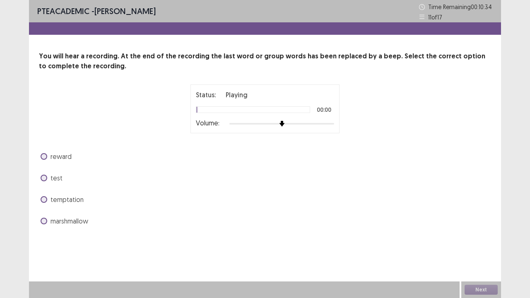
click at [66, 160] on span "reward" at bounding box center [60, 156] width 21 height 10
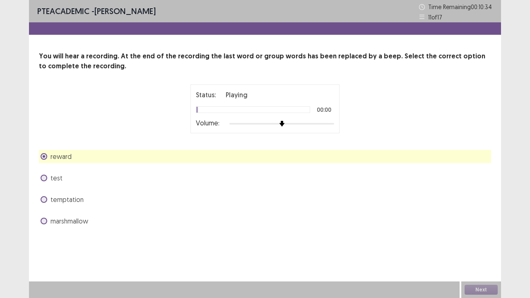
click at [63, 177] on div "test" at bounding box center [265, 177] width 452 height 13
click at [63, 181] on div "test" at bounding box center [265, 177] width 452 height 13
click at [56, 180] on span "test" at bounding box center [56, 178] width 12 height 10
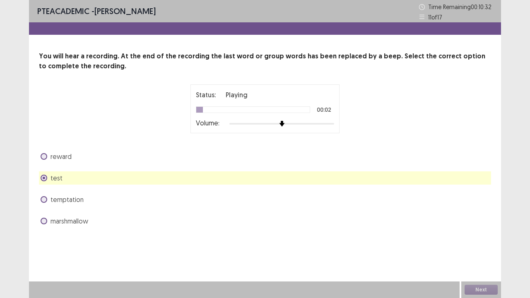
click at [74, 154] on div "reward" at bounding box center [265, 156] width 452 height 13
click at [65, 157] on span "reward" at bounding box center [60, 156] width 21 height 10
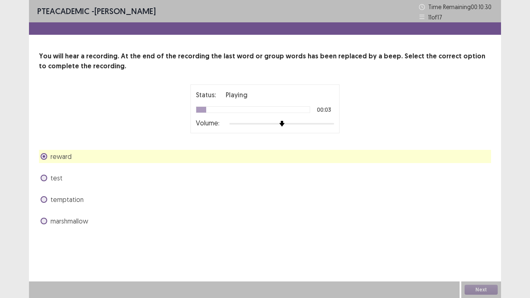
drag, startPoint x: 59, startPoint y: 185, endPoint x: 59, endPoint y: 193, distance: 8.3
click at [59, 185] on div "reward test temptation marshmallow" at bounding box center [265, 189] width 452 height 78
click at [59, 194] on span "temptation" at bounding box center [66, 199] width 33 height 10
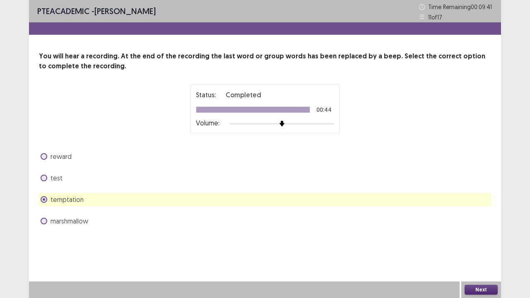
click at [480, 288] on button "Next" at bounding box center [480, 290] width 33 height 10
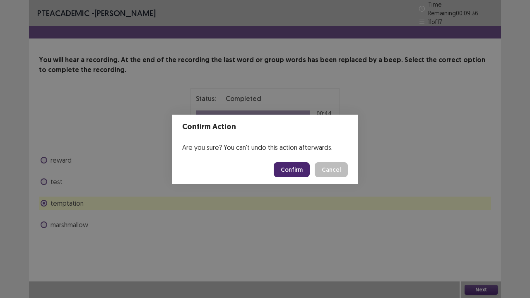
click at [292, 165] on button "Confirm" at bounding box center [291, 169] width 36 height 15
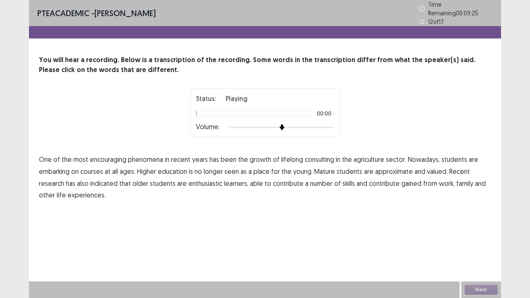
click at [331, 126] on div at bounding box center [281, 127] width 105 height 7
click at [324, 156] on span "consulting" at bounding box center [319, 159] width 29 height 10
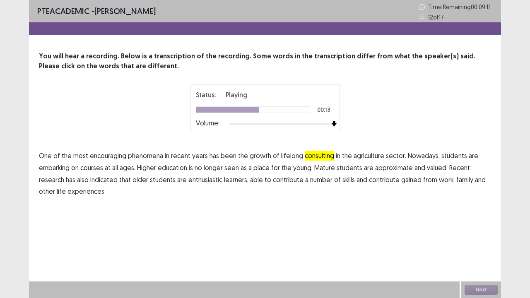
click at [396, 170] on span "approximate" at bounding box center [394, 168] width 38 height 10
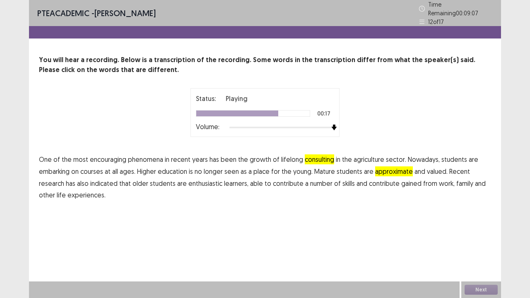
click at [207, 181] on span "enthusiastic" at bounding box center [205, 183] width 34 height 10
click at [205, 181] on span "enthusiastic" at bounding box center [205, 183] width 34 height 10
click at [490, 292] on button "Next" at bounding box center [480, 290] width 33 height 10
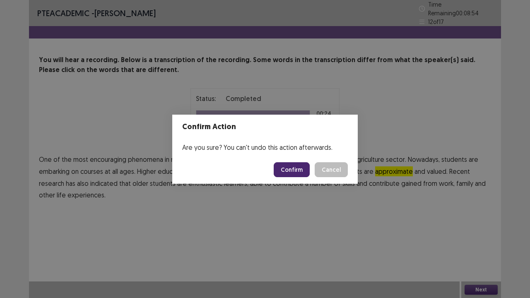
click at [297, 170] on button "Confirm" at bounding box center [291, 169] width 36 height 15
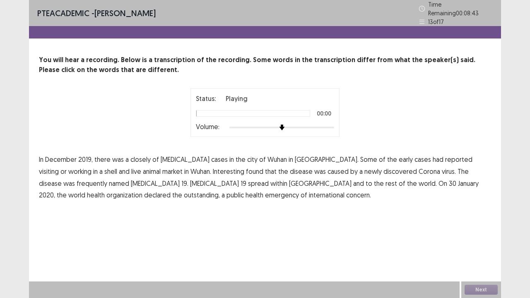
click at [332, 124] on div at bounding box center [281, 127] width 105 height 7
click at [141, 155] on span "closely" at bounding box center [140, 159] width 20 height 10
click at [117, 166] on span "shell" at bounding box center [110, 171] width 13 height 10
click at [213, 169] on span "Interesting" at bounding box center [228, 171] width 31 height 10
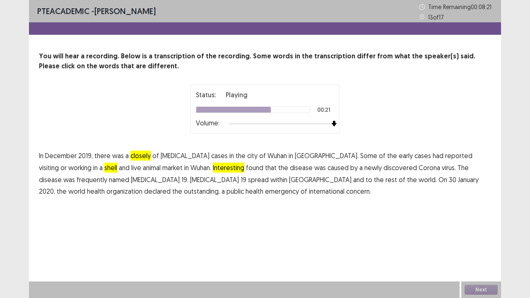
click at [361, 170] on p "In December 2019, there was a closely of pneumonia cases in the city of Wuhan i…" at bounding box center [265, 174] width 452 height 48
click at [418, 169] on span "Corona" at bounding box center [429, 168] width 22 height 10
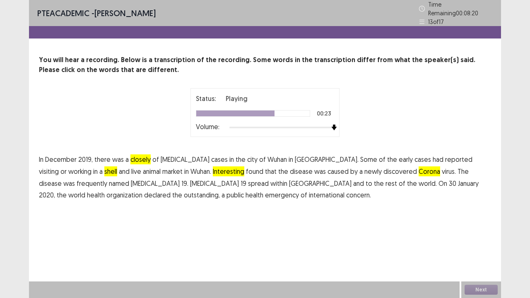
click at [441, 168] on span "virus." at bounding box center [448, 171] width 14 height 10
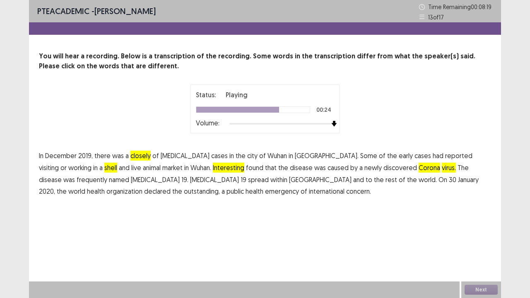
click at [418, 168] on span "Corona" at bounding box center [429, 168] width 22 height 10
click at [441, 169] on span "virus." at bounding box center [448, 168] width 14 height 10
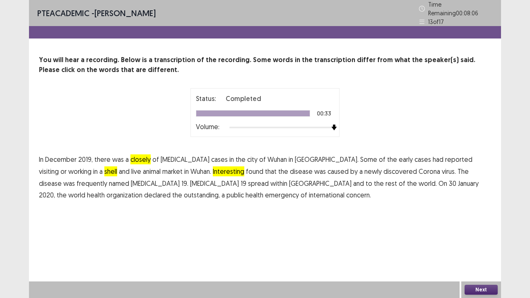
click at [170, 190] on span "declared" at bounding box center [157, 195] width 26 height 10
click at [475, 287] on button "Next" at bounding box center [480, 290] width 33 height 10
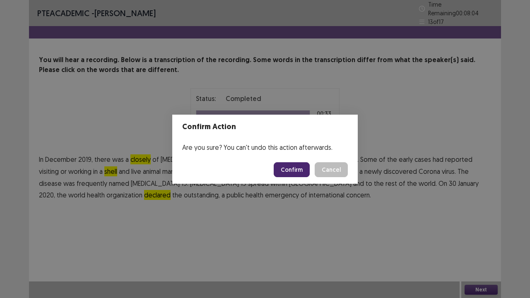
click at [293, 165] on button "Confirm" at bounding box center [291, 169] width 36 height 15
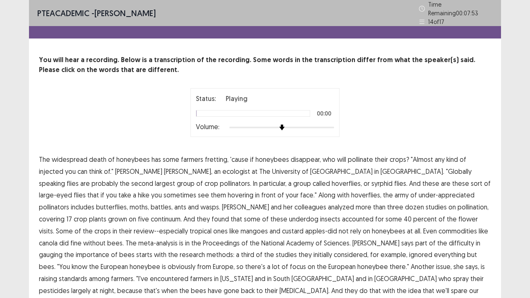
click at [327, 127] on div at bounding box center [281, 128] width 105 height 2
click at [63, 166] on span "injected" at bounding box center [51, 171] width 24 height 10
click at [418, 194] on span "under-appreciated" at bounding box center [446, 195] width 56 height 10
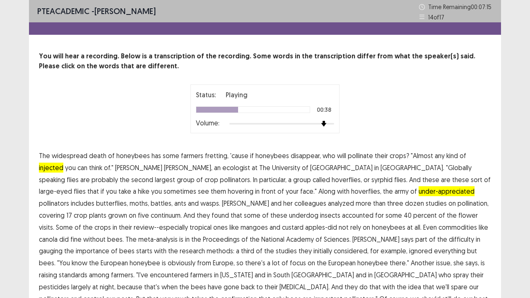
click at [182, 210] on span "continuum." at bounding box center [166, 215] width 31 height 10
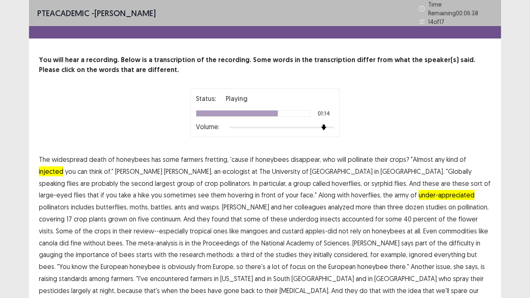
click at [87, 273] on span "standards" at bounding box center [73, 278] width 29 height 10
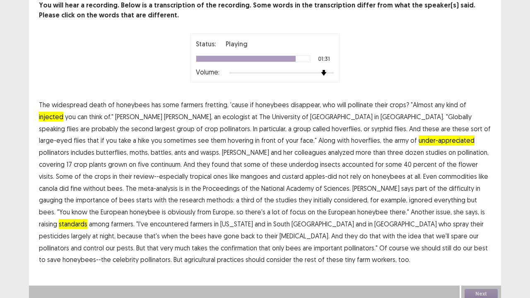
click at [257, 243] on span "confirmation" at bounding box center [239, 248] width 36 height 10
click at [485, 289] on button "Next" at bounding box center [480, 294] width 33 height 10
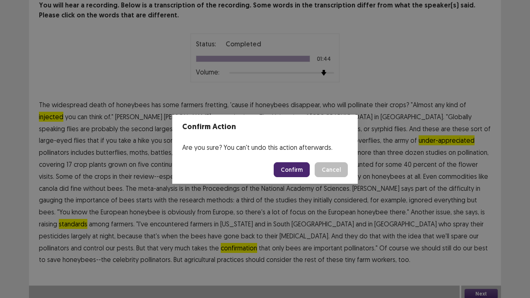
click at [282, 173] on button "Confirm" at bounding box center [291, 169] width 36 height 15
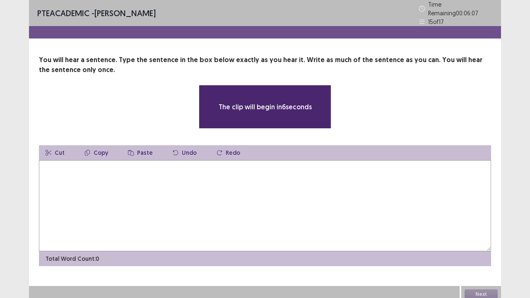
drag, startPoint x: 138, startPoint y: 182, endPoint x: 138, endPoint y: 175, distance: 7.9
click at [138, 182] on textarea at bounding box center [265, 205] width 452 height 91
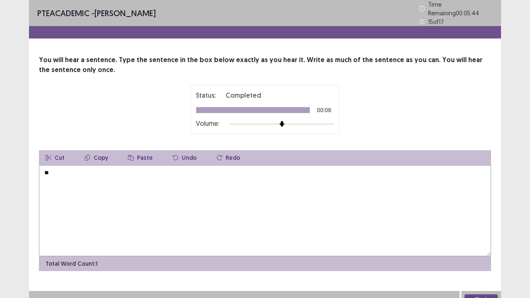
type textarea "*"
type textarea "**********"
click at [486, 294] on button "Next" at bounding box center [480, 299] width 33 height 10
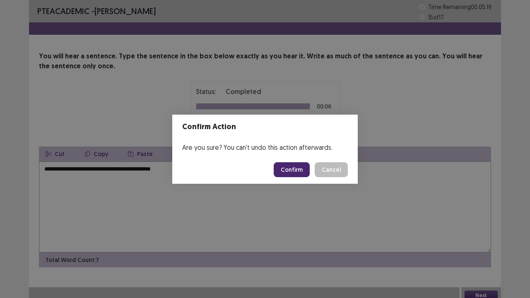
click at [297, 172] on footer "Confirm Cancel" at bounding box center [264, 170] width 185 height 28
click at [297, 171] on button "Confirm" at bounding box center [291, 169] width 36 height 15
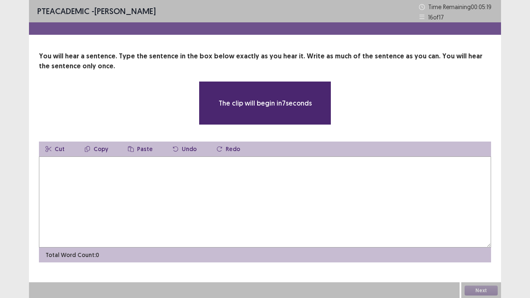
click at [252, 181] on textarea at bounding box center [265, 201] width 452 height 91
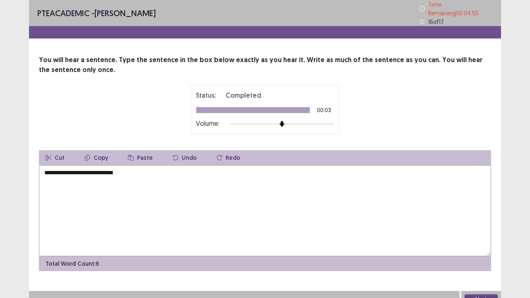
click at [48, 172] on textarea "**********" at bounding box center [265, 210] width 452 height 91
type textarea "**********"
click at [478, 294] on button "Next" at bounding box center [480, 299] width 33 height 10
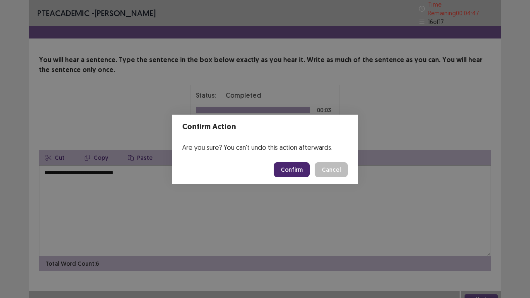
click at [301, 188] on div "Confirm Action Are you sure? You can't undo this action afterwards. Confirm Can…" at bounding box center [265, 149] width 530 height 298
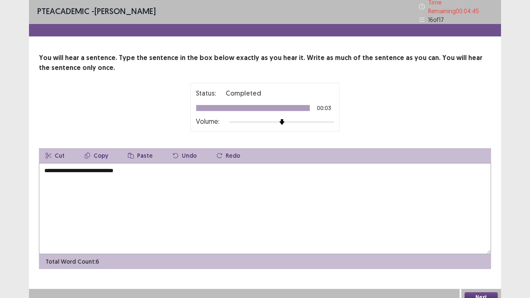
scroll to position [4, 0]
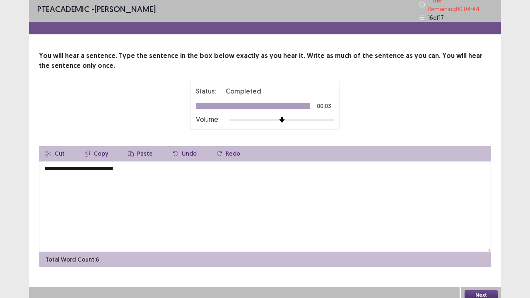
click at [64, 168] on textarea "**********" at bounding box center [265, 206] width 452 height 91
click at [493, 294] on button "Next" at bounding box center [480, 295] width 33 height 10
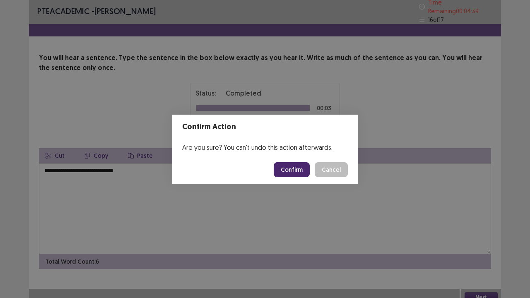
click at [299, 169] on button "Confirm" at bounding box center [291, 169] width 36 height 15
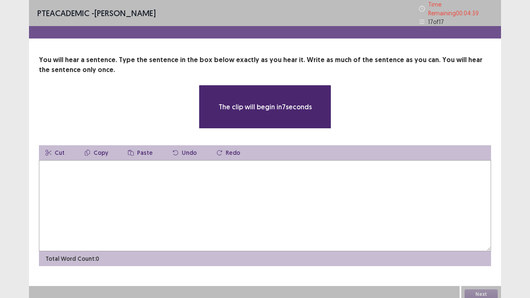
click at [285, 166] on textarea at bounding box center [265, 205] width 452 height 91
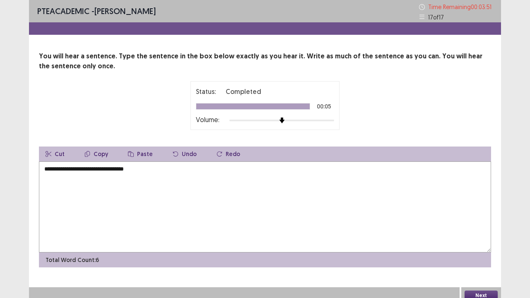
click at [115, 171] on textarea "**********" at bounding box center [265, 206] width 452 height 91
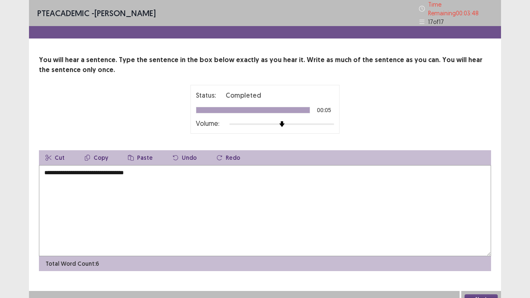
click at [87, 170] on textarea "**********" at bounding box center [265, 210] width 452 height 91
click at [117, 171] on textarea "**********" at bounding box center [265, 210] width 452 height 91
click at [155, 173] on textarea "**********" at bounding box center [265, 210] width 452 height 91
click at [46, 170] on textarea "**********" at bounding box center [265, 210] width 452 height 91
type textarea "**********"
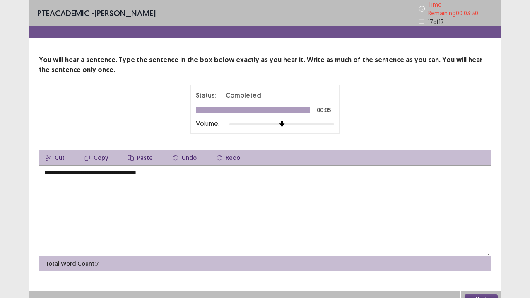
click at [483, 294] on button "Next" at bounding box center [480, 299] width 33 height 10
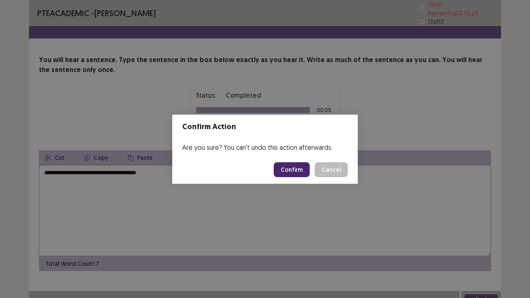
click at [299, 171] on button "Confirm" at bounding box center [291, 169] width 36 height 15
